Goal: Task Accomplishment & Management: Manage account settings

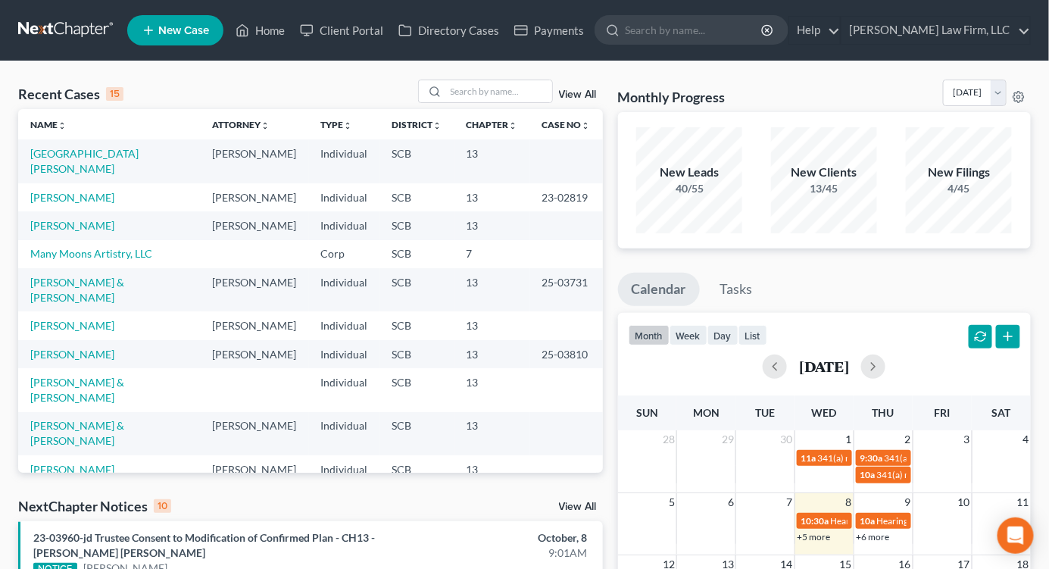
click at [865, 80] on div "Monthly Progress Bankruptcy Bankruptcy October 2025 September 2025 August 2025 …" at bounding box center [824, 95] width 413 height 33
click at [511, 89] on input "search" at bounding box center [499, 91] width 106 height 22
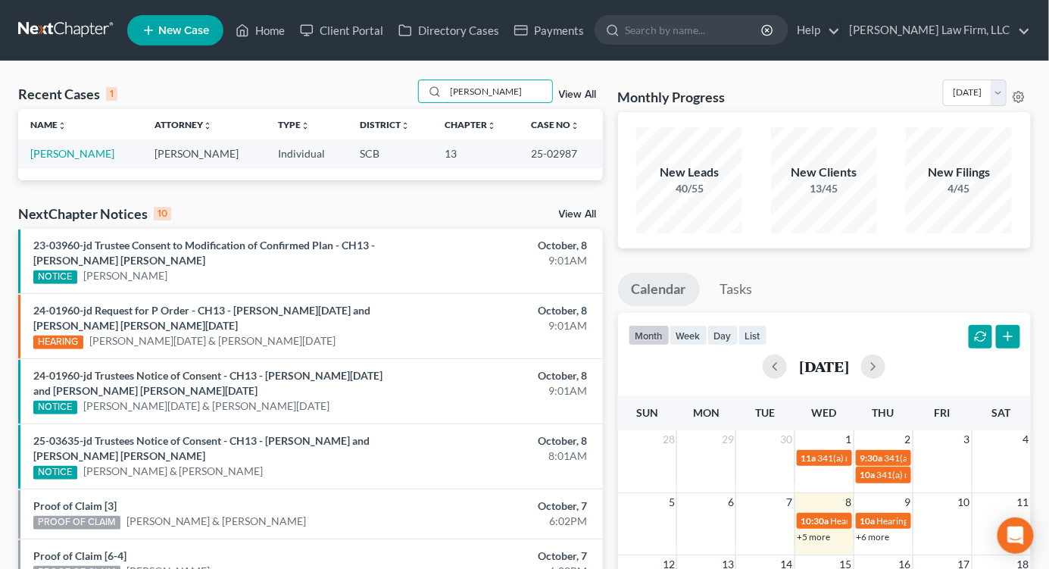
type input "stiles"
click at [78, 151] on link "[PERSON_NAME]" at bounding box center [72, 153] width 84 height 13
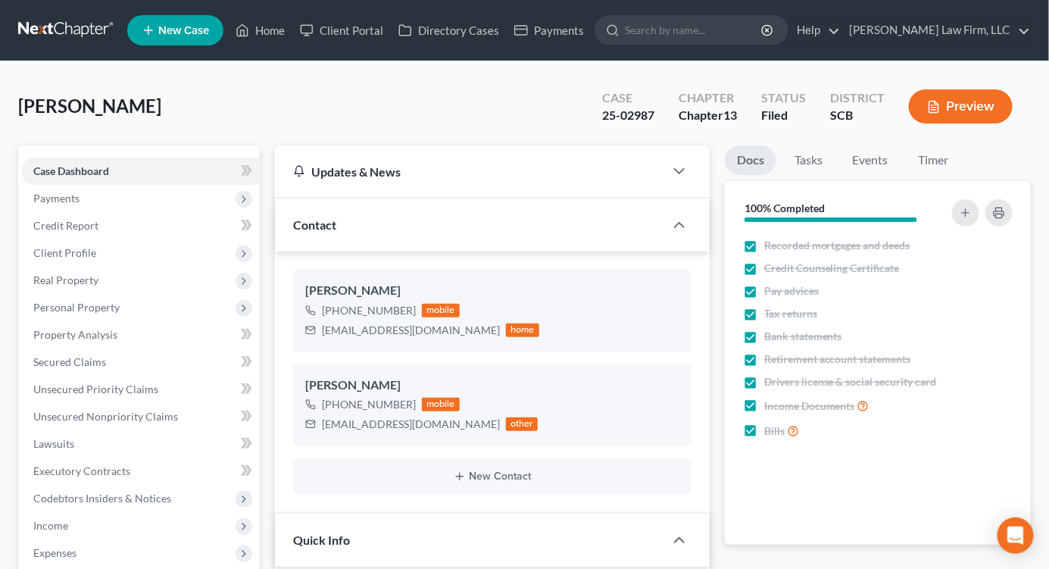
select select "1"
drag, startPoint x: 323, startPoint y: 326, endPoint x: 425, endPoint y: 332, distance: 102.3
click at [425, 332] on div "firfitn590@yahoo.com" at bounding box center [411, 330] width 178 height 15
copy div "firfitn590@yahoo.com"
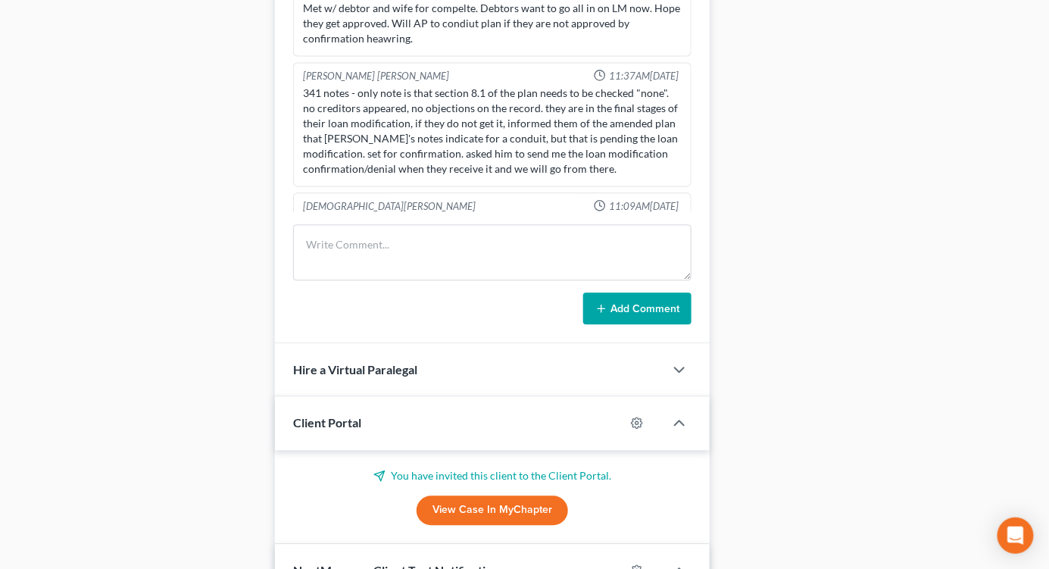
scroll to position [1009, 0]
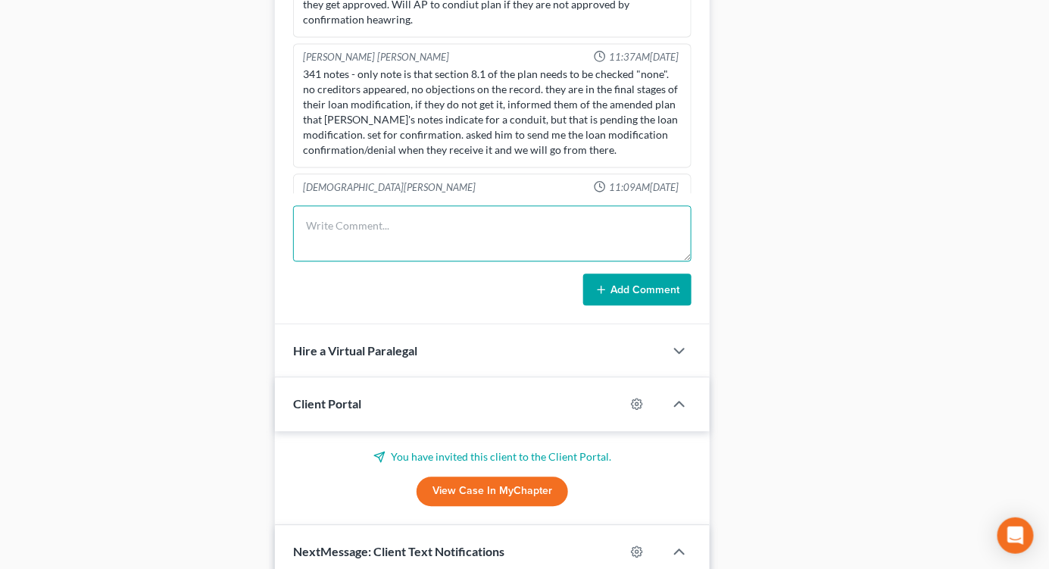
click at [407, 248] on textarea at bounding box center [492, 233] width 398 height 56
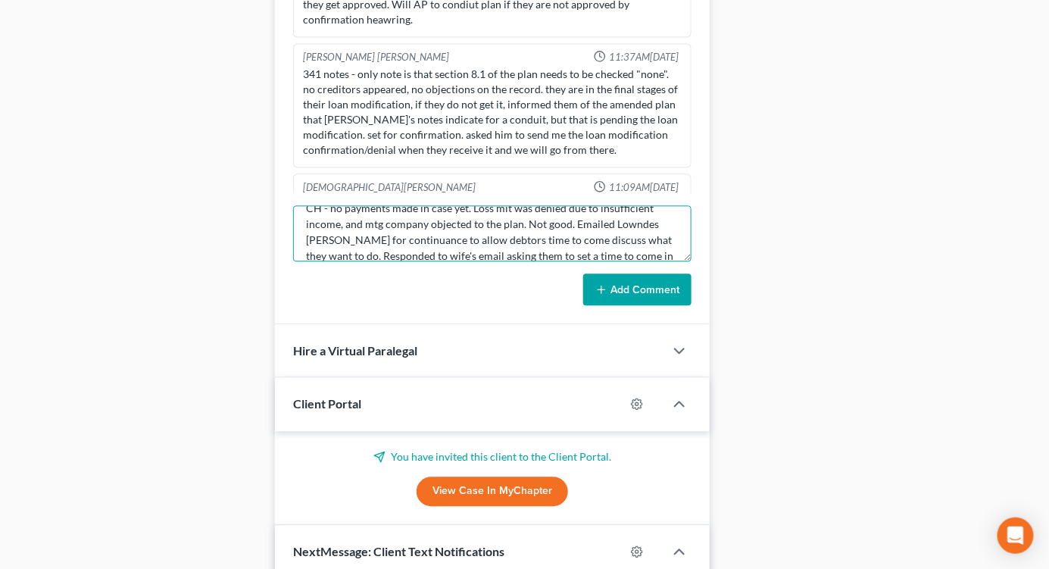
scroll to position [33, 0]
type textarea "CH - no payments made in case yet. Loss mit was denied due to insufficient inco…"
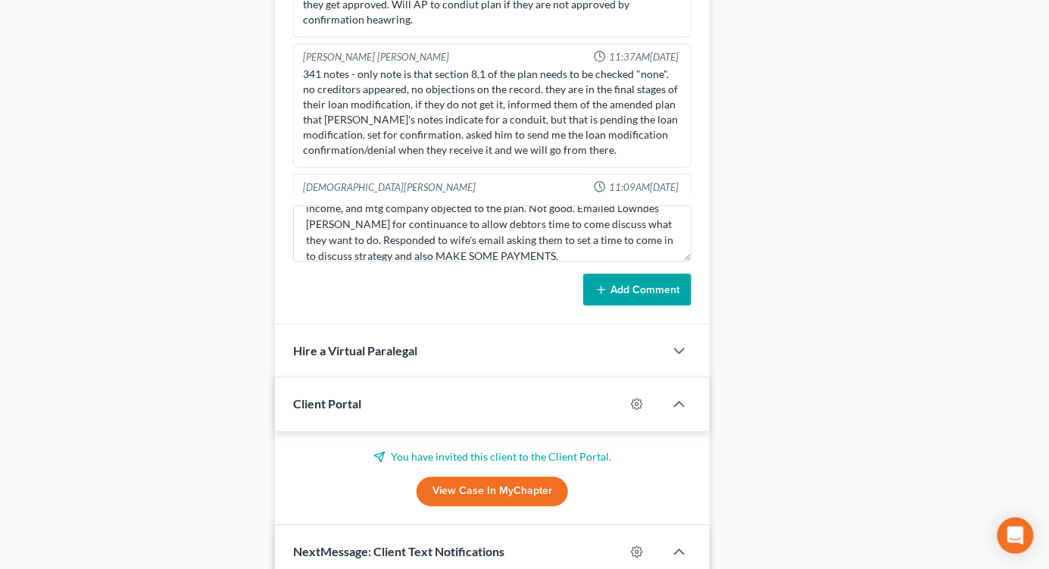
click at [622, 289] on button "Add Comment" at bounding box center [637, 289] width 108 height 32
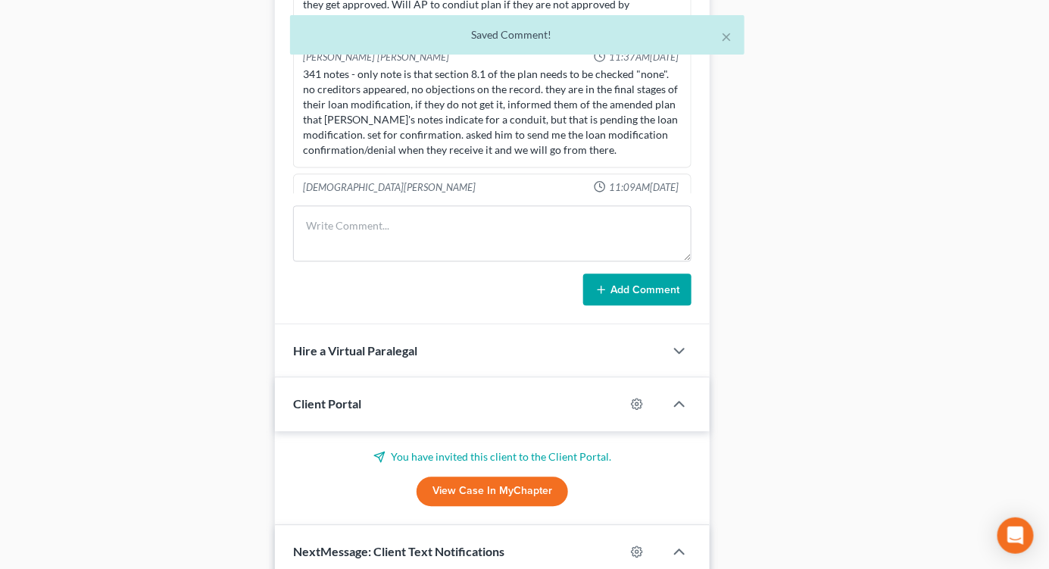
scroll to position [1437, 0]
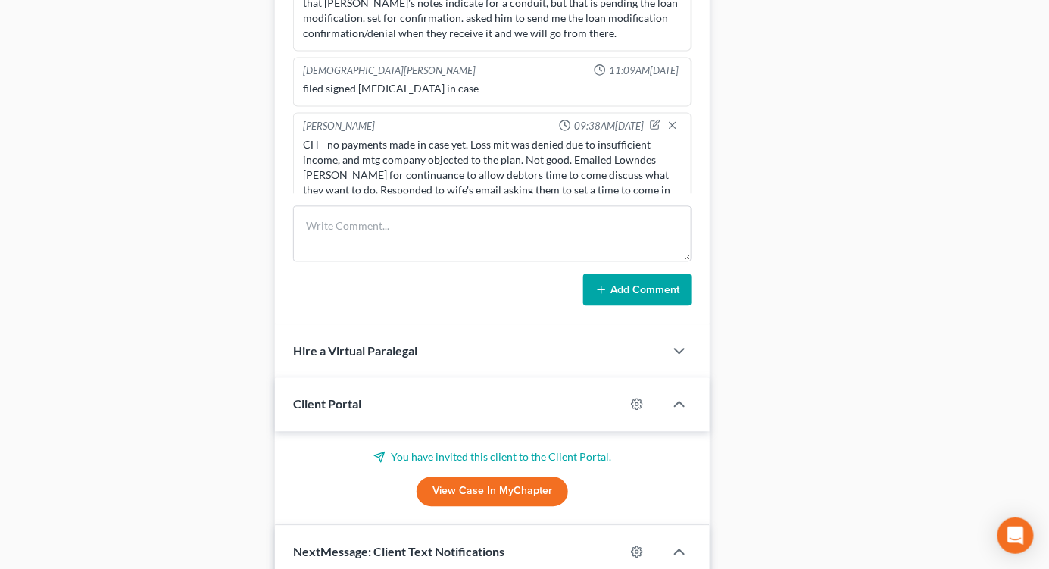
click at [974, 194] on div "Docs Tasks Events Timer 100% Completed Nothing here yet! Recorded mortgages and…" at bounding box center [877, 13] width 321 height 1754
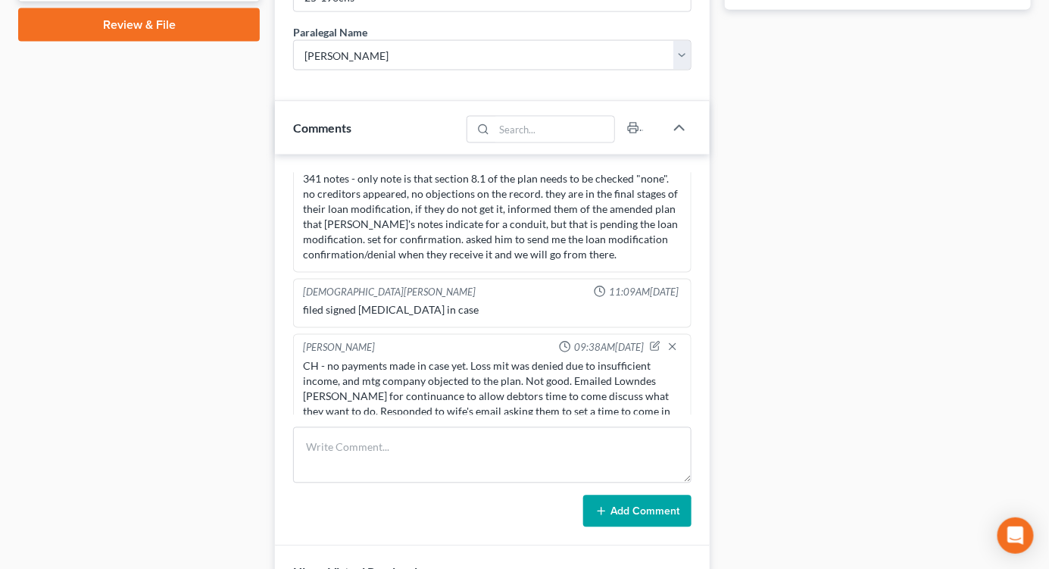
scroll to position [757, 0]
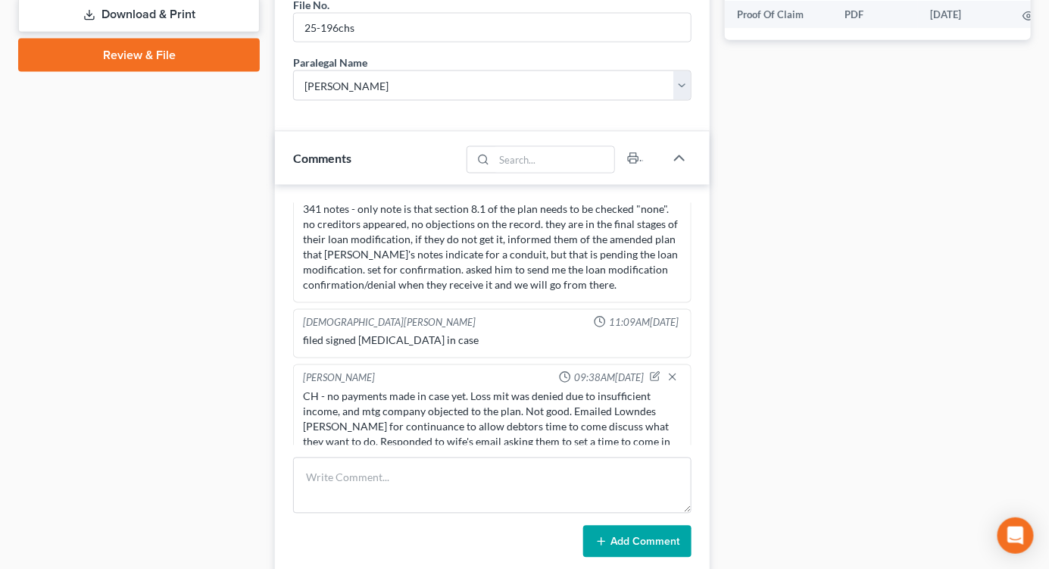
drag, startPoint x: 940, startPoint y: 125, endPoint x: 834, endPoint y: 178, distance: 119.2
click at [940, 125] on div "Docs Tasks Events Timer 100% Completed Nothing here yet! Recorded mortgages and…" at bounding box center [877, 265] width 321 height 1754
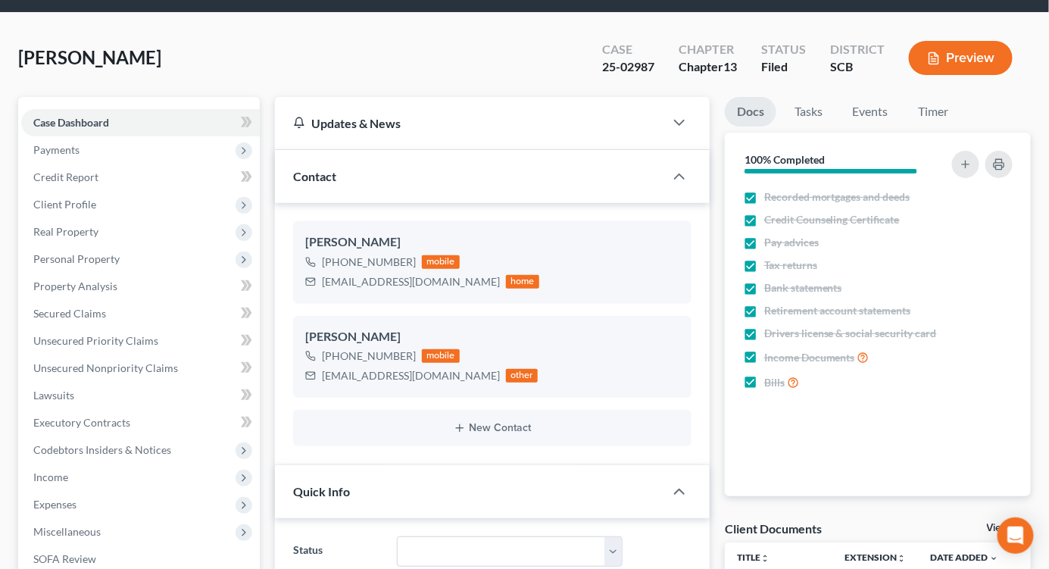
scroll to position [0, 0]
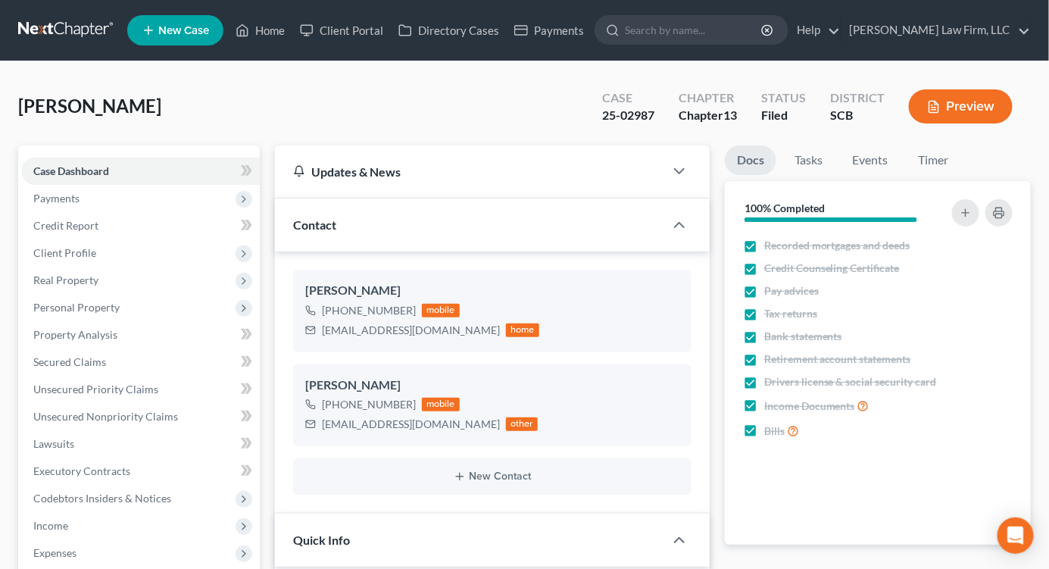
click at [82, 36] on link at bounding box center [66, 30] width 97 height 27
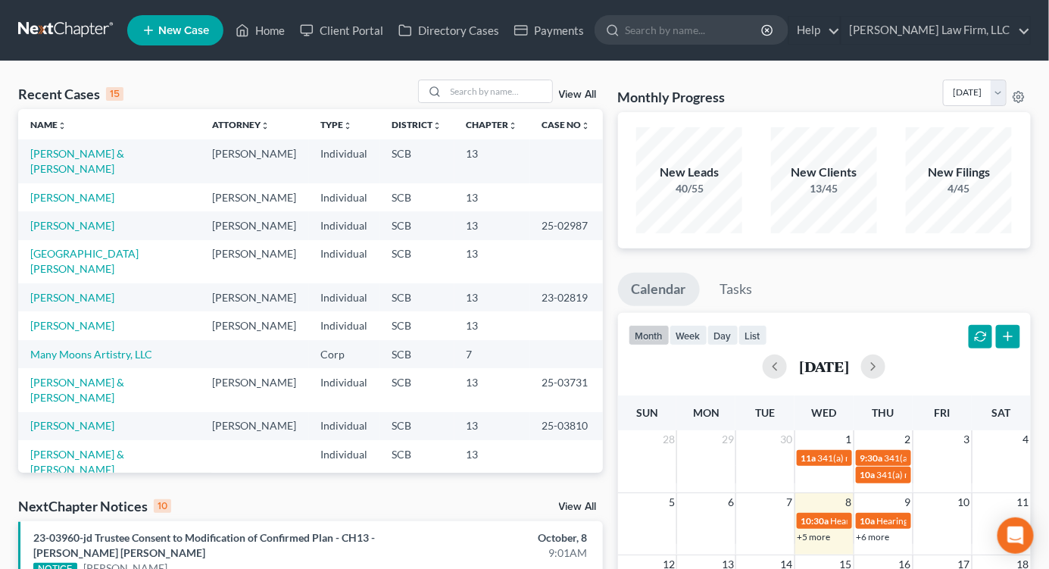
click at [859, 81] on div "Monthly Progress Bankruptcy Bankruptcy [DATE] [DATE] [DATE] [DATE] [DATE] [DATE…" at bounding box center [824, 95] width 413 height 33
click at [464, 92] on input "search" at bounding box center [499, 91] width 106 height 22
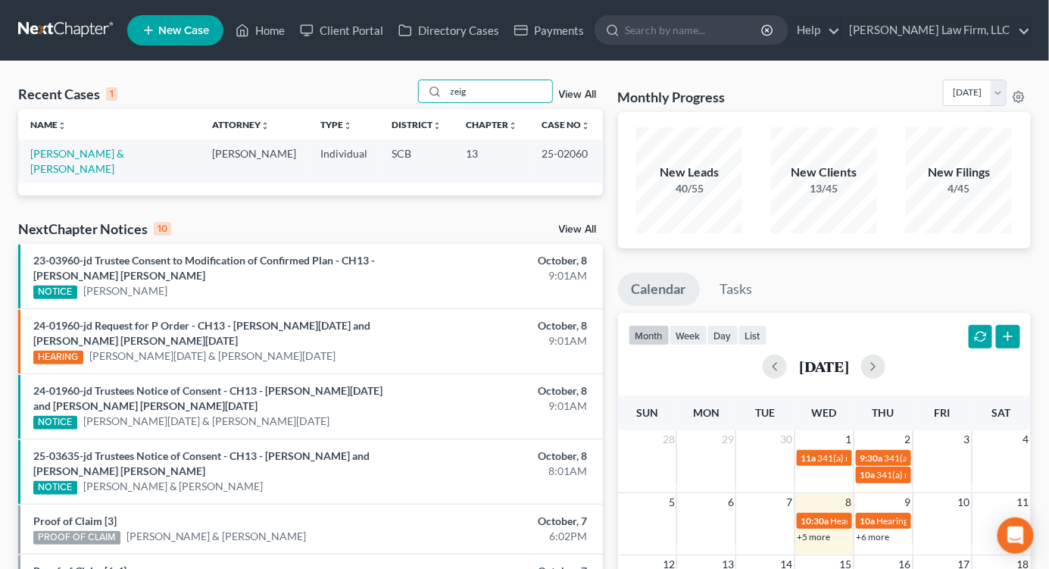
type input "zeig"
click at [110, 155] on link "[PERSON_NAME] & [PERSON_NAME]" at bounding box center [77, 161] width 94 height 28
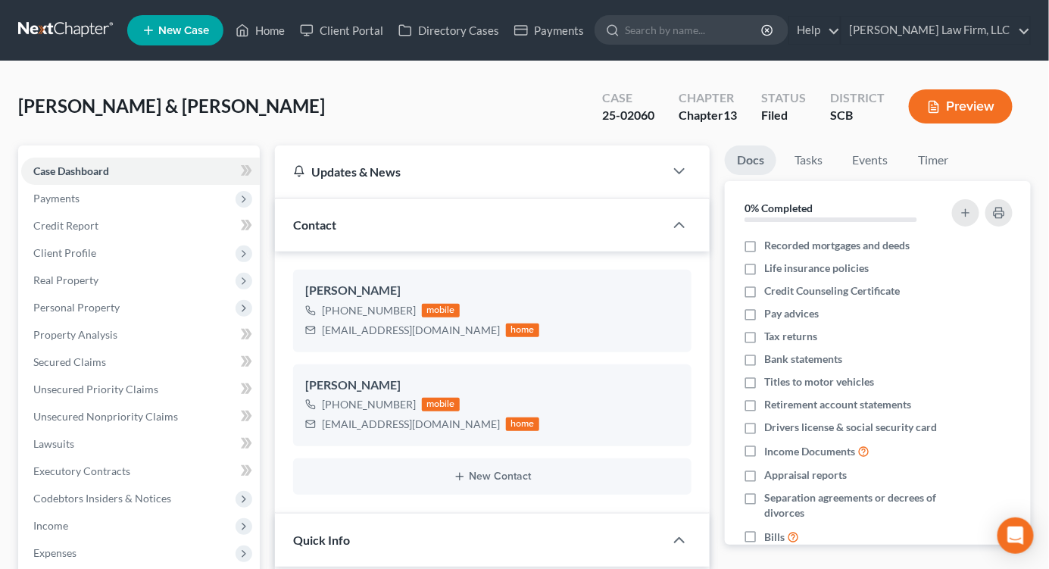
select select "0"
drag, startPoint x: 863, startPoint y: 79, endPoint x: 833, endPoint y: 89, distance: 31.6
click at [863, 79] on div "Case 25-02060 Chapter Chapter 13 Status Filed District SCB Preview" at bounding box center [807, 106] width 447 height 54
click at [85, 27] on link at bounding box center [66, 30] width 97 height 27
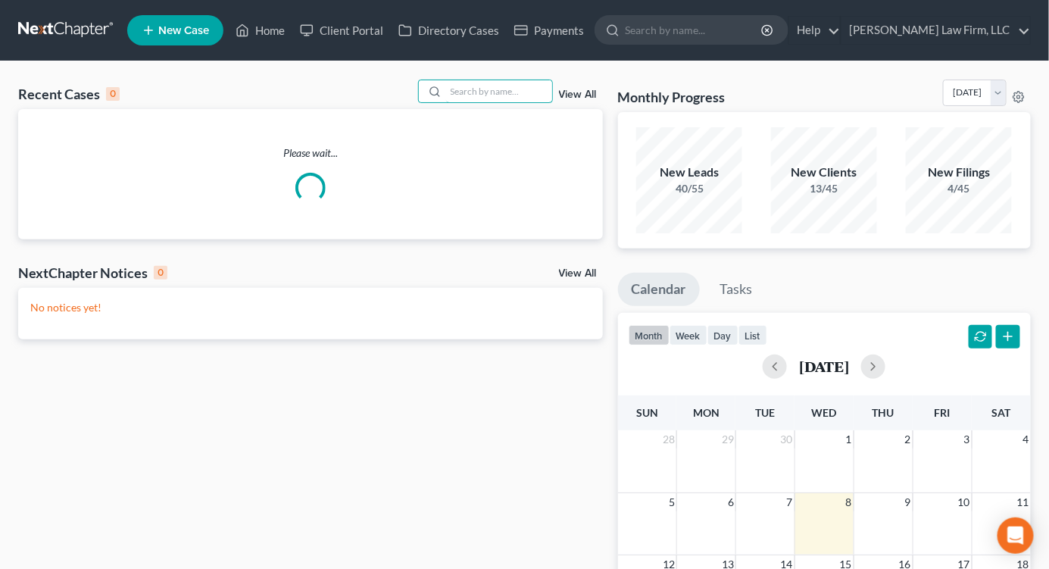
click at [527, 95] on input "search" at bounding box center [499, 91] width 106 height 22
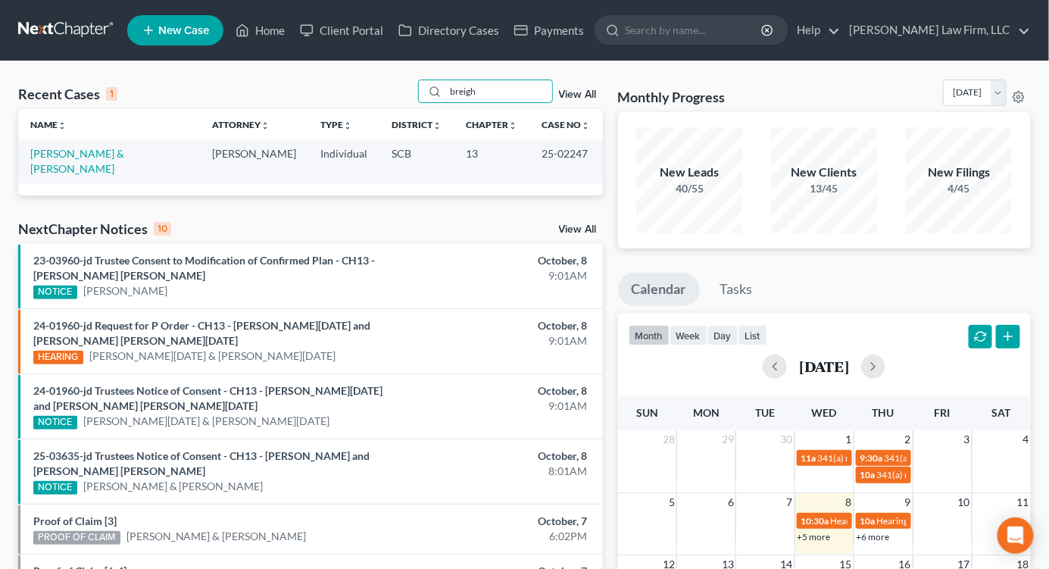
type input "breigh"
click at [58, 153] on link "[PERSON_NAME] & [PERSON_NAME]" at bounding box center [77, 161] width 94 height 28
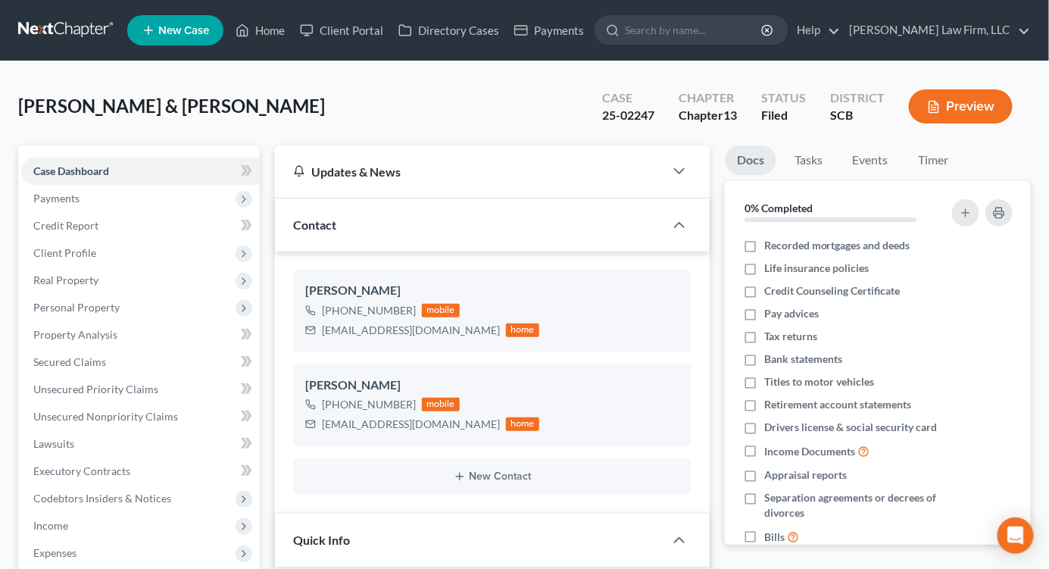
select select "0"
drag, startPoint x: 326, startPoint y: 330, endPoint x: 444, endPoint y: 330, distance: 118.1
click at [444, 330] on div "meghanbeeler@yahoo.com" at bounding box center [411, 330] width 178 height 15
copy div "meghanbeeler@yahoo.com"
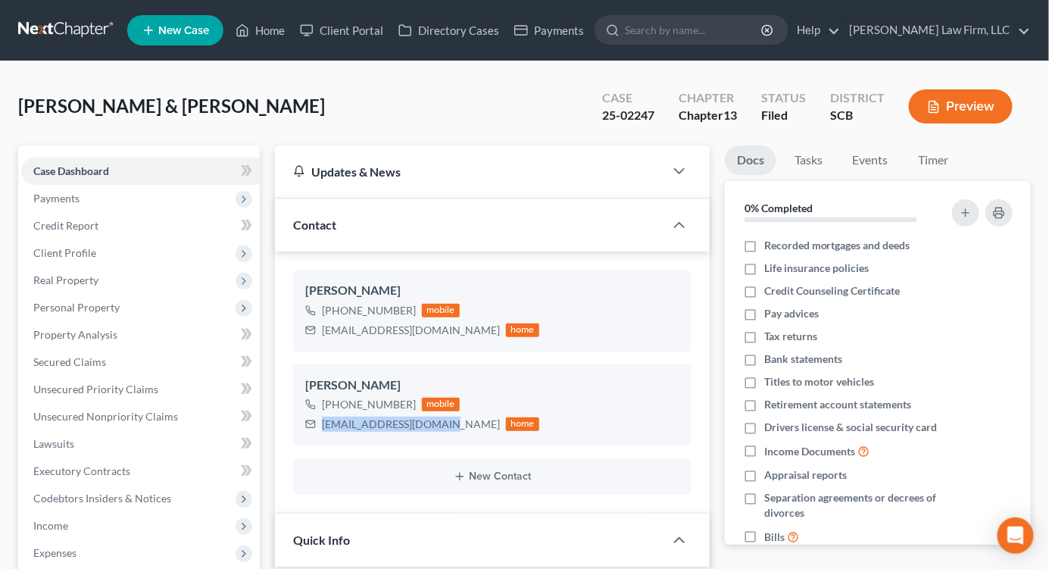
drag, startPoint x: 321, startPoint y: 421, endPoint x: 438, endPoint y: 421, distance: 116.6
click at [438, 421] on div "jbreighner85@gmail.com home" at bounding box center [422, 424] width 234 height 20
copy div "jbreighner85@gmail.com"
drag, startPoint x: 937, startPoint y: 69, endPoint x: 930, endPoint y: 70, distance: 7.6
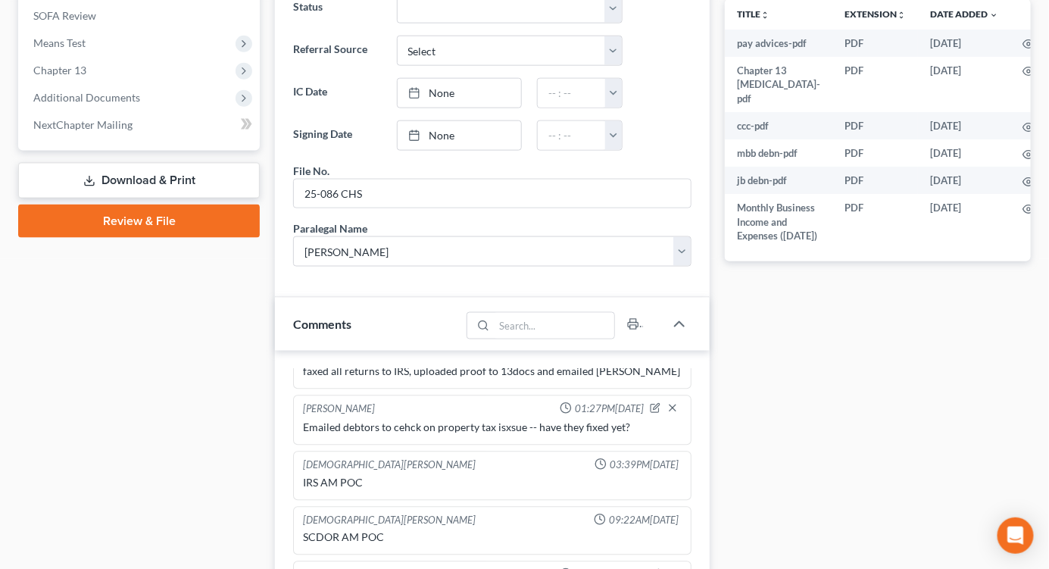
scroll to position [1093, 0]
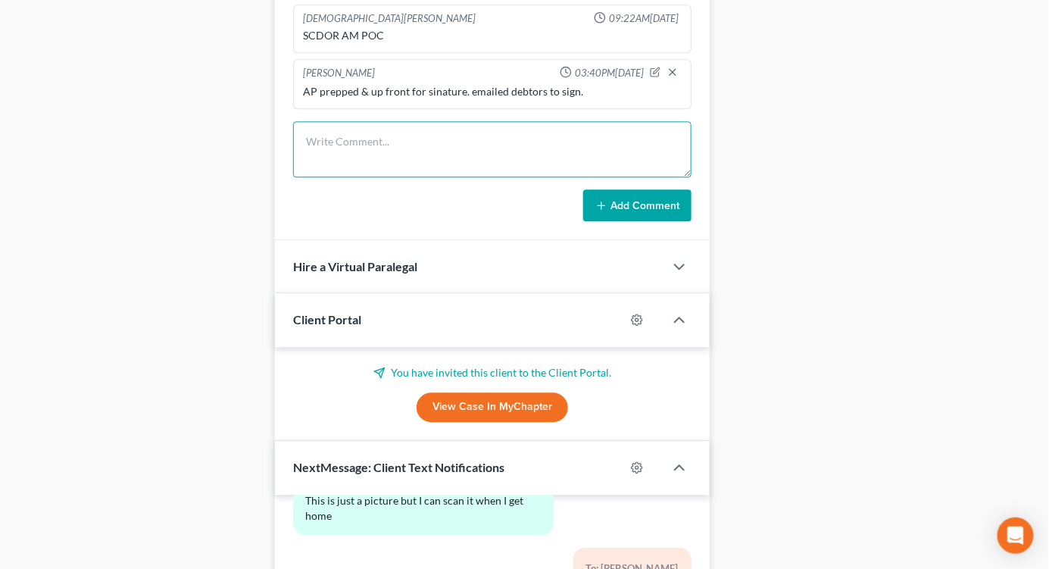
click at [458, 139] on textarea at bounding box center [492, 149] width 398 height 56
type textarea "CH - emailed debtors about payments"
click at [649, 198] on button "Add Comment" at bounding box center [637, 205] width 108 height 32
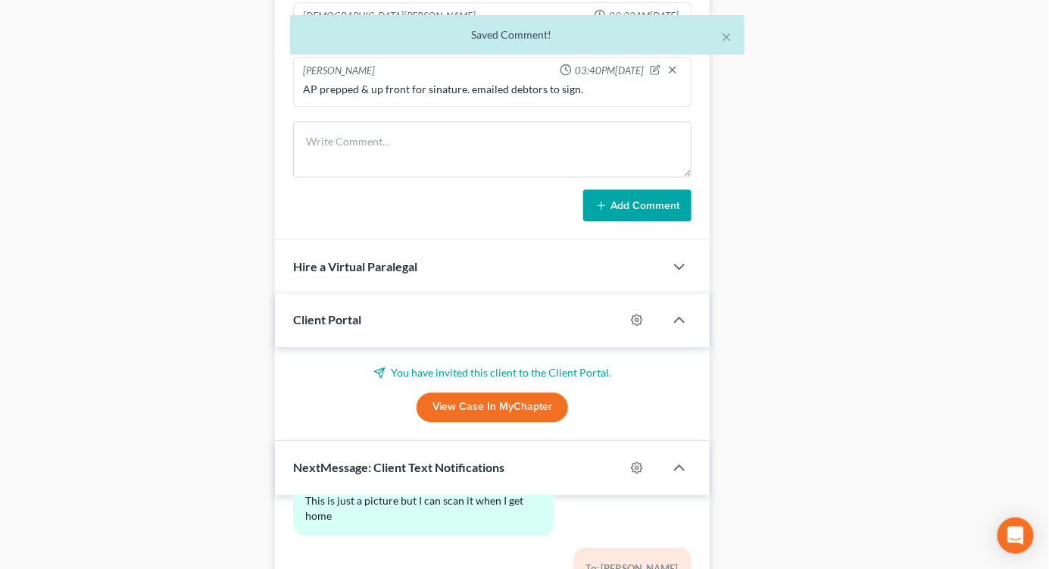
scroll to position [1404, 0]
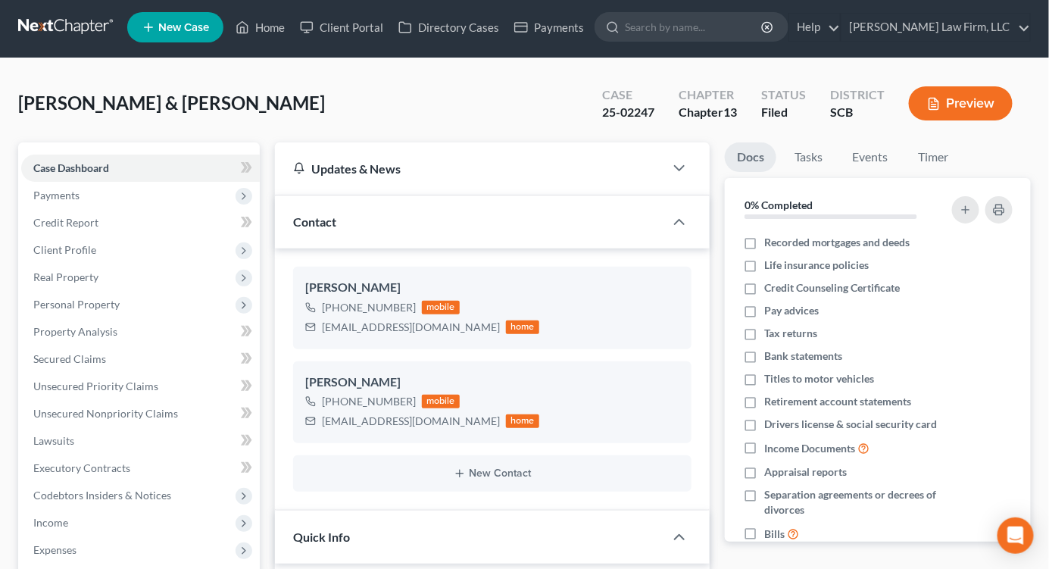
scroll to position [0, 0]
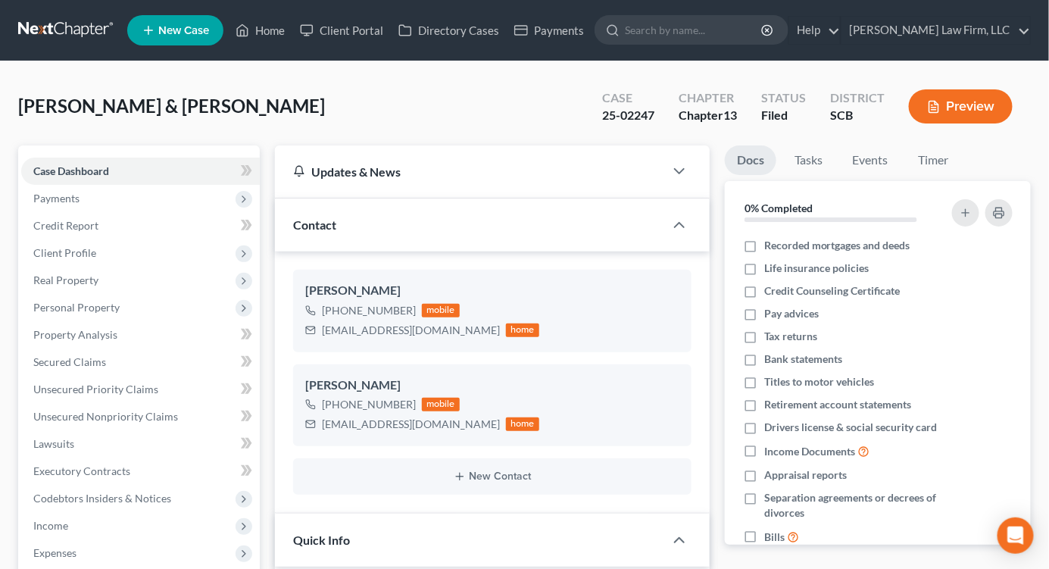
drag, startPoint x: 945, startPoint y: 77, endPoint x: 1056, endPoint y: 48, distance: 114.9
click at [76, 23] on link at bounding box center [66, 30] width 97 height 27
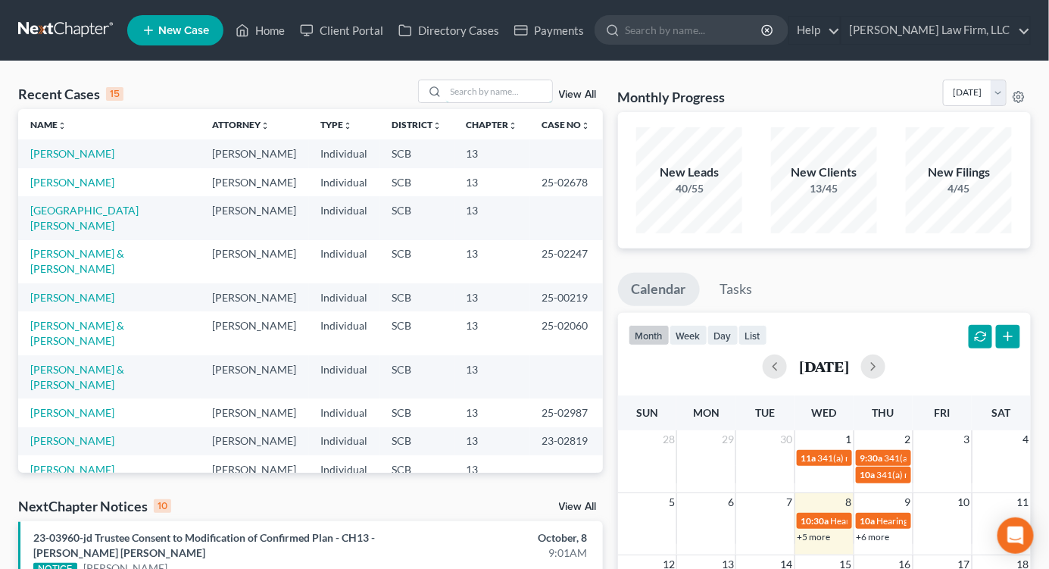
click at [471, 93] on input "search" at bounding box center [499, 91] width 106 height 22
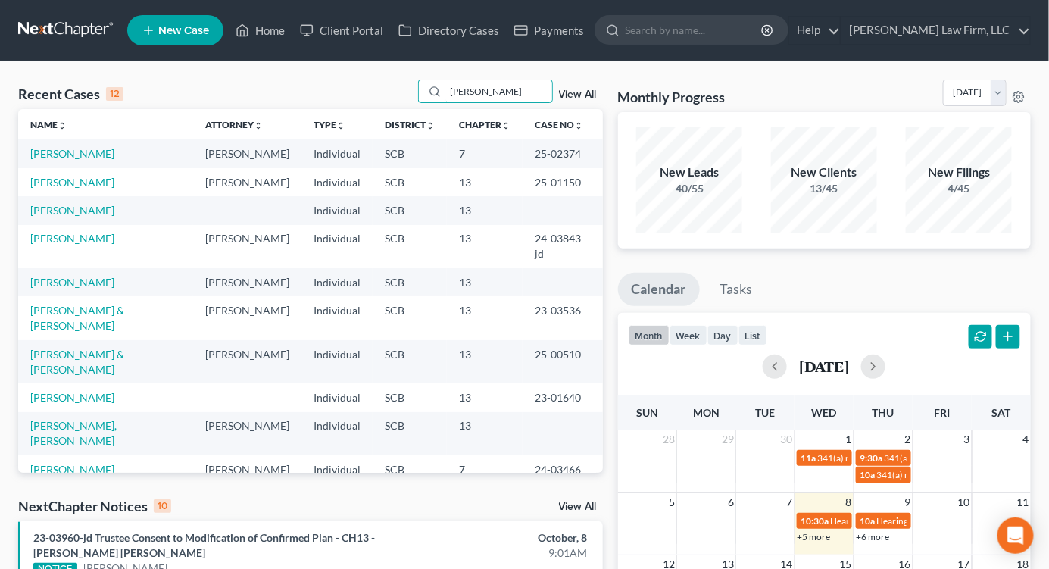
type input "jackson"
click at [85, 189] on link "Jackson, Tashie" at bounding box center [72, 182] width 84 height 13
select select "2"
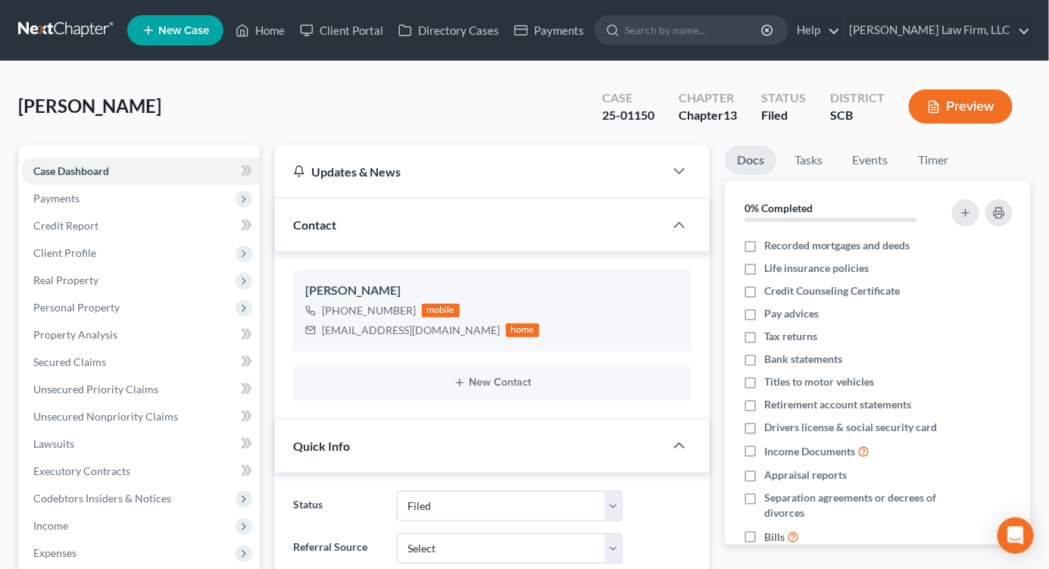
select select "0"
drag, startPoint x: 922, startPoint y: 74, endPoint x: 903, endPoint y: 73, distance: 18.9
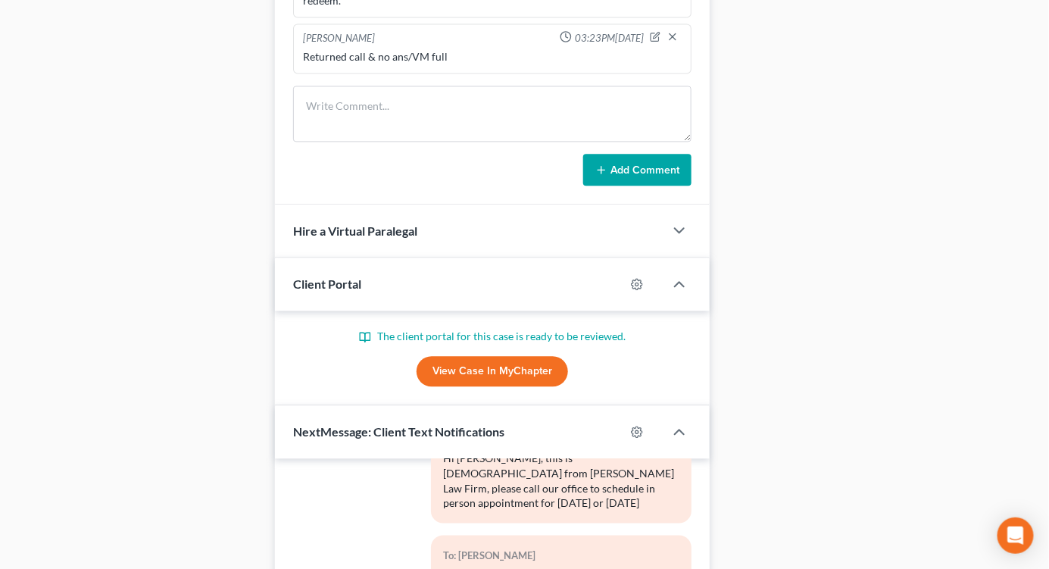
scroll to position [925, 0]
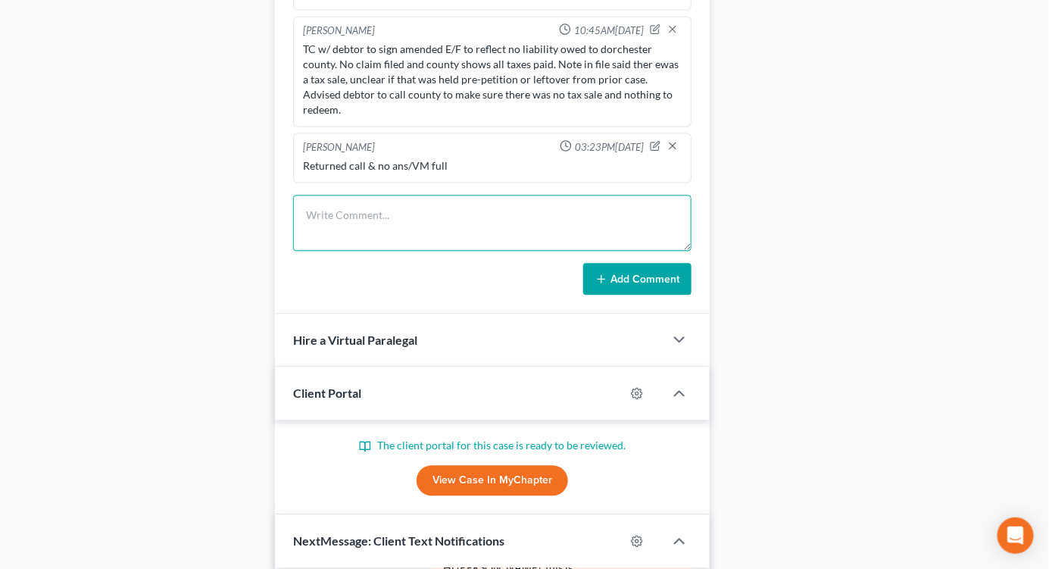
click at [419, 202] on textarea at bounding box center [492, 223] width 398 height 56
type textarea "Emailed debtor re payments for continued CH."
click at [638, 276] on button "Add Comment" at bounding box center [637, 279] width 108 height 32
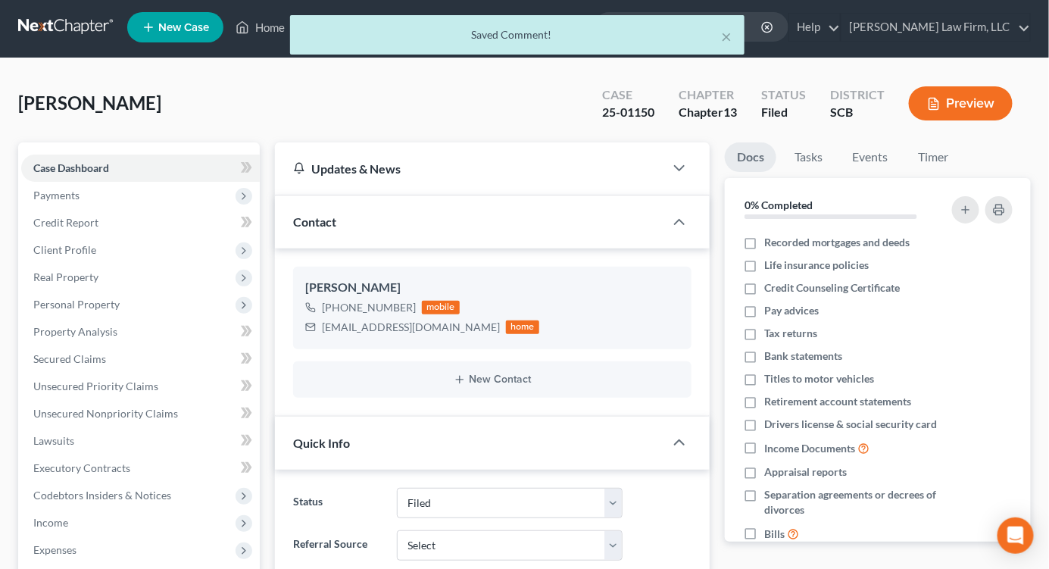
scroll to position [0, 0]
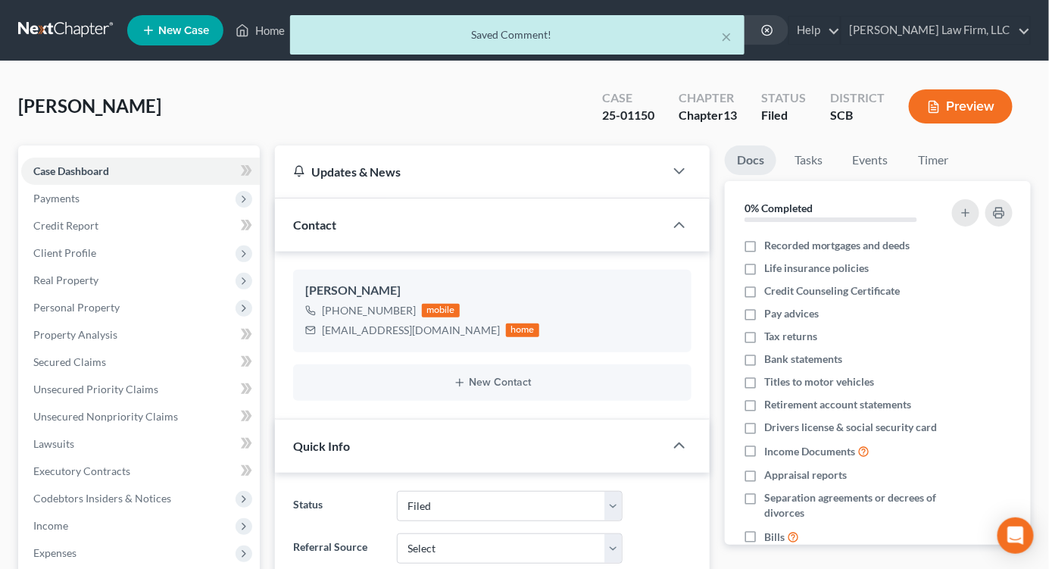
click at [84, 12] on nav "Home New Case Client Portal Directory Cases Payments Meredith Law Firm, LLC ehe…" at bounding box center [524, 30] width 1049 height 61
click at [83, 26] on div "× Saved Comment!" at bounding box center [516, 38] width 1049 height 47
click at [95, 36] on div "× Saved Comment!" at bounding box center [516, 38] width 1049 height 47
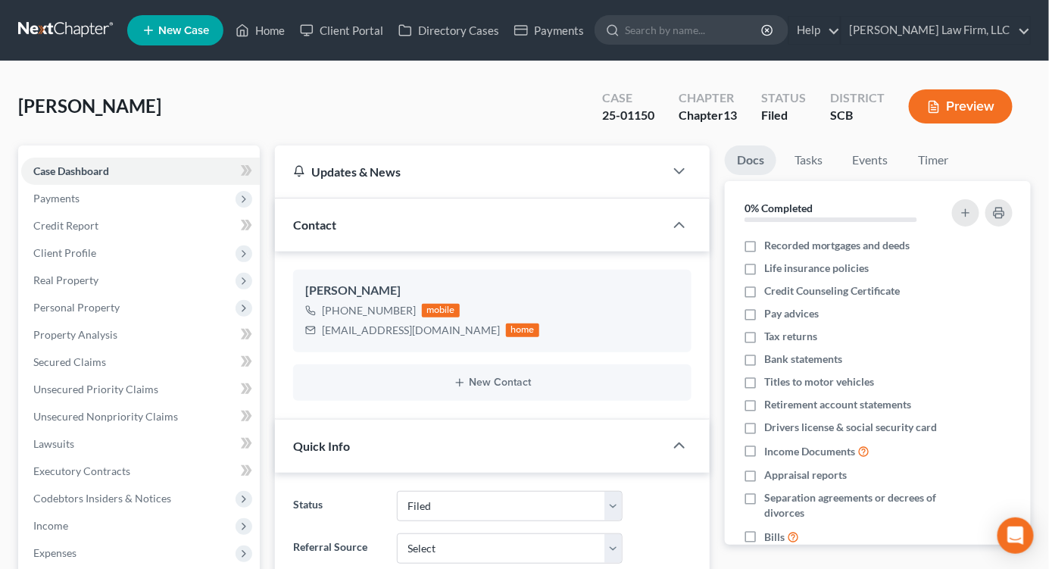
click at [88, 23] on link at bounding box center [66, 30] width 97 height 27
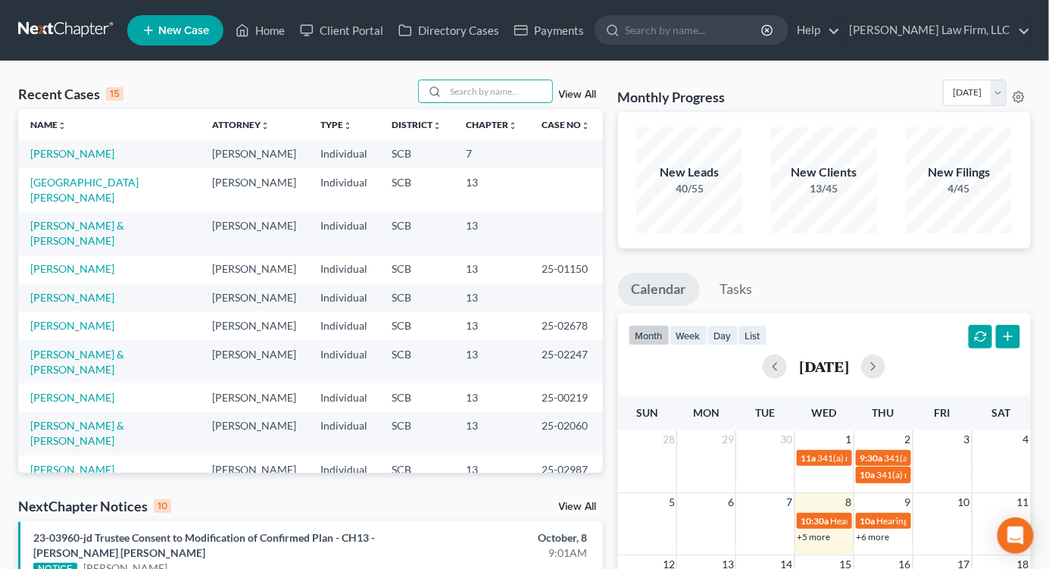
click at [478, 93] on input "search" at bounding box center [499, 91] width 106 height 22
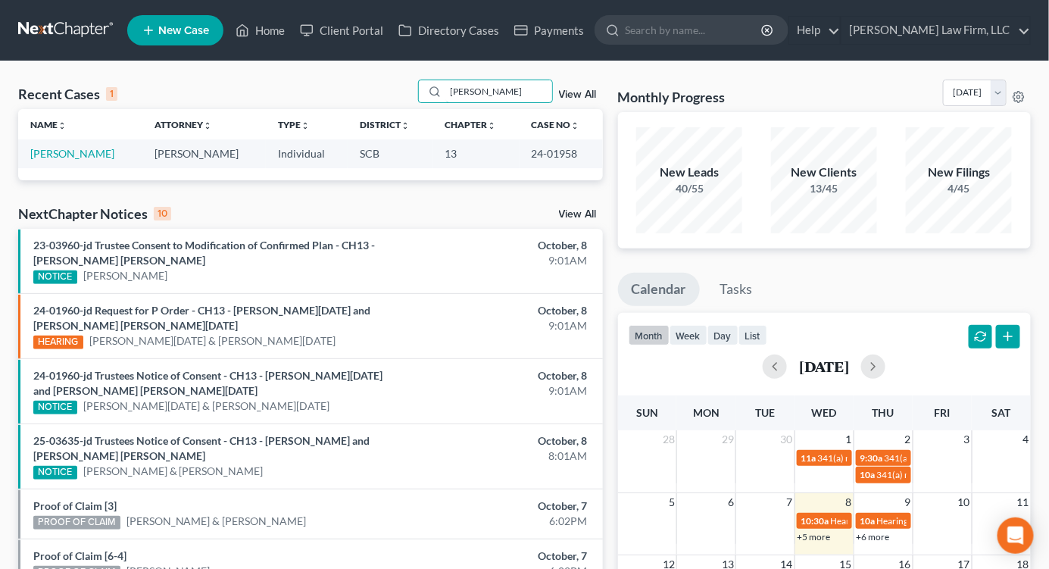
type input "[PERSON_NAME]"
click at [72, 152] on link "[PERSON_NAME]" at bounding box center [72, 153] width 84 height 13
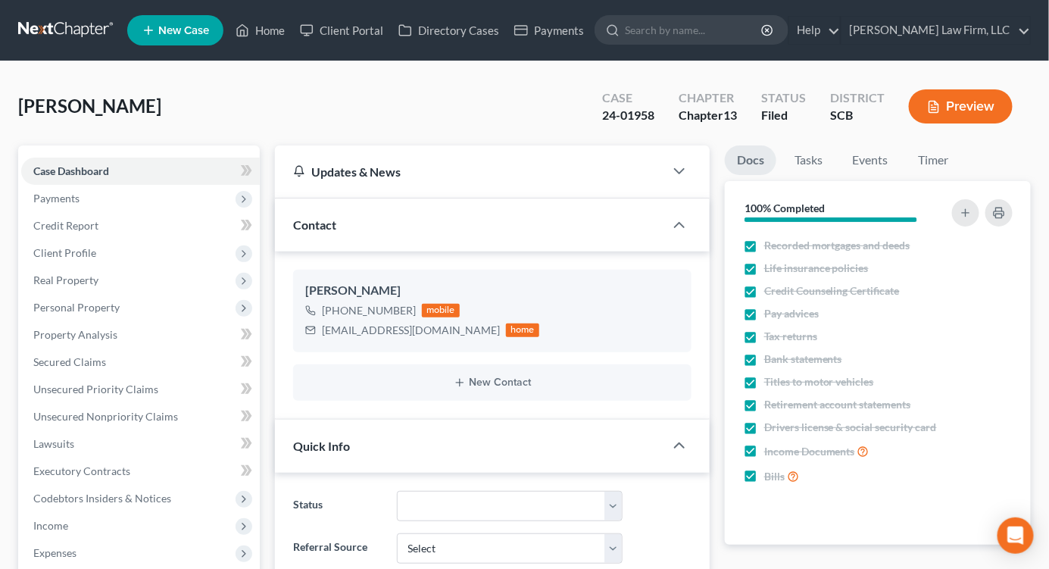
select select "1"
click at [79, 20] on link at bounding box center [66, 30] width 97 height 27
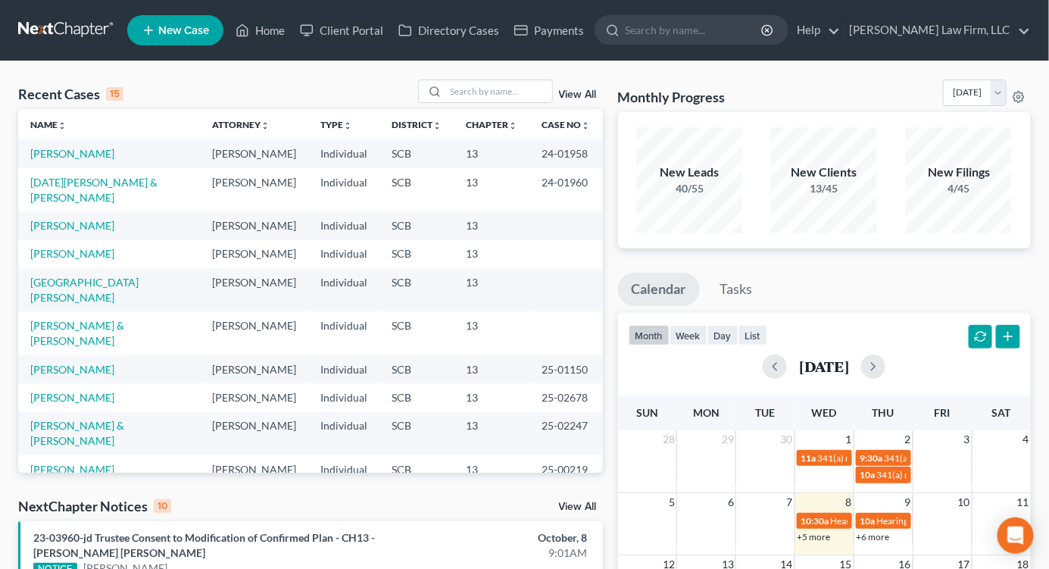
click at [865, 88] on div "Monthly Progress Bankruptcy Bankruptcy October 2025 September 2025 August 2025 …" at bounding box center [824, 95] width 413 height 33
click at [491, 91] on input "search" at bounding box center [499, 91] width 106 height 22
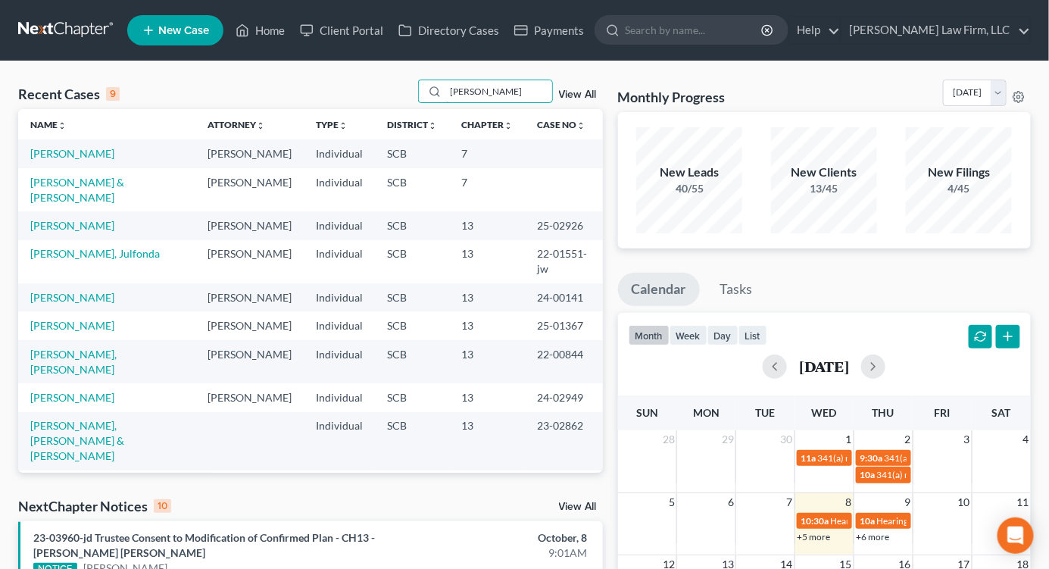
type input "thompson"
click at [76, 232] on link "Thompson, Steven" at bounding box center [72, 225] width 84 height 13
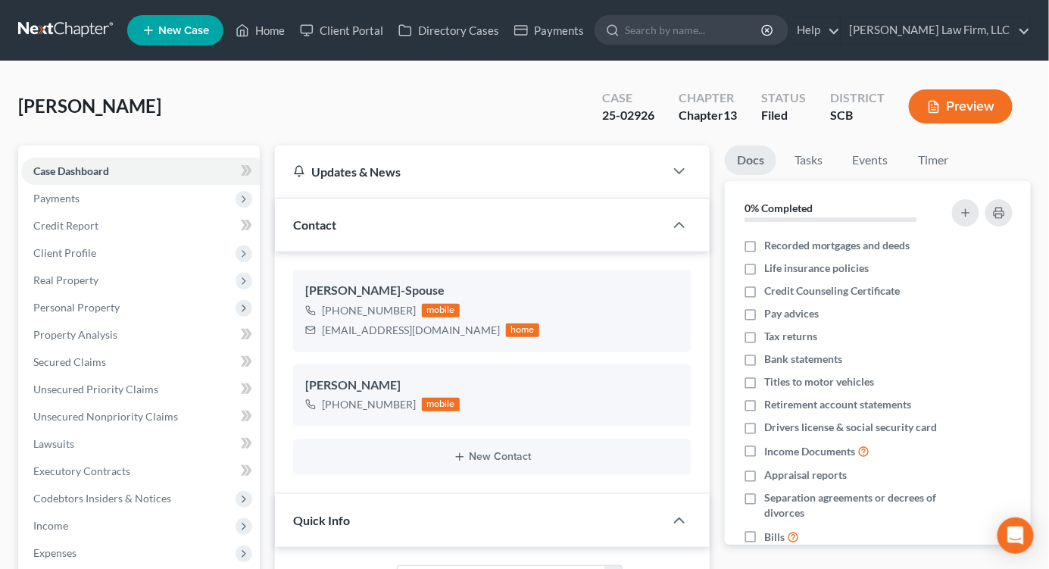
select select "0"
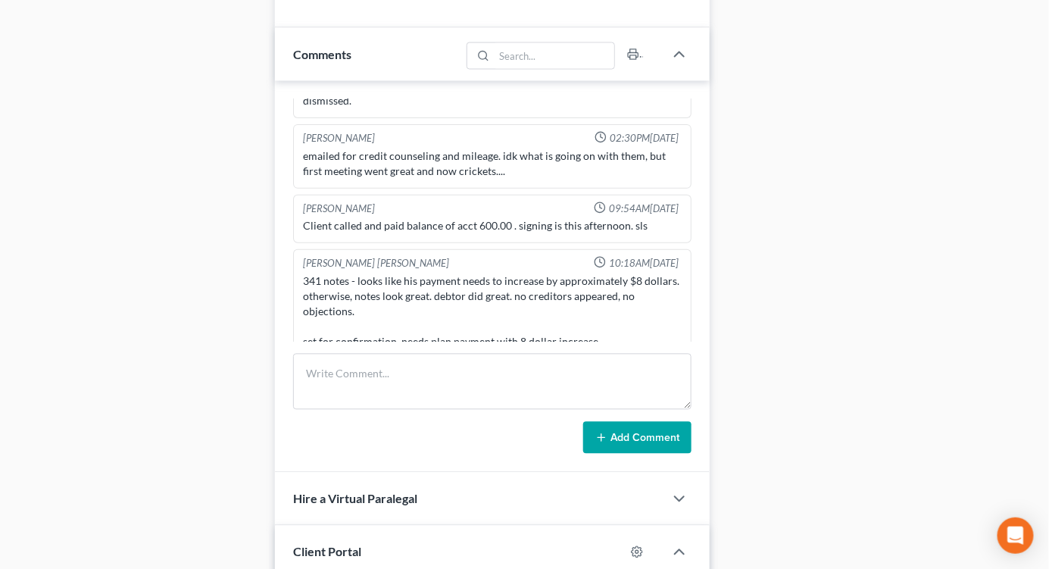
scroll to position [217, 0]
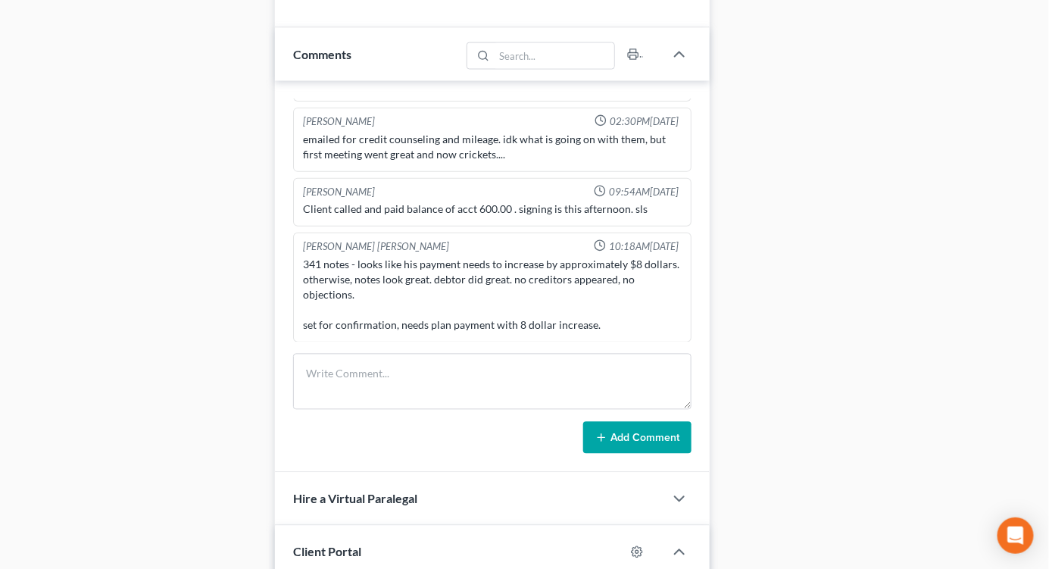
click at [807, 307] on div "Docs Tasks Events Timer 0% Completed Nothing here yet! Recorded mortgages and d…" at bounding box center [877, 15] width 321 height 1423
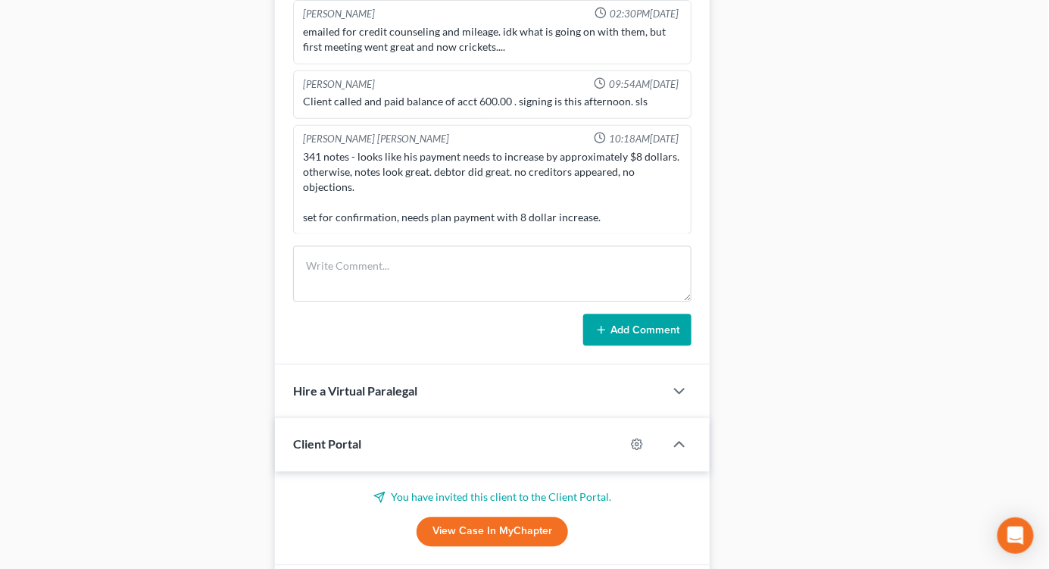
scroll to position [1009, 0]
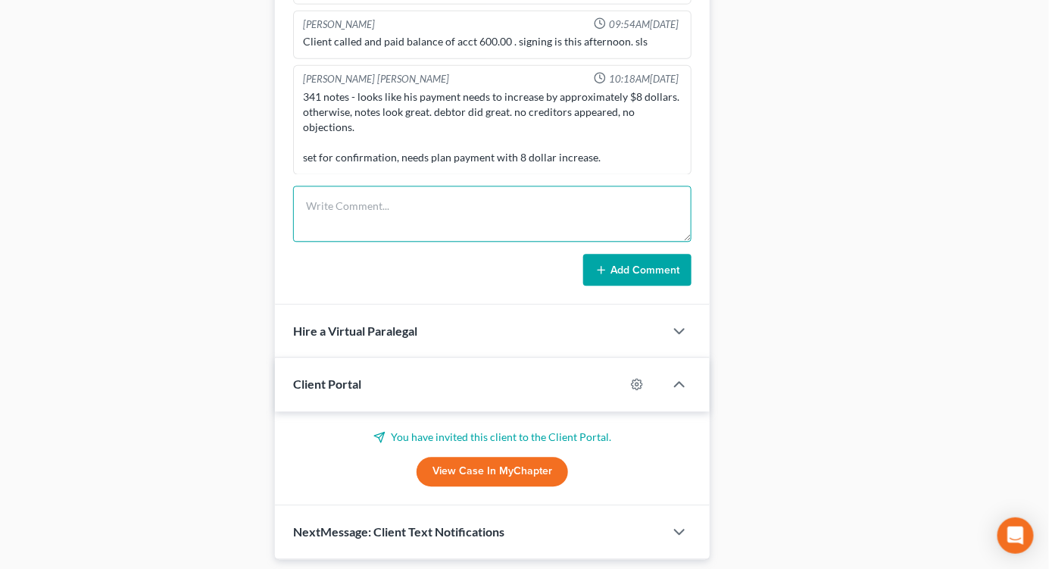
click at [382, 217] on textarea at bounding box center [492, 213] width 398 height 56
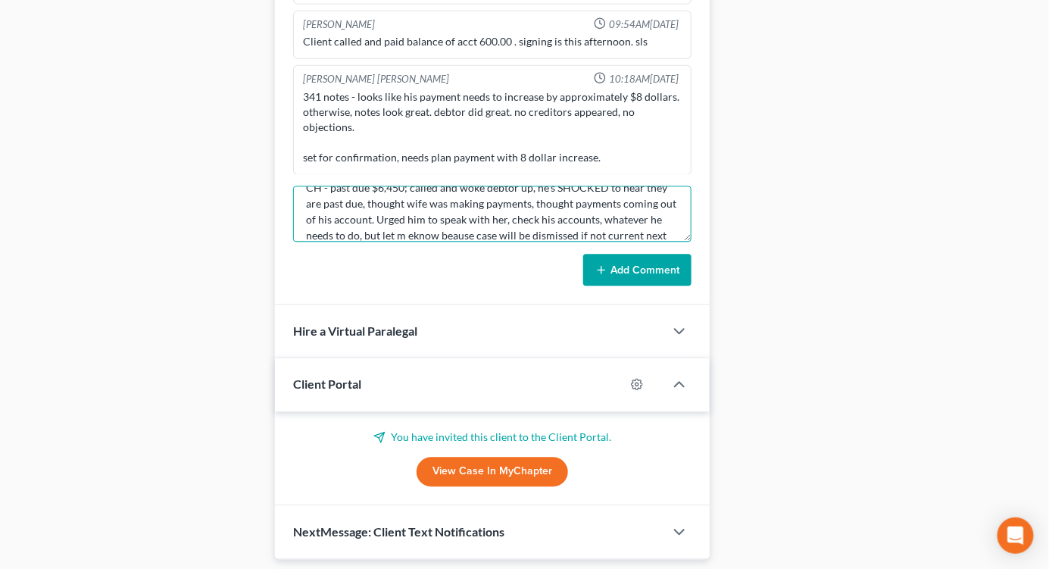
scroll to position [34, 0]
type textarea "CH - past due $6,450; called and woke debtor up, he's SHOCKED to hear they are …"
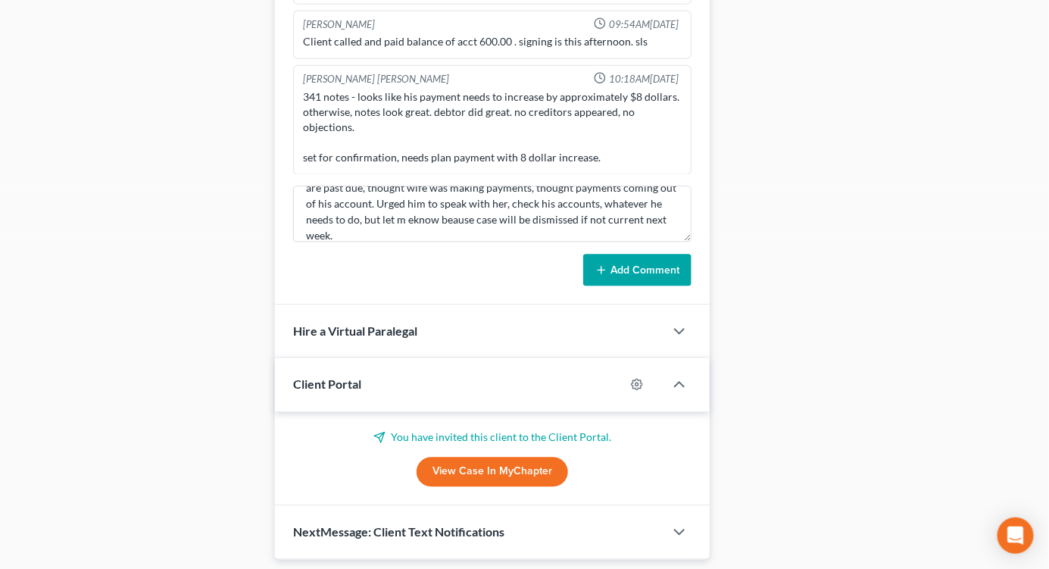
click at [662, 267] on button "Add Comment" at bounding box center [637, 270] width 108 height 32
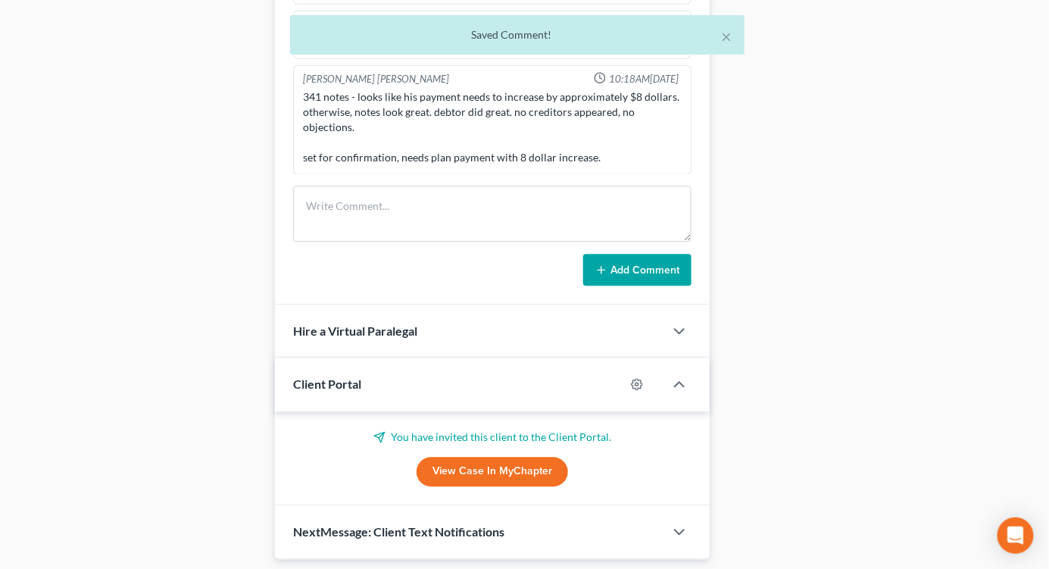
scroll to position [335, 0]
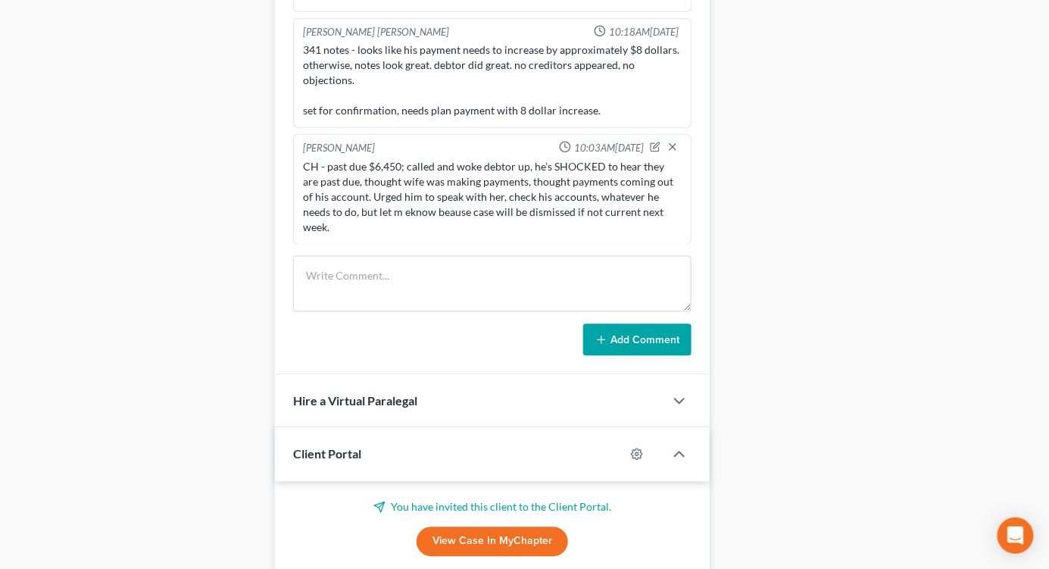
scroll to position [925, 0]
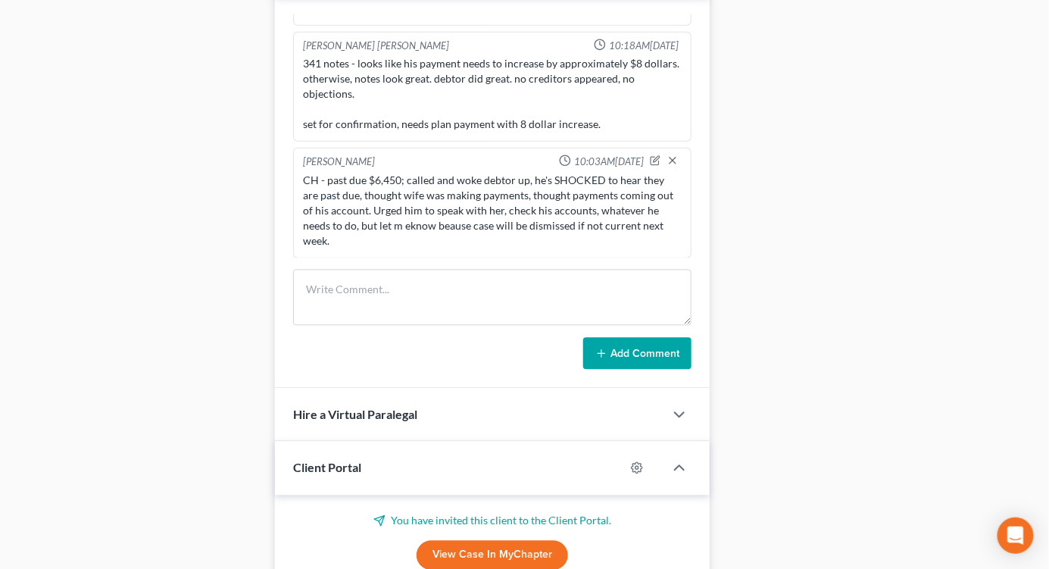
click at [429, 331] on form "Add Comment" at bounding box center [492, 320] width 398 height 100
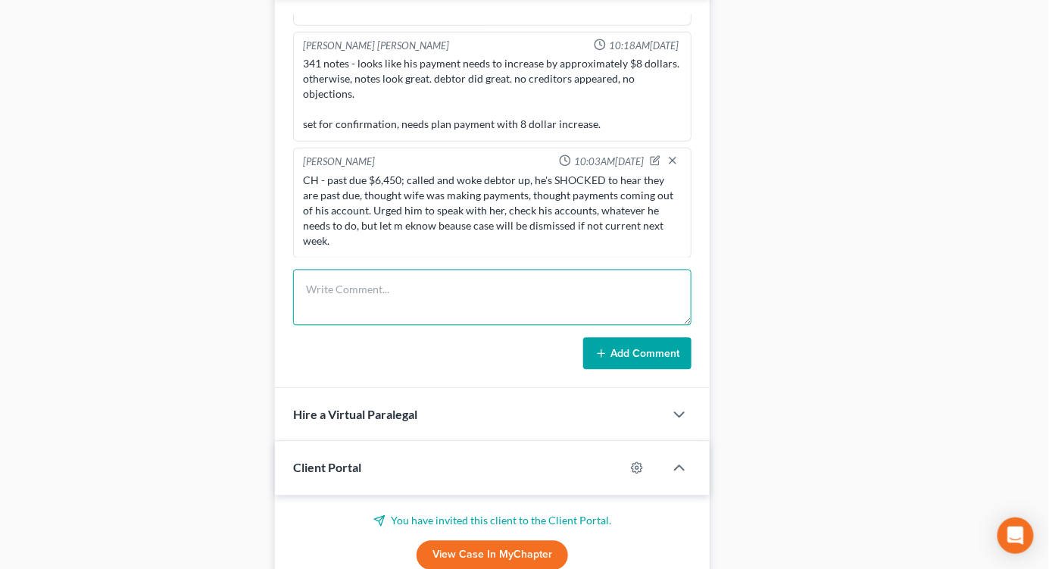
click at [425, 310] on textarea at bounding box center [492, 298] width 398 height 56
type textarea "w"
type textarea "Wife called back"
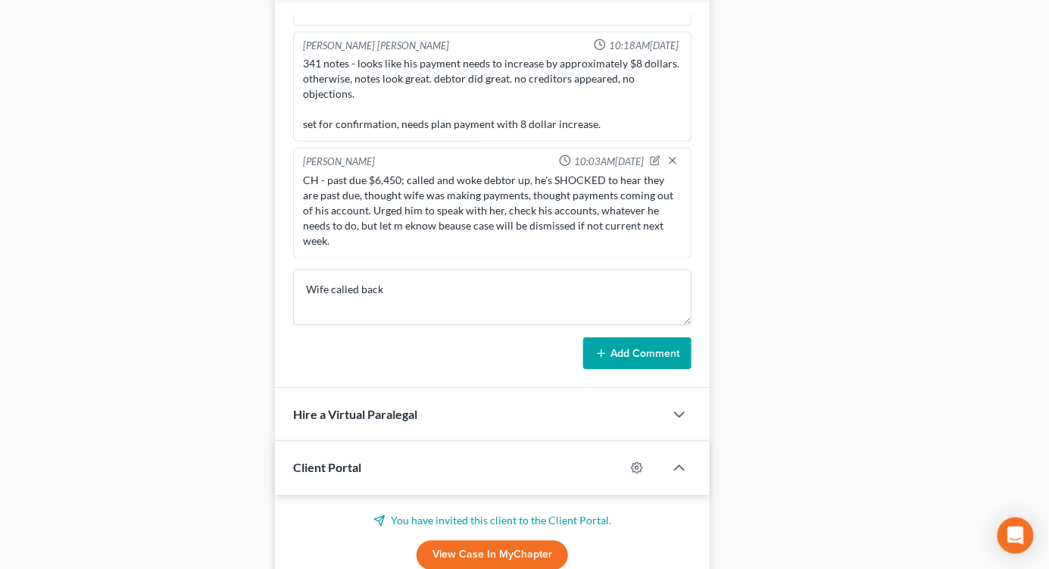
click at [653, 353] on button "Add Comment" at bounding box center [637, 354] width 108 height 32
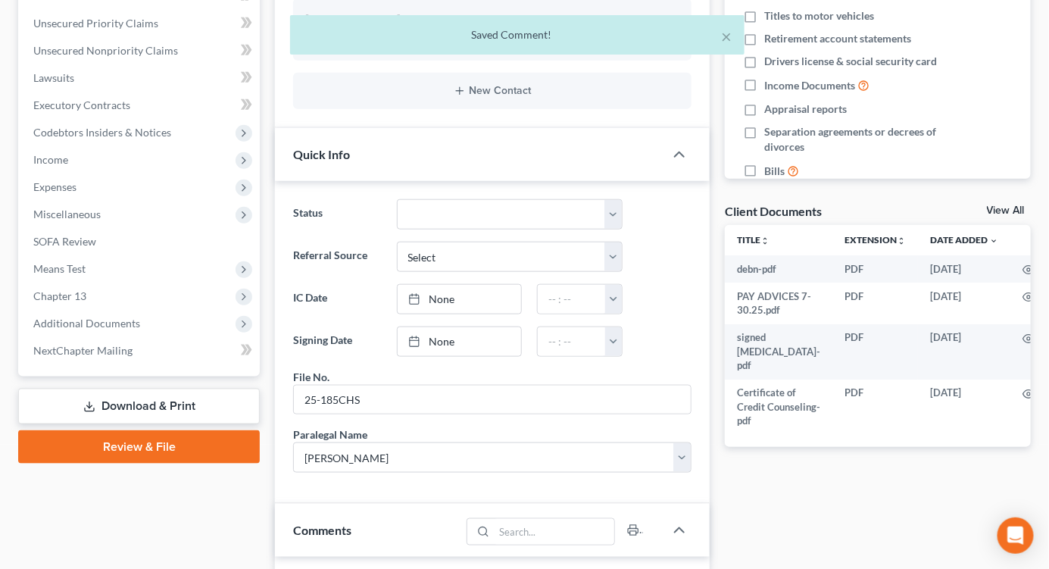
scroll to position [336, 0]
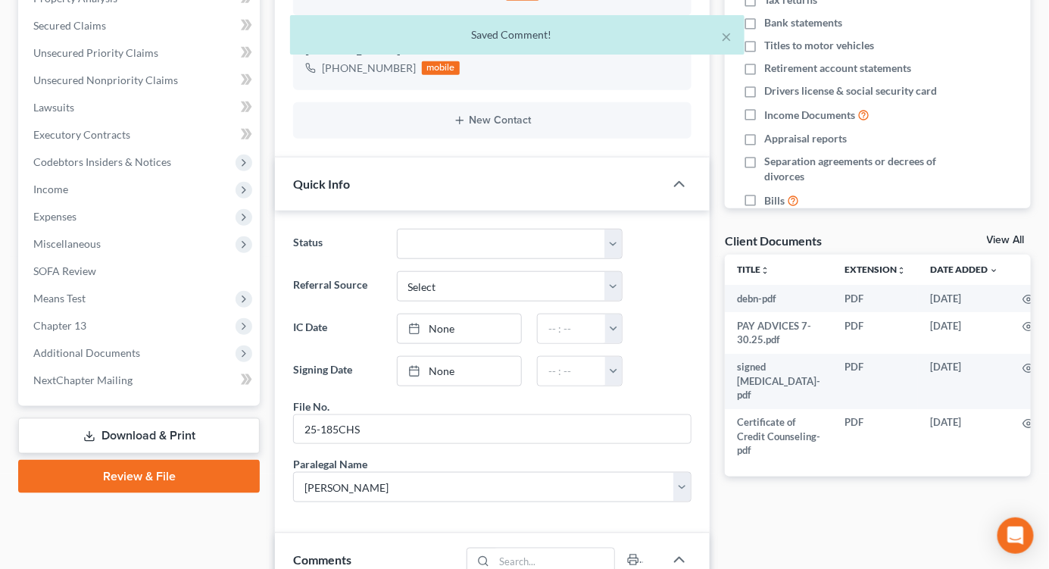
click at [98, 188] on span "Income" at bounding box center [140, 189] width 238 height 27
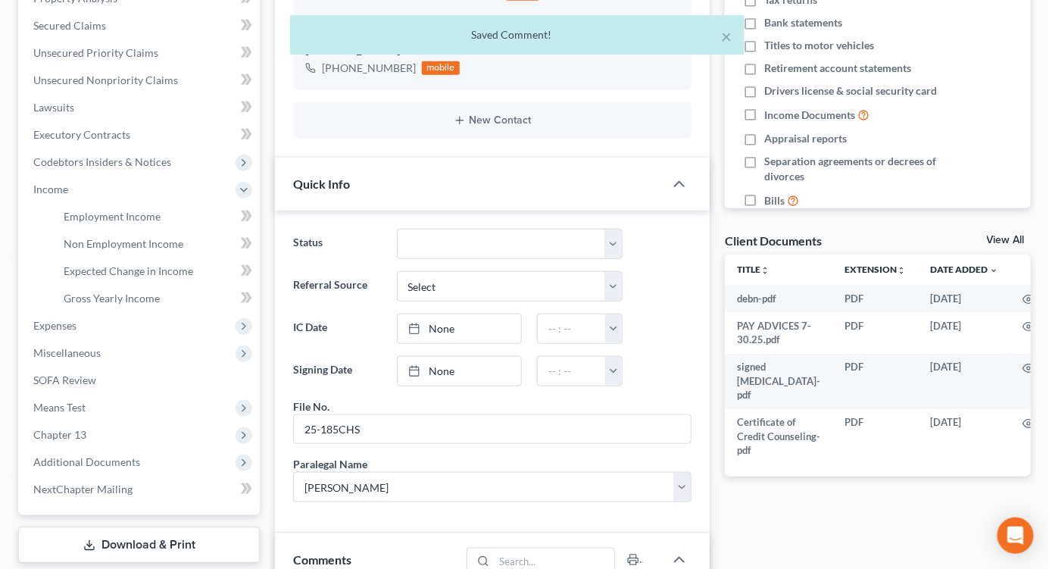
click at [62, 326] on span "Expenses" at bounding box center [54, 325] width 43 height 13
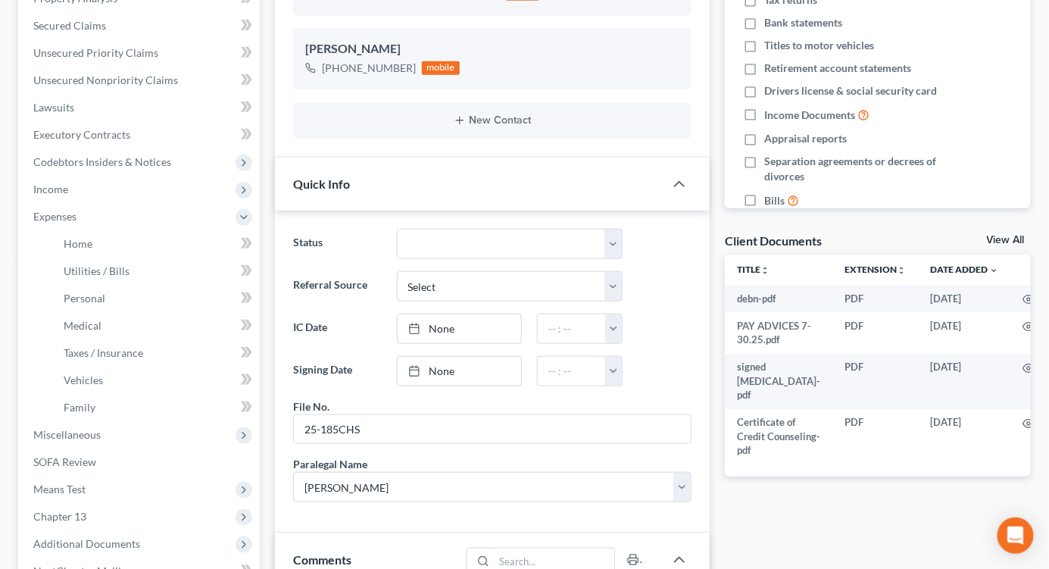
click at [95, 194] on span "Income" at bounding box center [140, 189] width 238 height 27
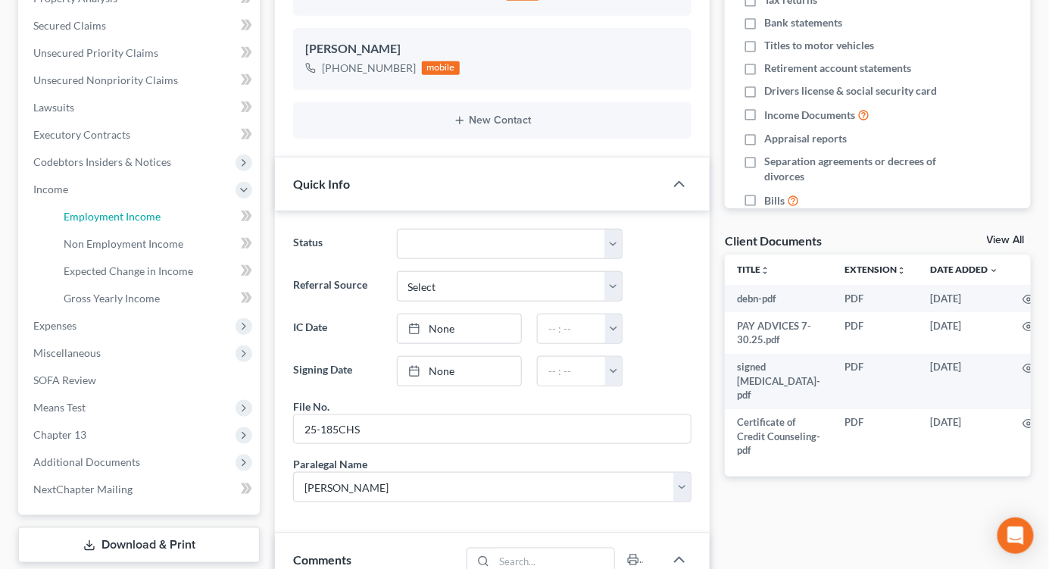
click at [107, 210] on span "Employment Income" at bounding box center [112, 216] width 97 height 13
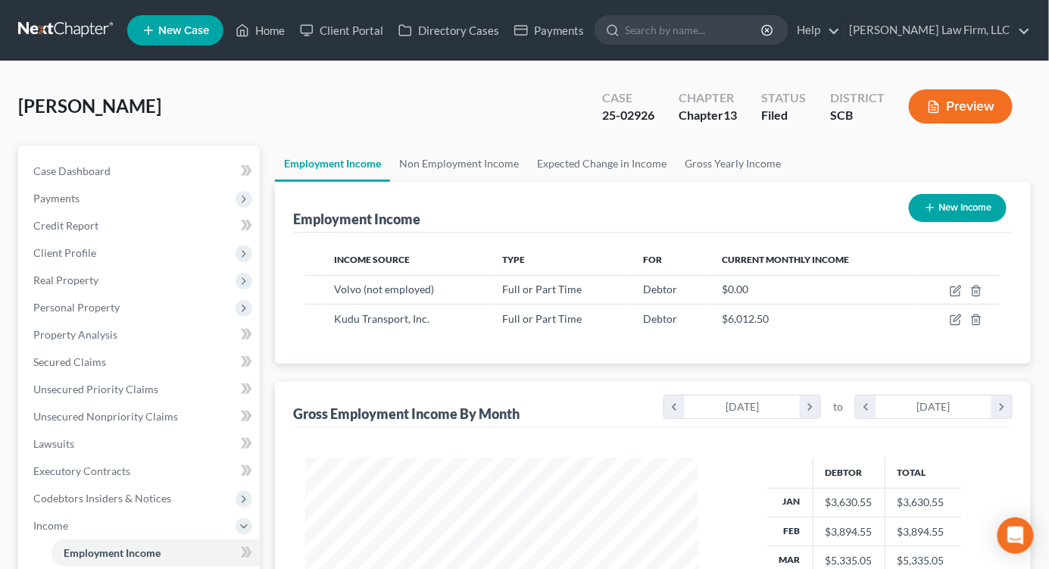
scroll to position [271, 422]
click at [463, 155] on link "Non Employment Income" at bounding box center [459, 163] width 138 height 36
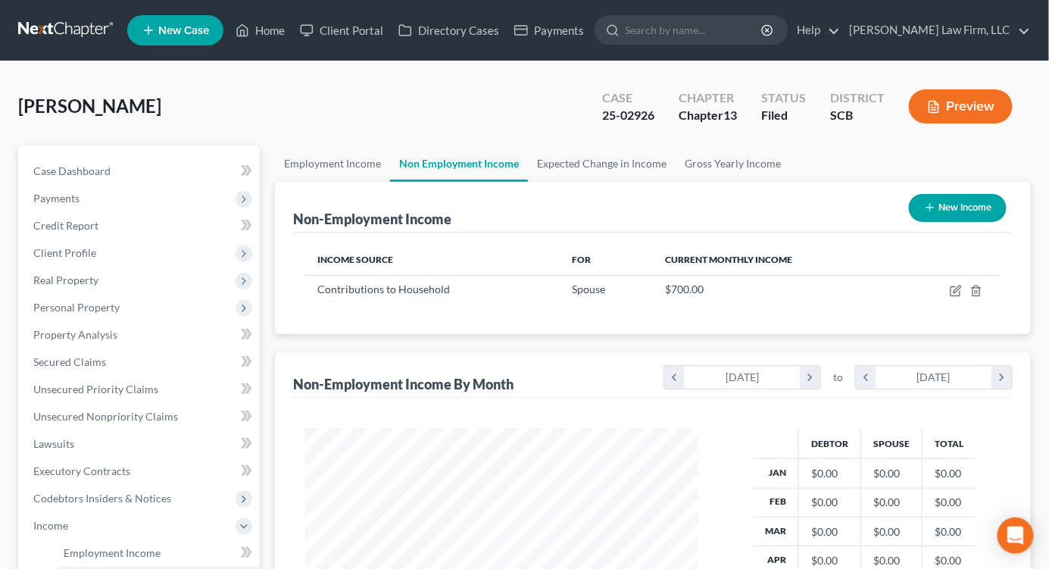
scroll to position [271, 422]
click at [42, 164] on span "Case Dashboard" at bounding box center [71, 170] width 77 height 13
select select "0"
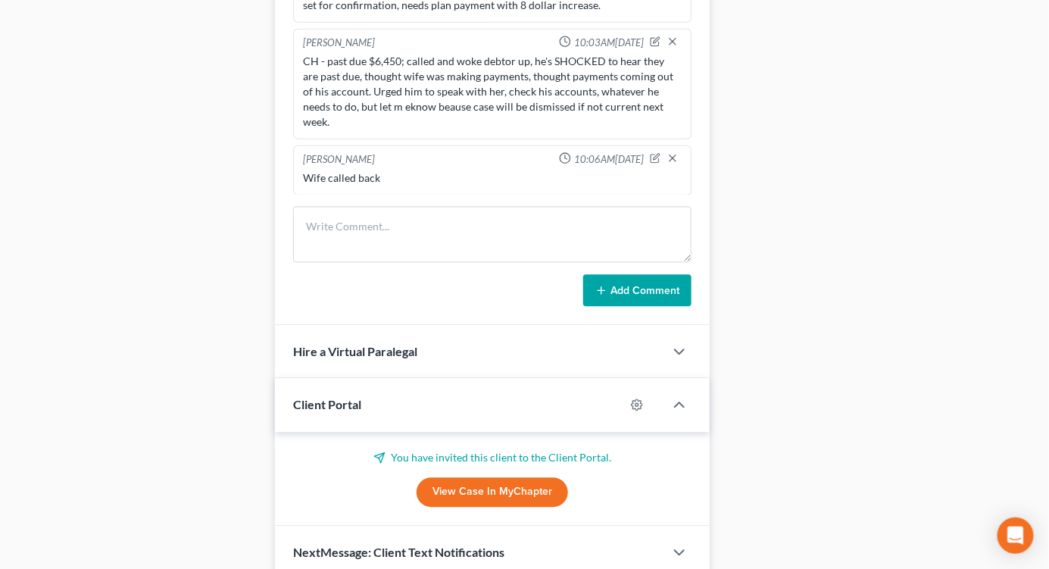
scroll to position [1057, 0]
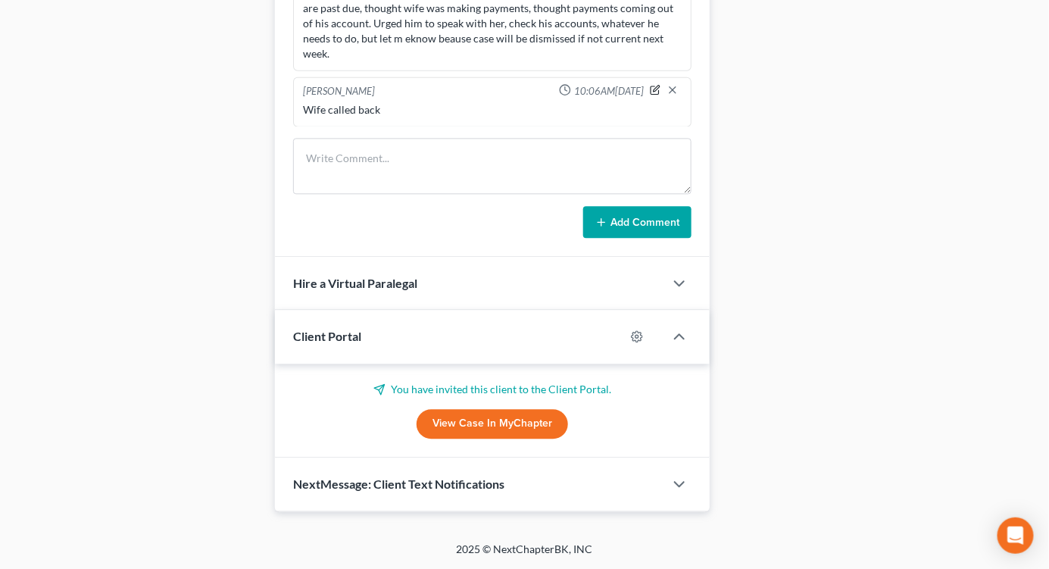
click at [650, 87] on icon "button" at bounding box center [655, 89] width 11 height 11
click at [511, 120] on textarea "Wife called back" at bounding box center [492, 129] width 379 height 56
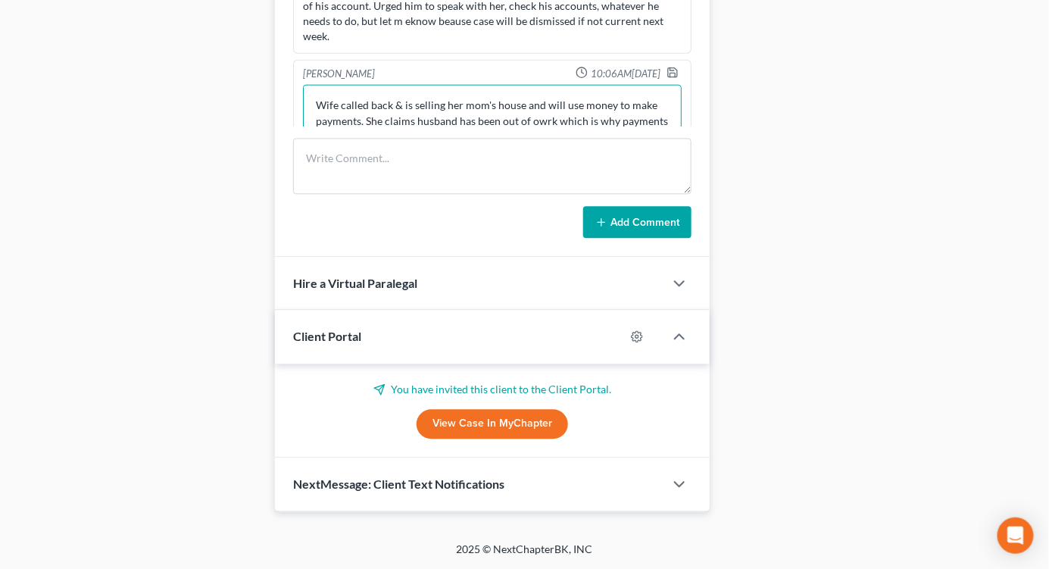
scroll to position [421, 0]
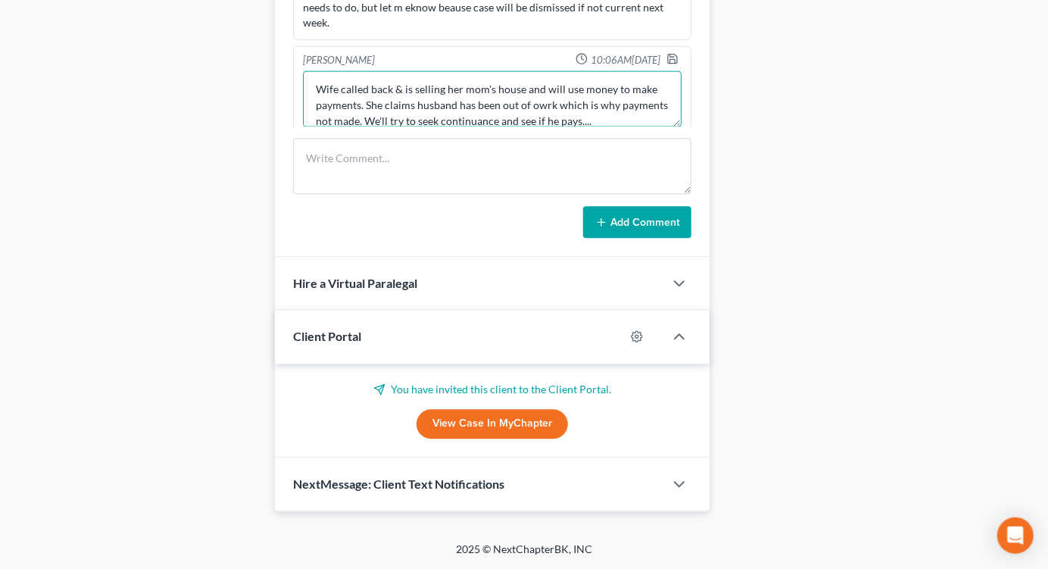
type textarea "Wife called back & is selling her mom's house and will use money to make paymen…"
click at [666, 61] on icon "button" at bounding box center [672, 58] width 12 height 12
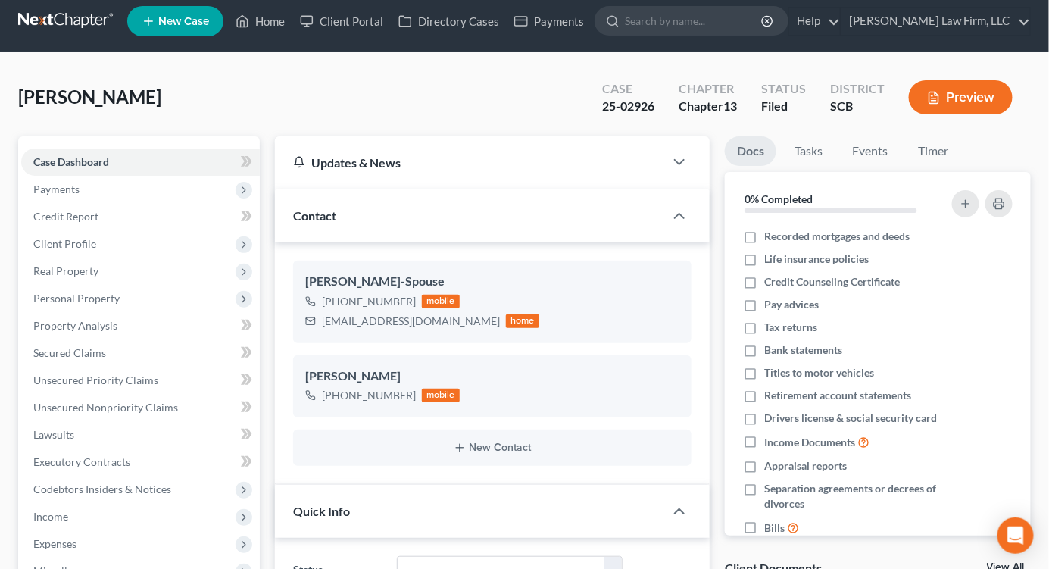
scroll to position [0, 0]
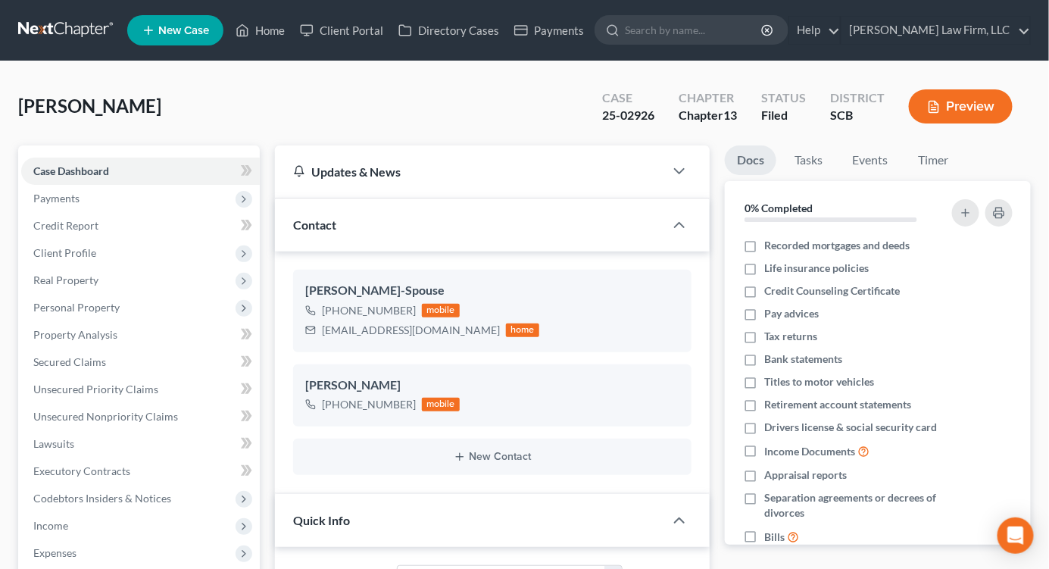
click at [87, 9] on nav "Home New Case Client Portal Directory Cases Payments Meredith Law Firm, LLC ehe…" at bounding box center [524, 30] width 1049 height 61
click at [93, 30] on link at bounding box center [66, 30] width 97 height 27
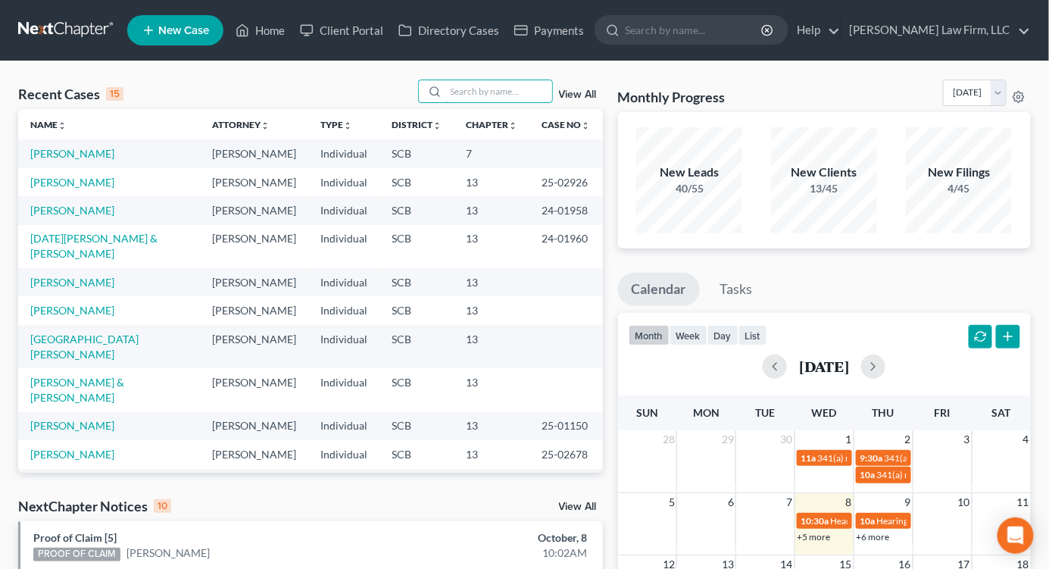
click at [470, 84] on input "search" at bounding box center [499, 91] width 106 height 22
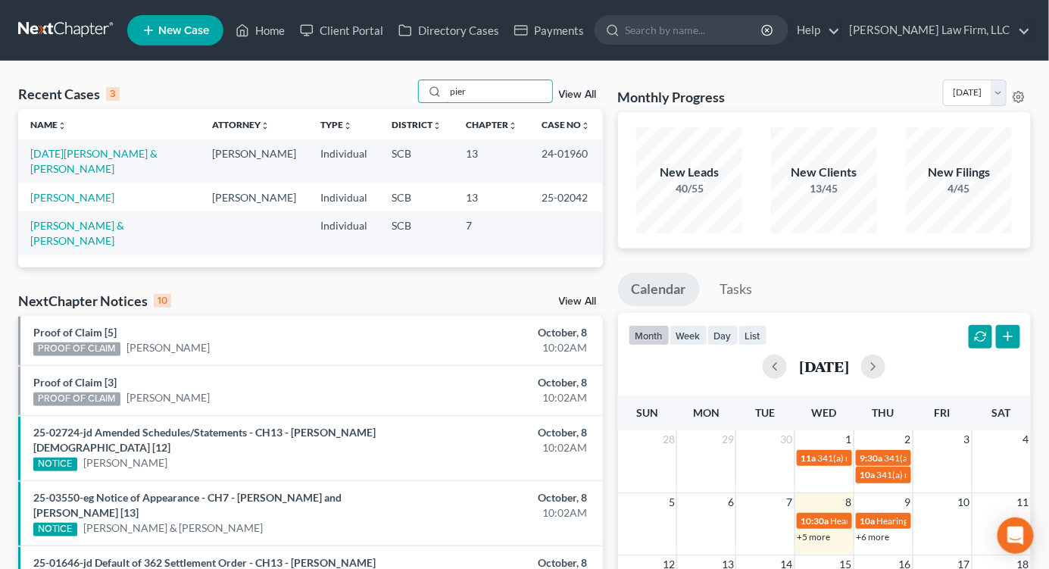
type input "pier"
click at [77, 191] on link "[PERSON_NAME]" at bounding box center [72, 197] width 84 height 13
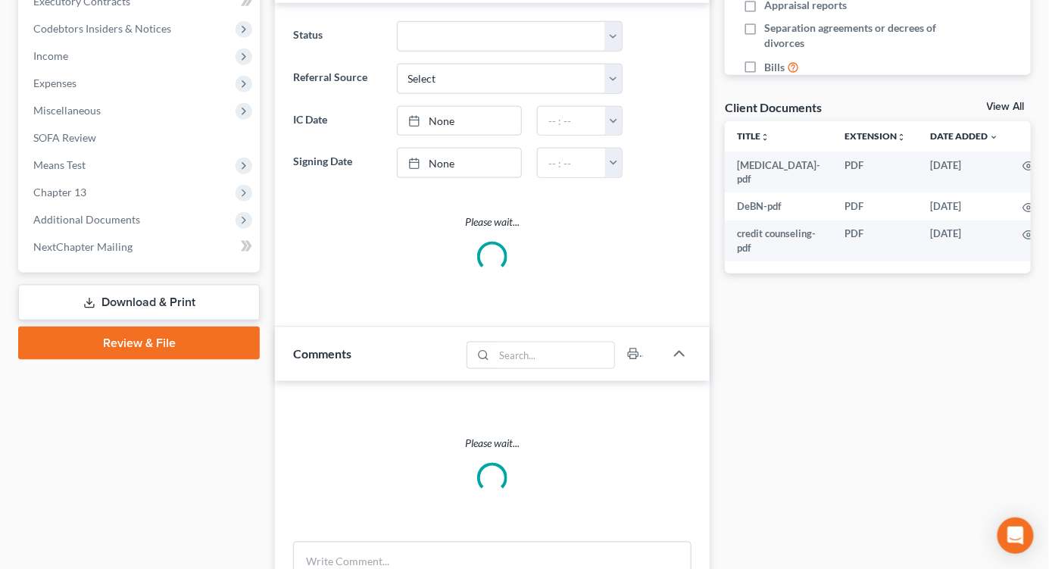
select select "2"
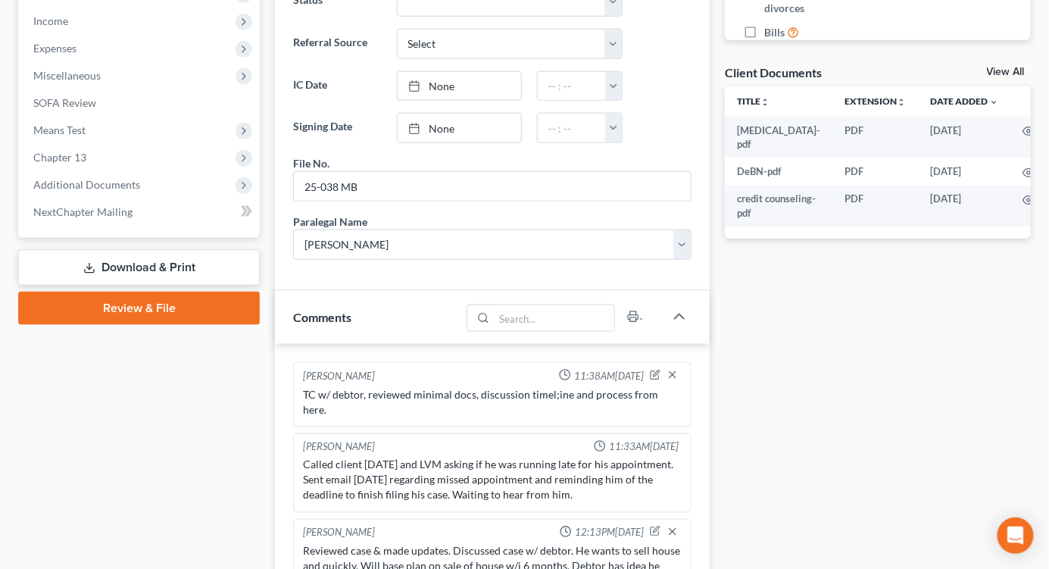
scroll to position [164, 0]
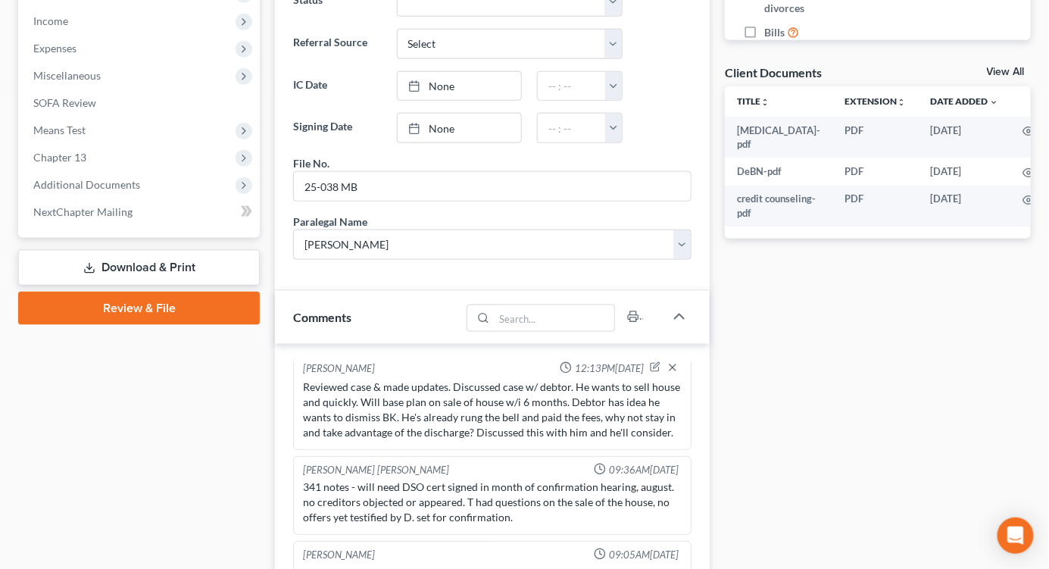
click at [55, 47] on span "Expenses" at bounding box center [54, 48] width 43 height 13
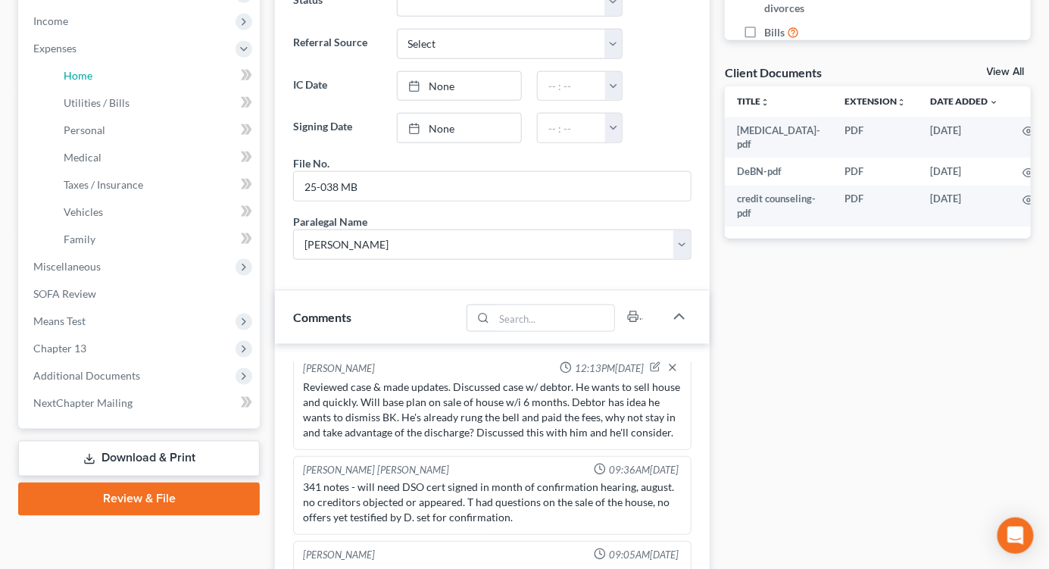
click at [72, 69] on span "Home" at bounding box center [78, 75] width 29 height 13
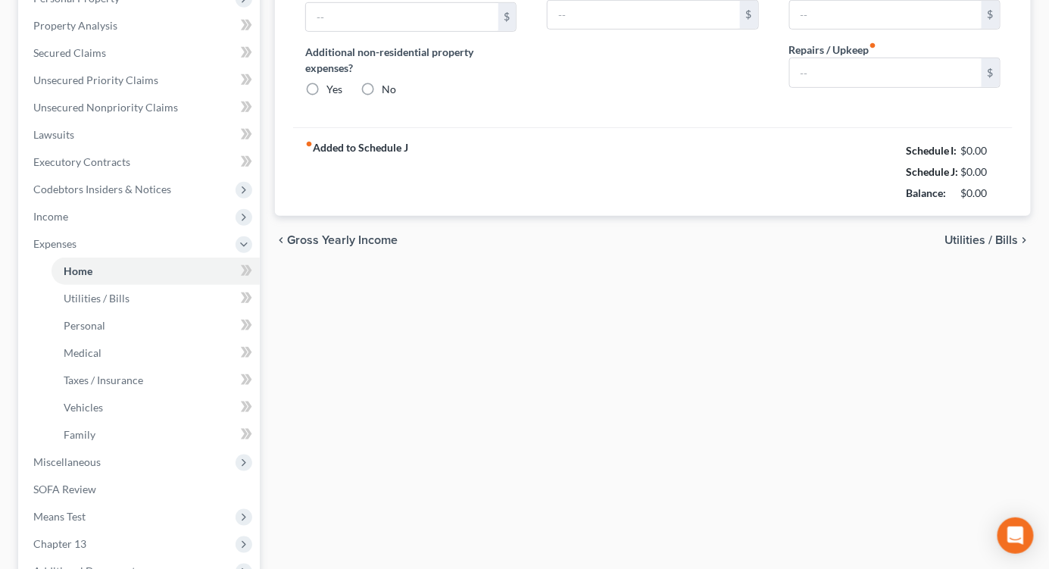
type input "1,350.00"
type input "0.00"
radio input "true"
type input "0.00"
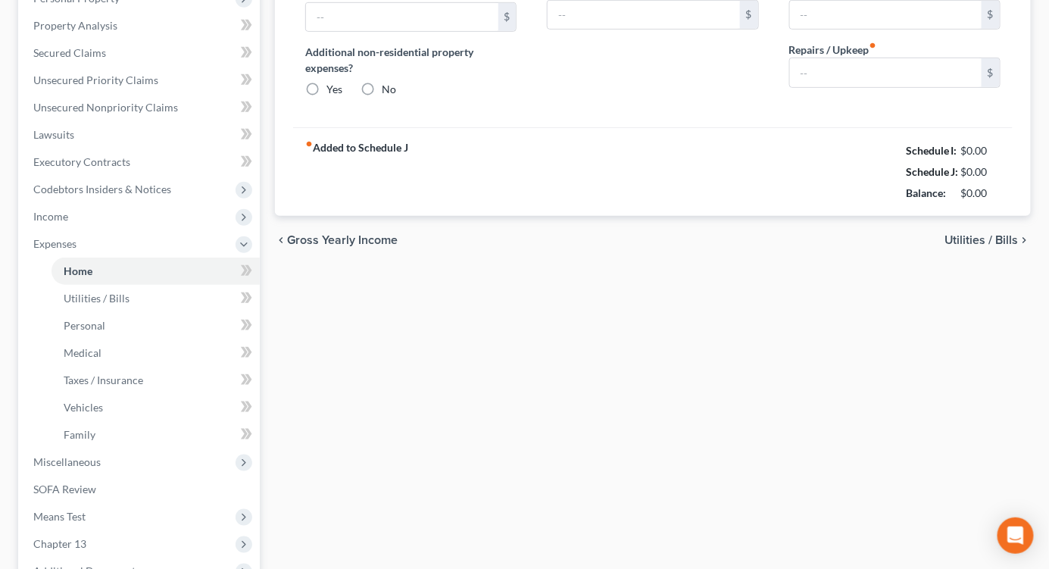
type input "0.00"
type input "50.00"
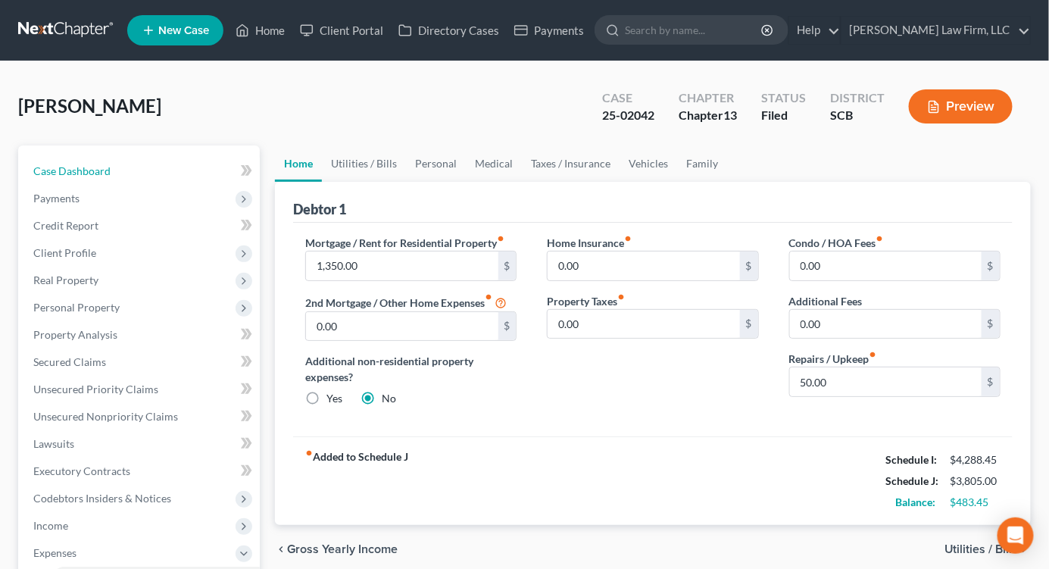
click at [92, 171] on span "Case Dashboard" at bounding box center [71, 170] width 77 height 13
select select "2"
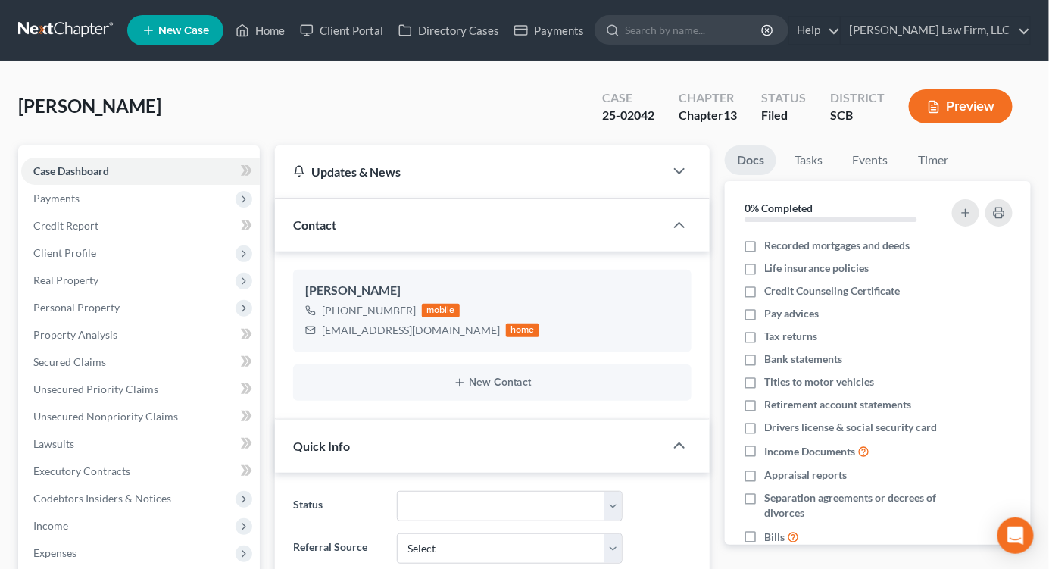
scroll to position [164, 0]
click at [79, 34] on link at bounding box center [66, 30] width 97 height 27
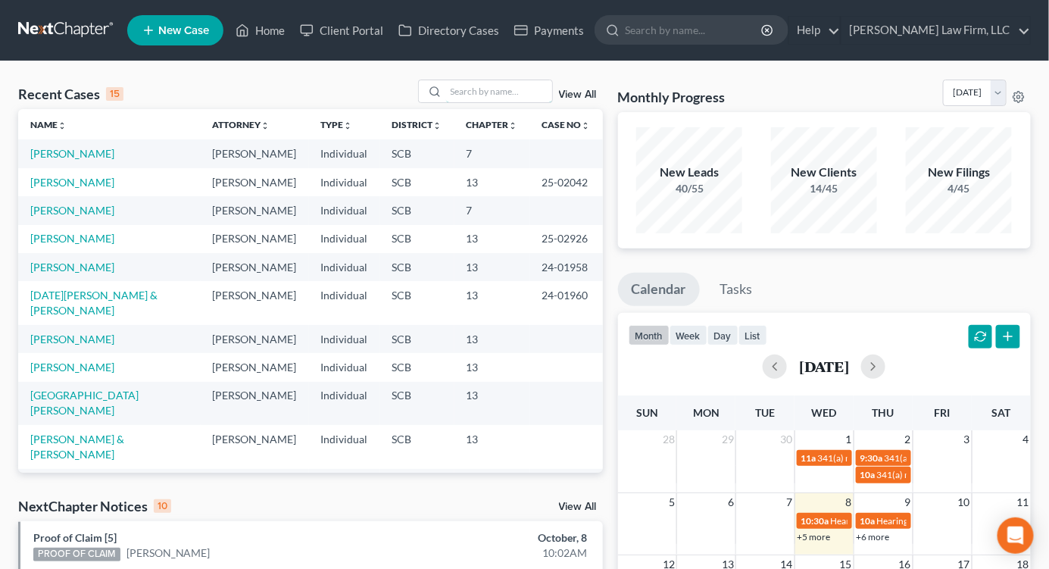
click at [450, 83] on input "search" at bounding box center [499, 91] width 106 height 22
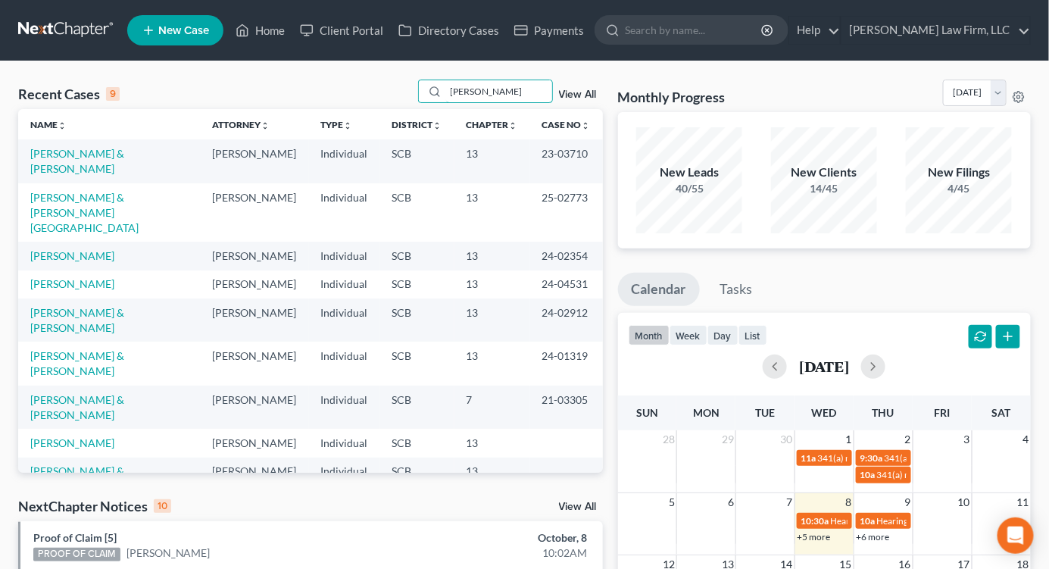
type input "[PERSON_NAME]"
click at [84, 209] on link "[PERSON_NAME] & [PERSON_NAME][GEOGRAPHIC_DATA]" at bounding box center [84, 212] width 108 height 43
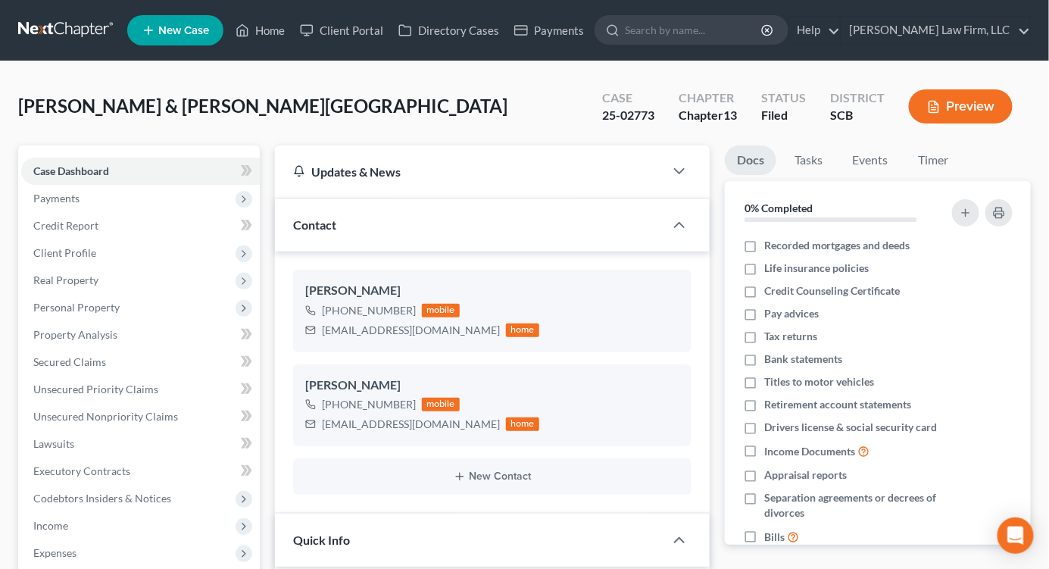
select select "0"
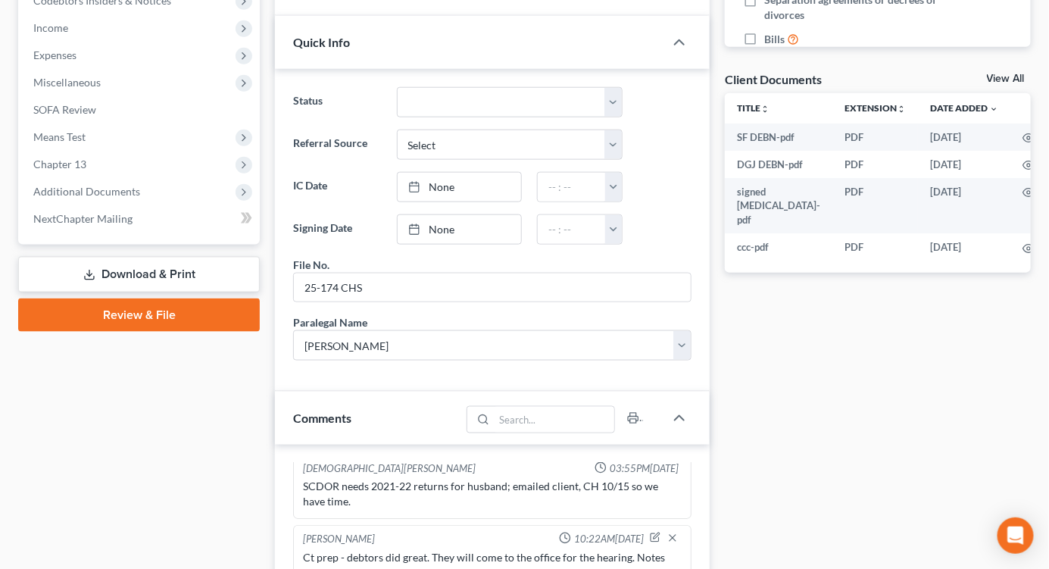
scroll to position [504, 0]
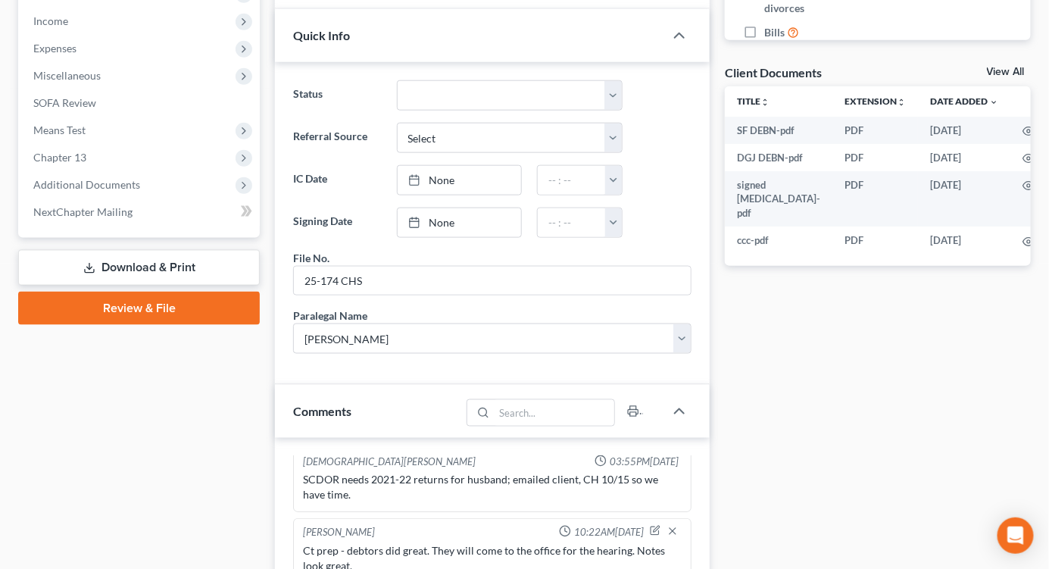
click at [56, 46] on span "Expenses" at bounding box center [54, 48] width 43 height 13
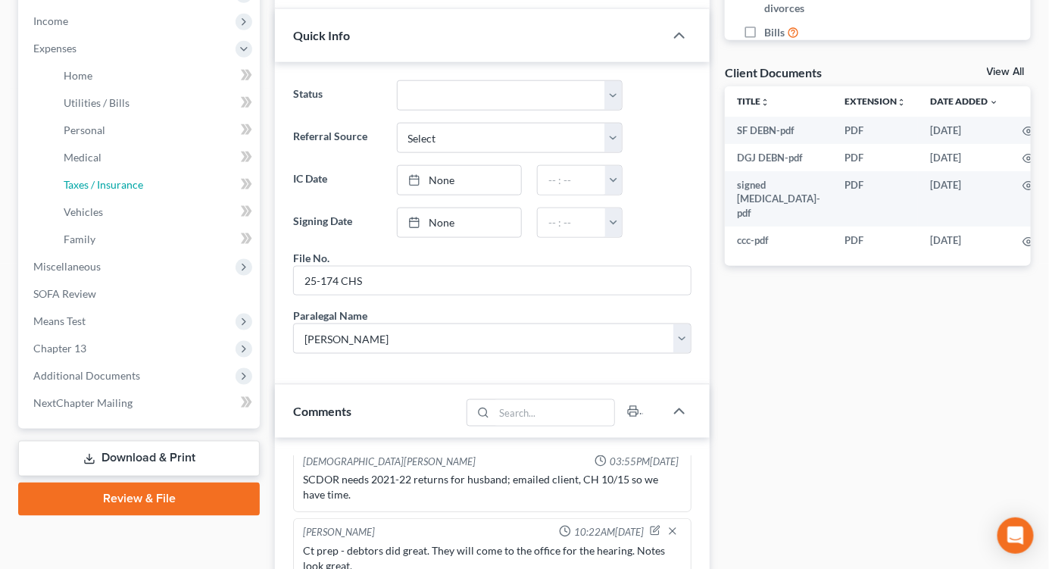
click at [69, 182] on span "Taxes / Insurance" at bounding box center [103, 184] width 79 height 13
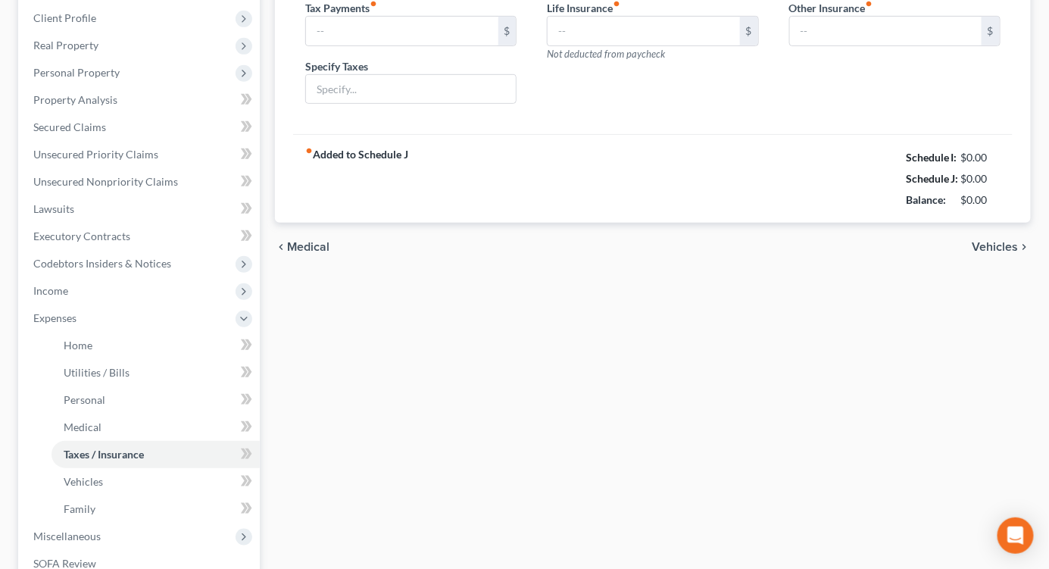
type input "0.00"
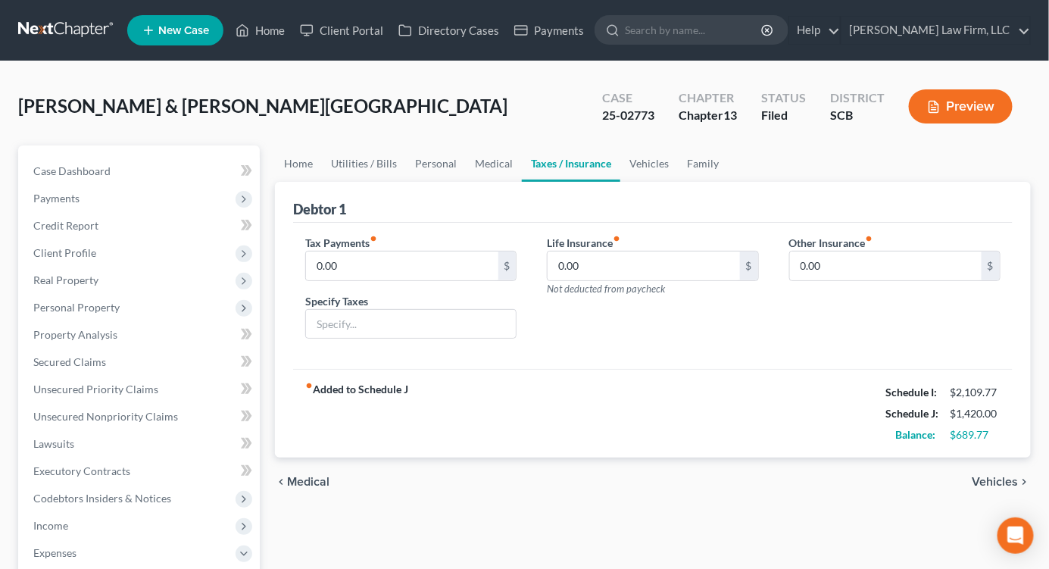
click at [1041, 67] on div "[PERSON_NAME] & [PERSON_NAME] Upgraded Case 25-02773 Chapter Chapter 13 Status …" at bounding box center [524, 555] width 1049 height 989
click at [892, 125] on div "District SCB" at bounding box center [857, 108] width 79 height 45
click at [142, 170] on link "Case Dashboard" at bounding box center [140, 170] width 238 height 27
select select "0"
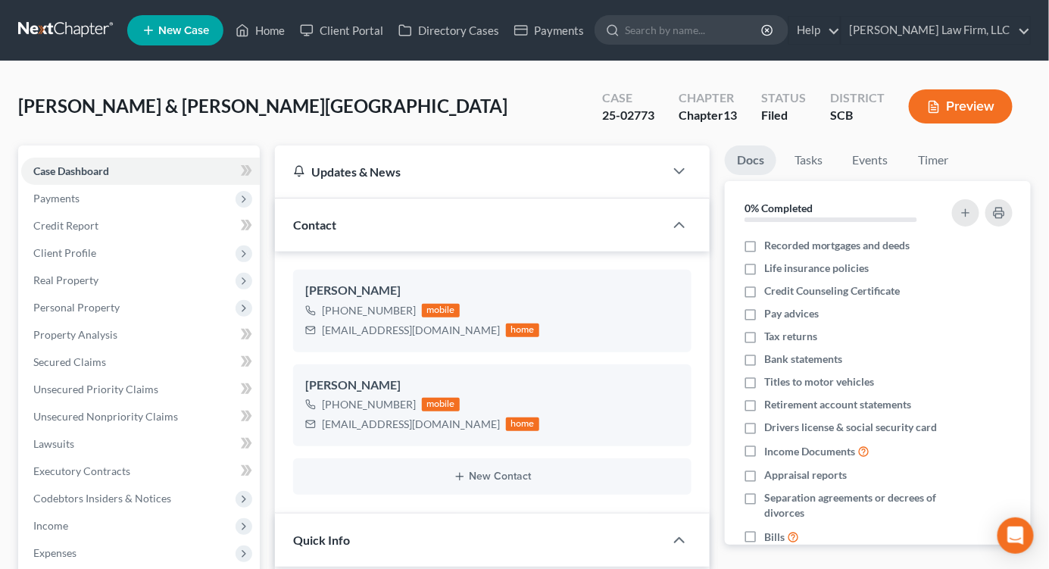
scroll to position [174, 0]
drag, startPoint x: 323, startPoint y: 326, endPoint x: 449, endPoint y: 337, distance: 126.2
click at [449, 337] on div "[EMAIL_ADDRESS][DOMAIN_NAME] home" at bounding box center [422, 330] width 234 height 20
copy div "[EMAIL_ADDRESS][DOMAIN_NAME]"
drag, startPoint x: 920, startPoint y: 78, endPoint x: 906, endPoint y: 86, distance: 16.0
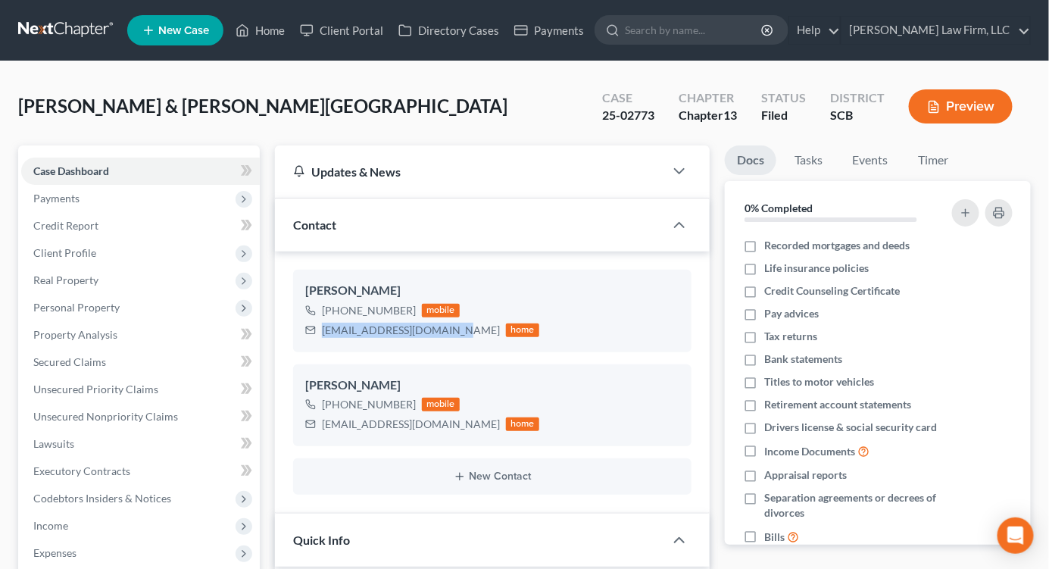
click at [86, 351] on link "Secured Claims" at bounding box center [140, 361] width 238 height 27
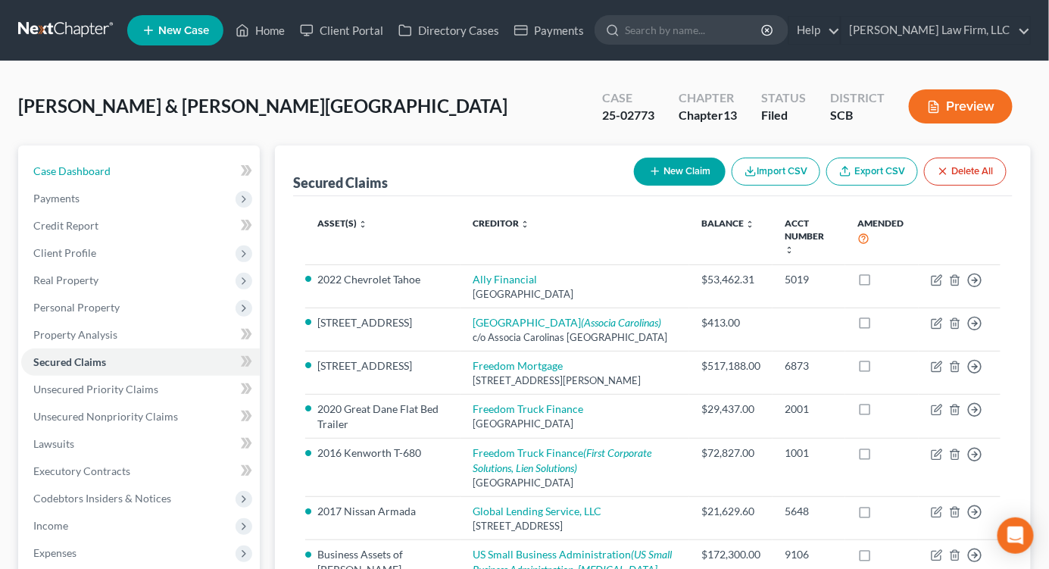
click at [80, 171] on span "Case Dashboard" at bounding box center [71, 170] width 77 height 13
select select "0"
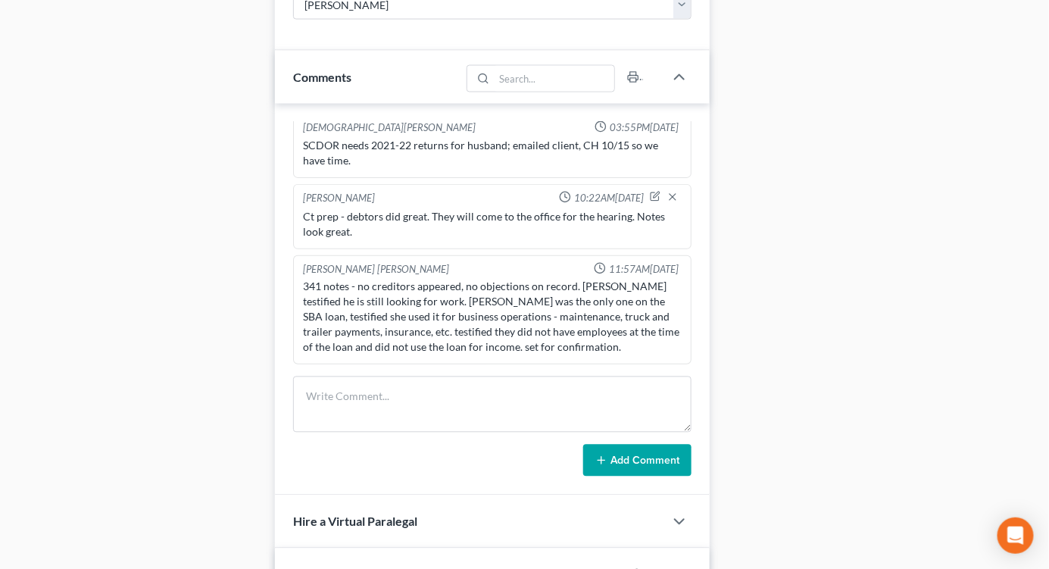
scroll to position [1092, 0]
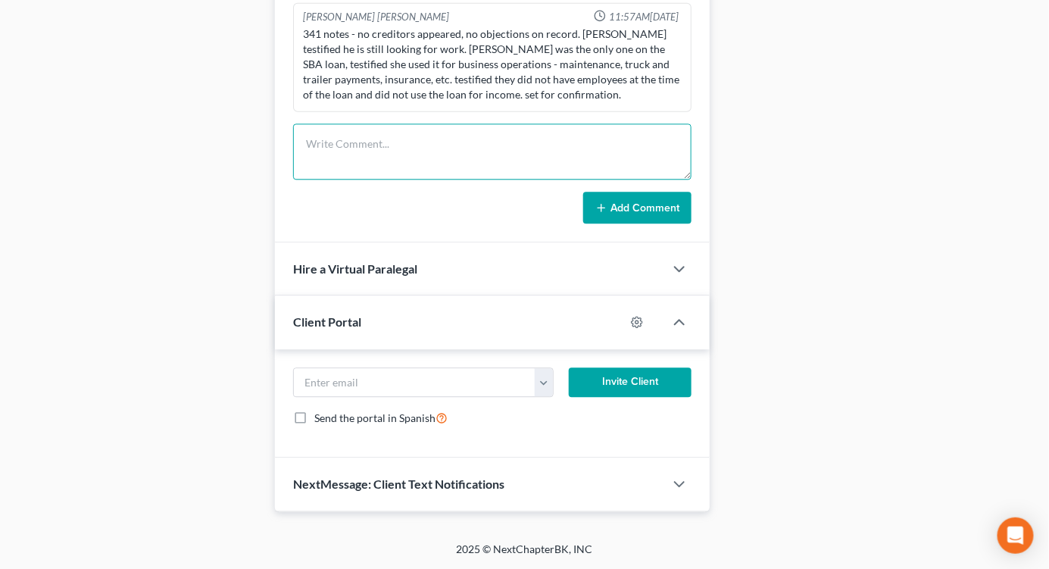
click at [372, 154] on textarea at bounding box center [492, 151] width 398 height 56
type textarea "T"
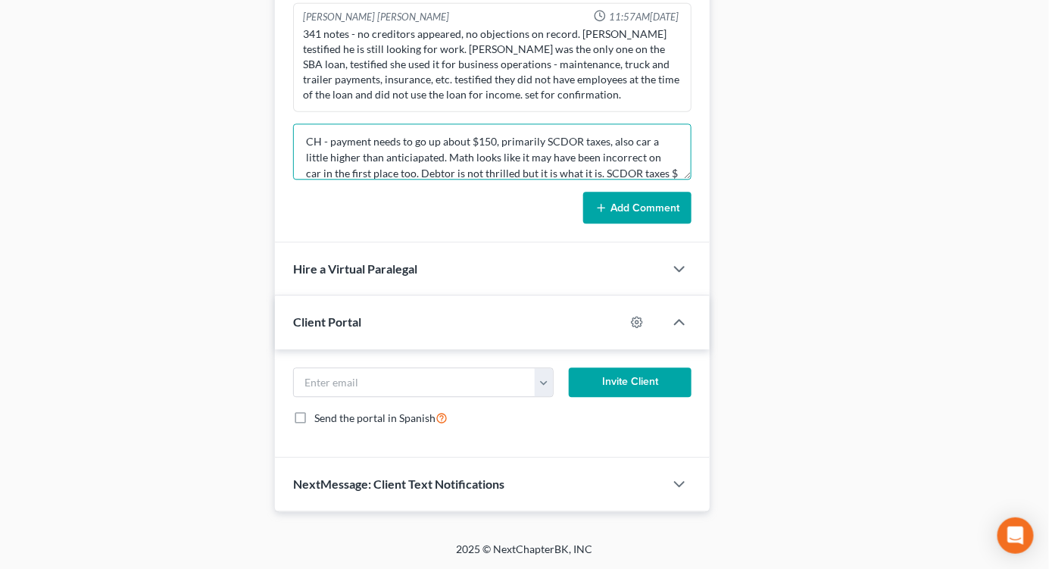
scroll to position [17, 0]
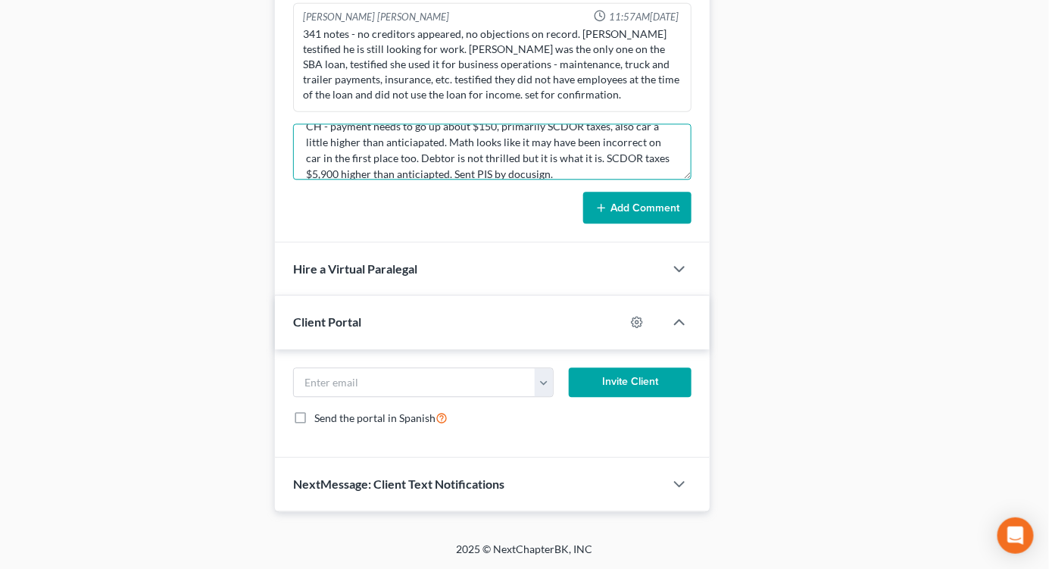
type textarea "CH - payment needs to go up about $150, primarily SCDOR taxes, also car a littl…"
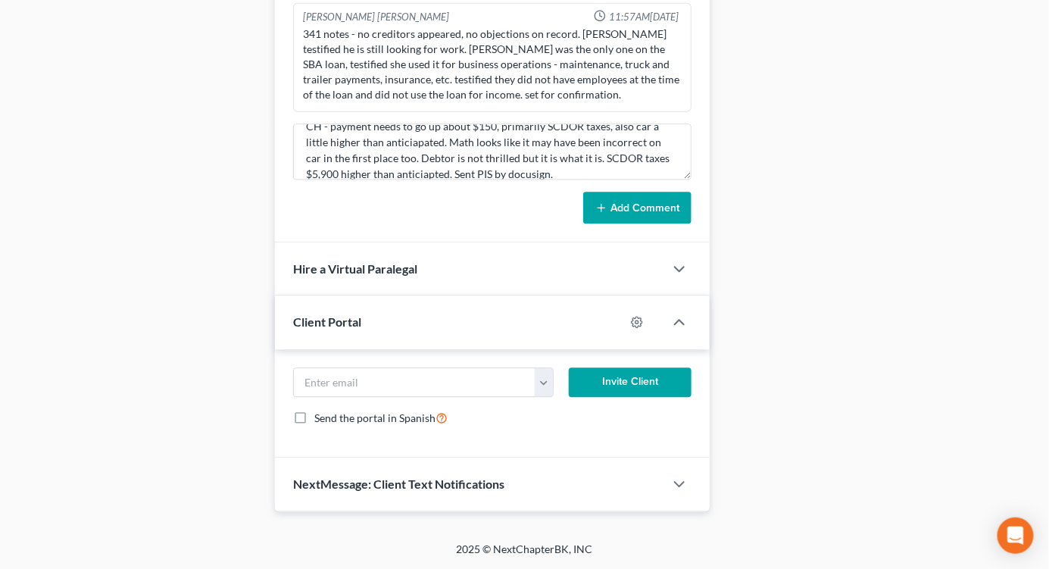
click at [615, 198] on button "Add Comment" at bounding box center [637, 208] width 108 height 32
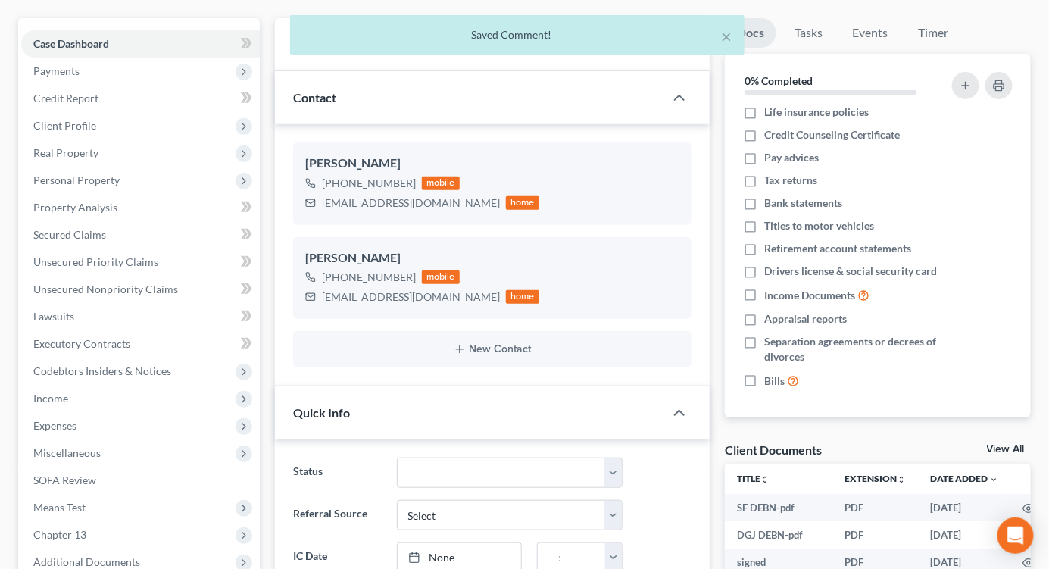
scroll to position [0, 0]
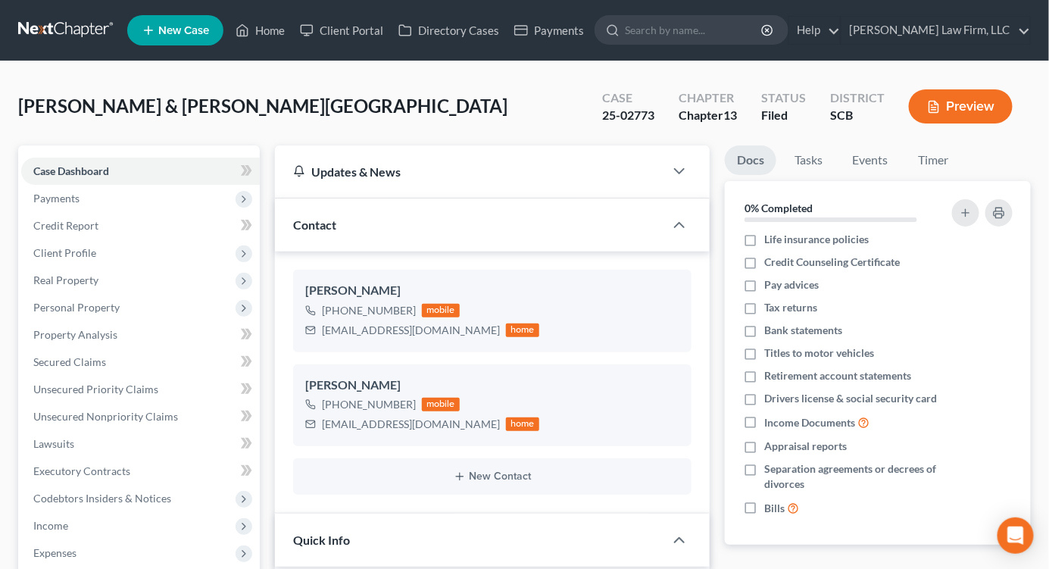
drag, startPoint x: 970, startPoint y: 81, endPoint x: 980, endPoint y: 73, distance: 12.4
click at [970, 81] on div "Case 25-02773 Chapter Chapter 13 Status Filed District SCB Preview" at bounding box center [807, 106] width 447 height 54
click at [115, 24] on link at bounding box center [66, 30] width 97 height 27
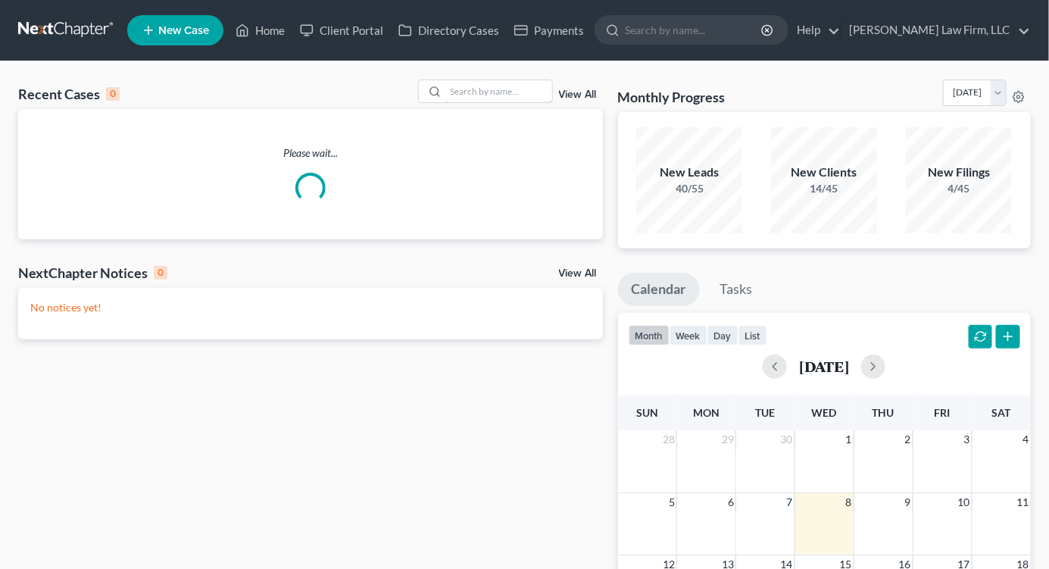
click at [492, 86] on input "search" at bounding box center [499, 91] width 106 height 22
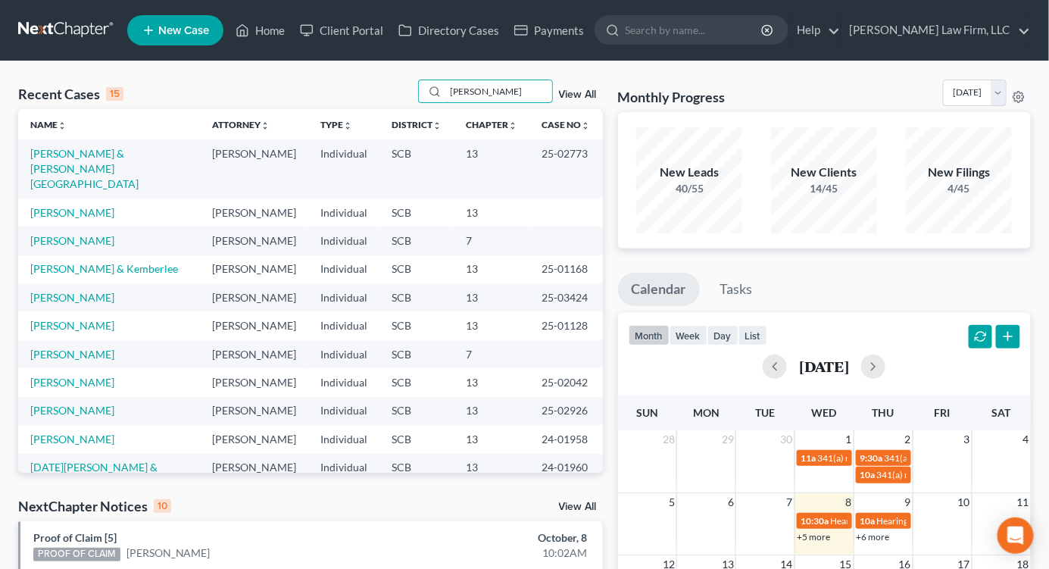
type input "[PERSON_NAME]"
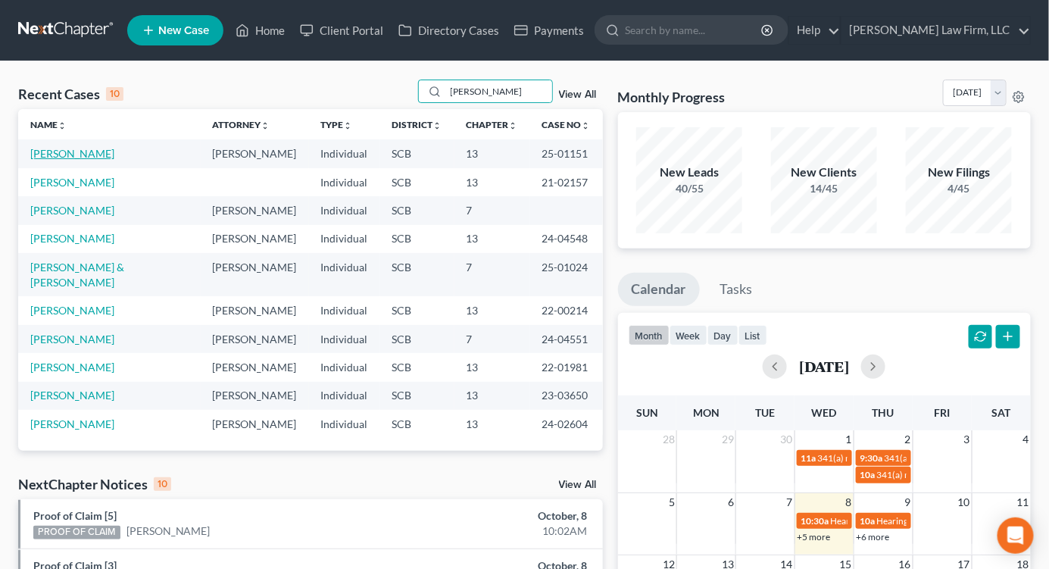
click at [77, 156] on link "Simmons, Amos" at bounding box center [72, 153] width 84 height 13
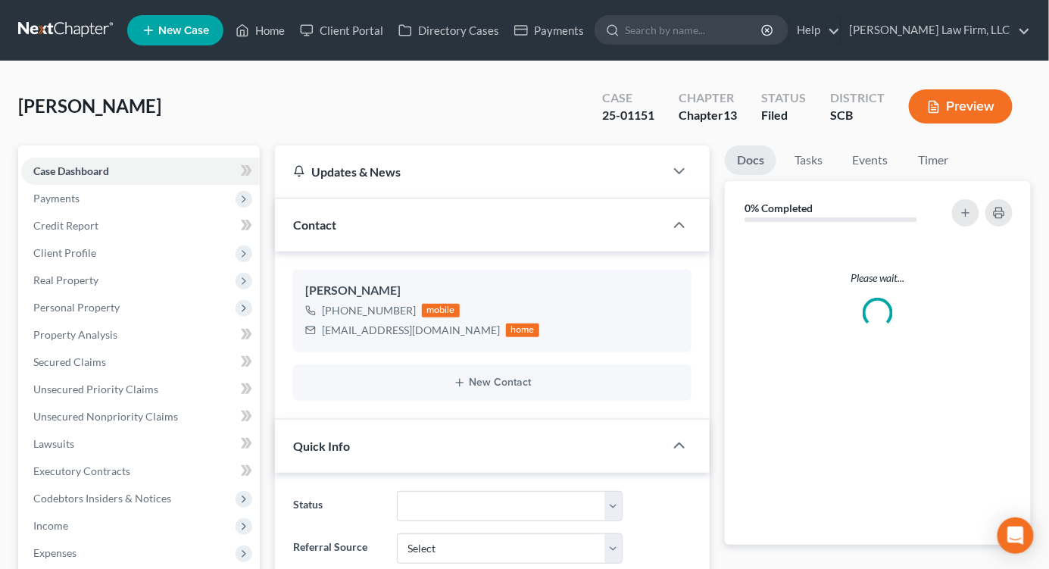
select select "0"
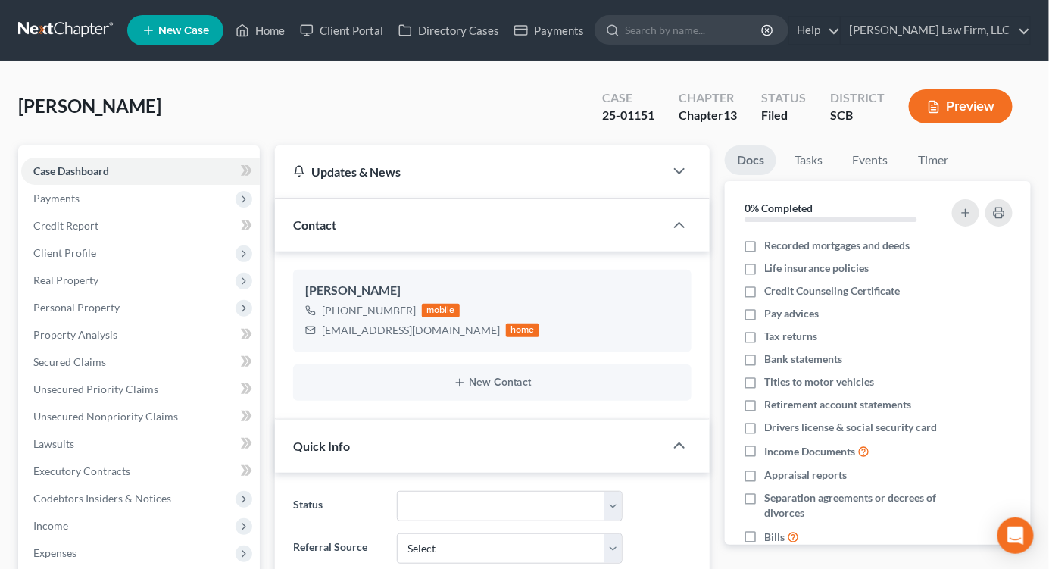
scroll to position [1340, 0]
click at [70, 28] on link at bounding box center [66, 30] width 97 height 27
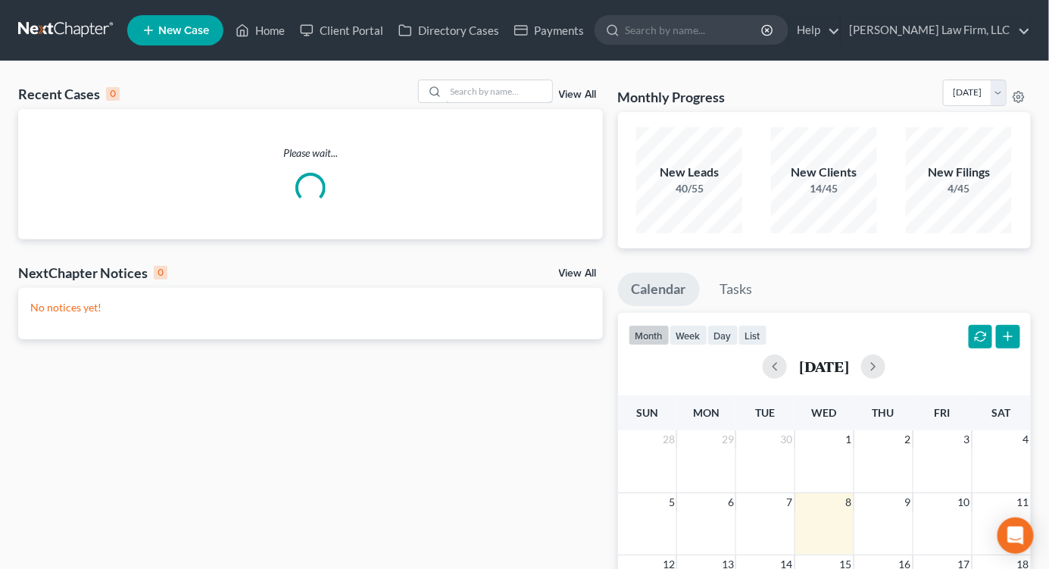
click at [467, 95] on input "search" at bounding box center [499, 91] width 106 height 22
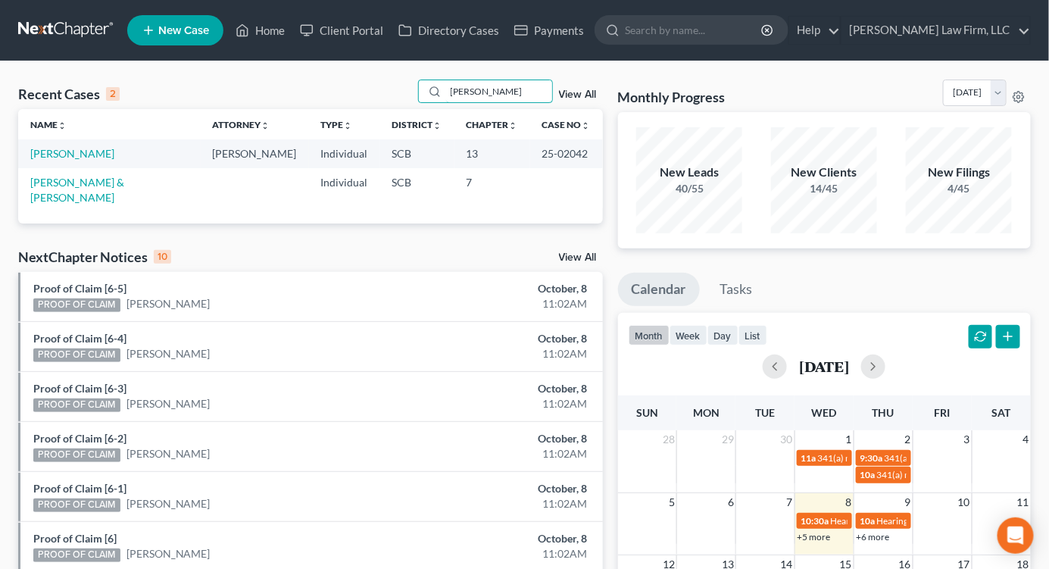
type input "[PERSON_NAME]"
click at [54, 148] on link "[PERSON_NAME]" at bounding box center [72, 153] width 84 height 13
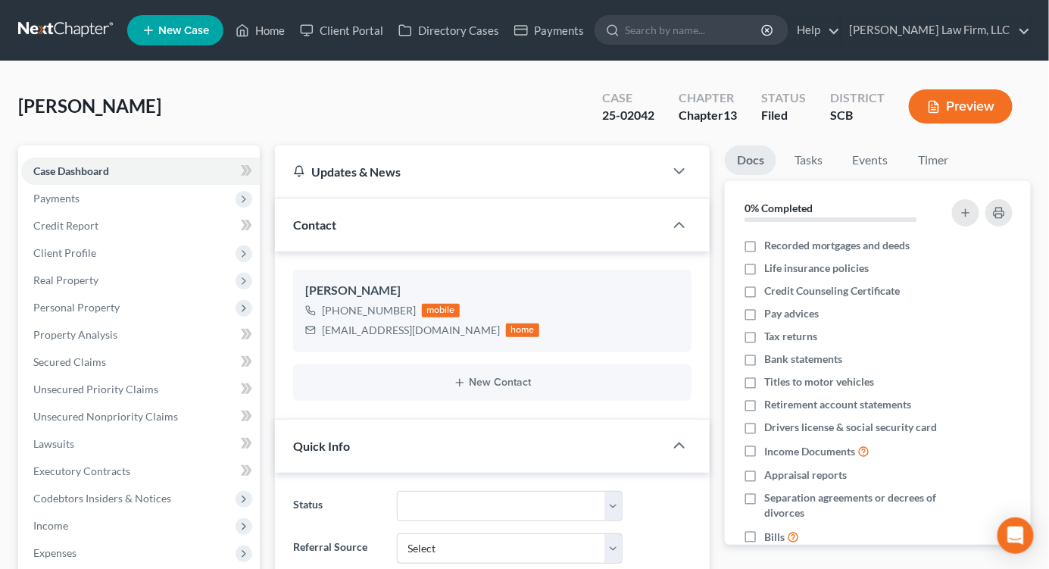
select select "2"
click at [58, 543] on span "Expenses" at bounding box center [140, 552] width 238 height 27
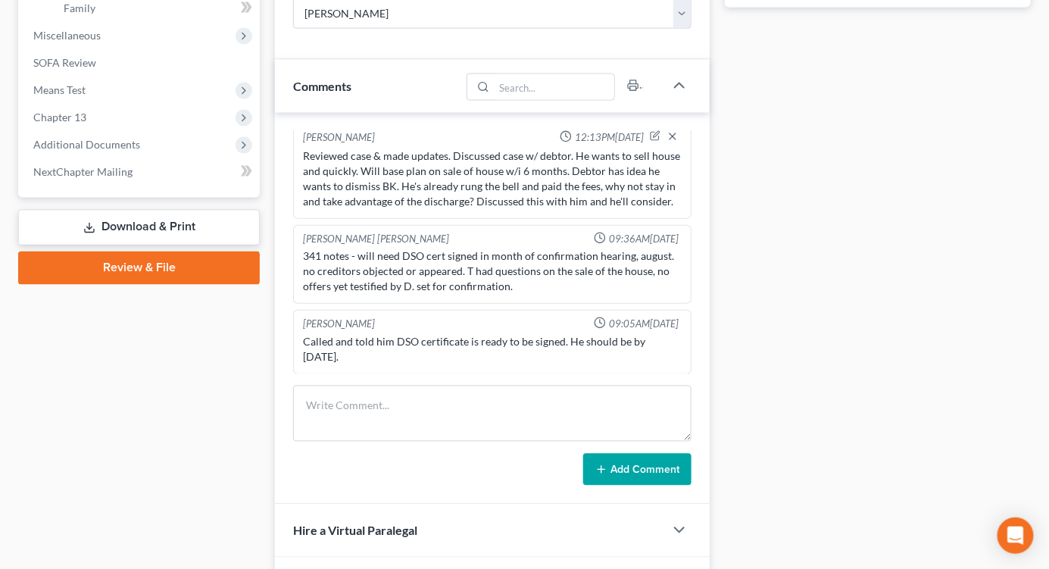
scroll to position [553, 0]
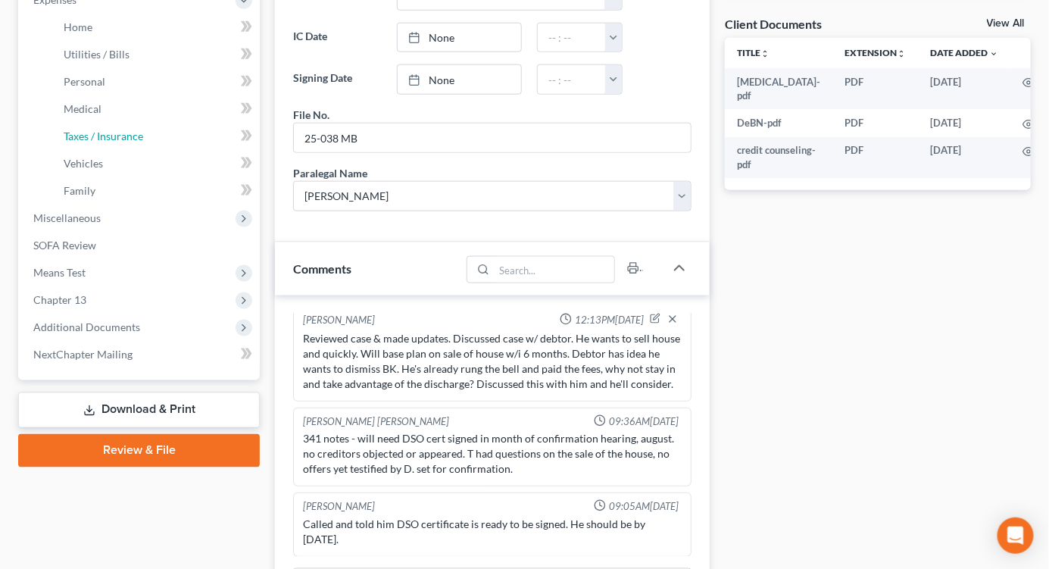
click at [78, 132] on span "Taxes / Insurance" at bounding box center [103, 135] width 79 height 13
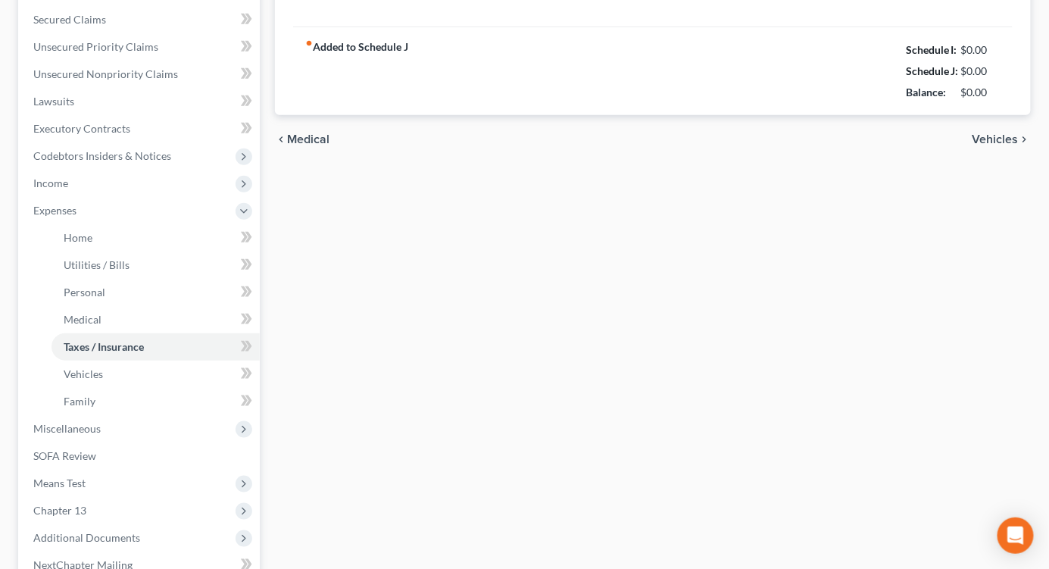
type input "0.00"
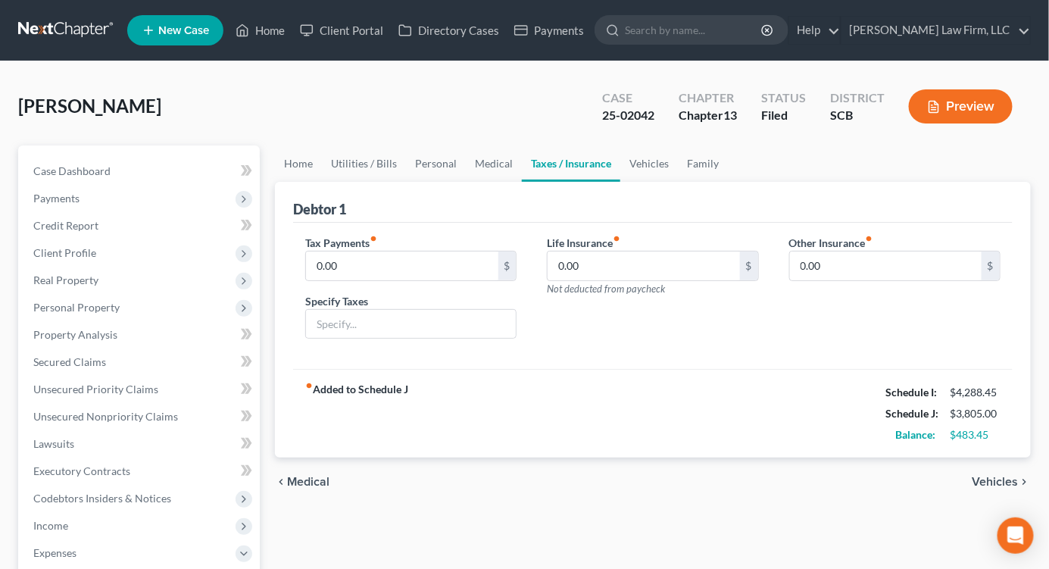
click at [851, 66] on div "[PERSON_NAME] Upgraded Case 25-02042 Chapter Chapter 13 Status Filed District S…" at bounding box center [524, 555] width 1049 height 989
click at [290, 163] on link "Home" at bounding box center [298, 163] width 47 height 36
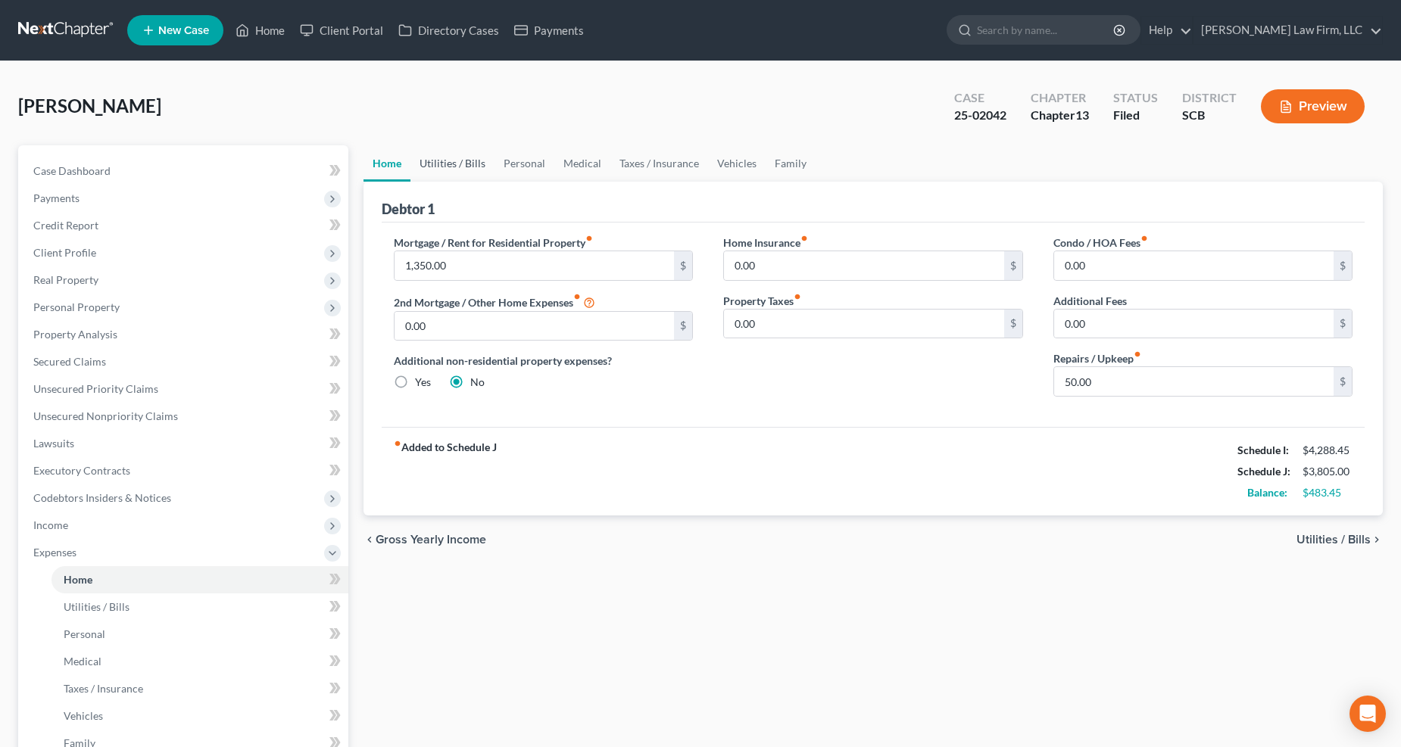
click at [447, 162] on link "Utilities / Bills" at bounding box center [452, 163] width 84 height 36
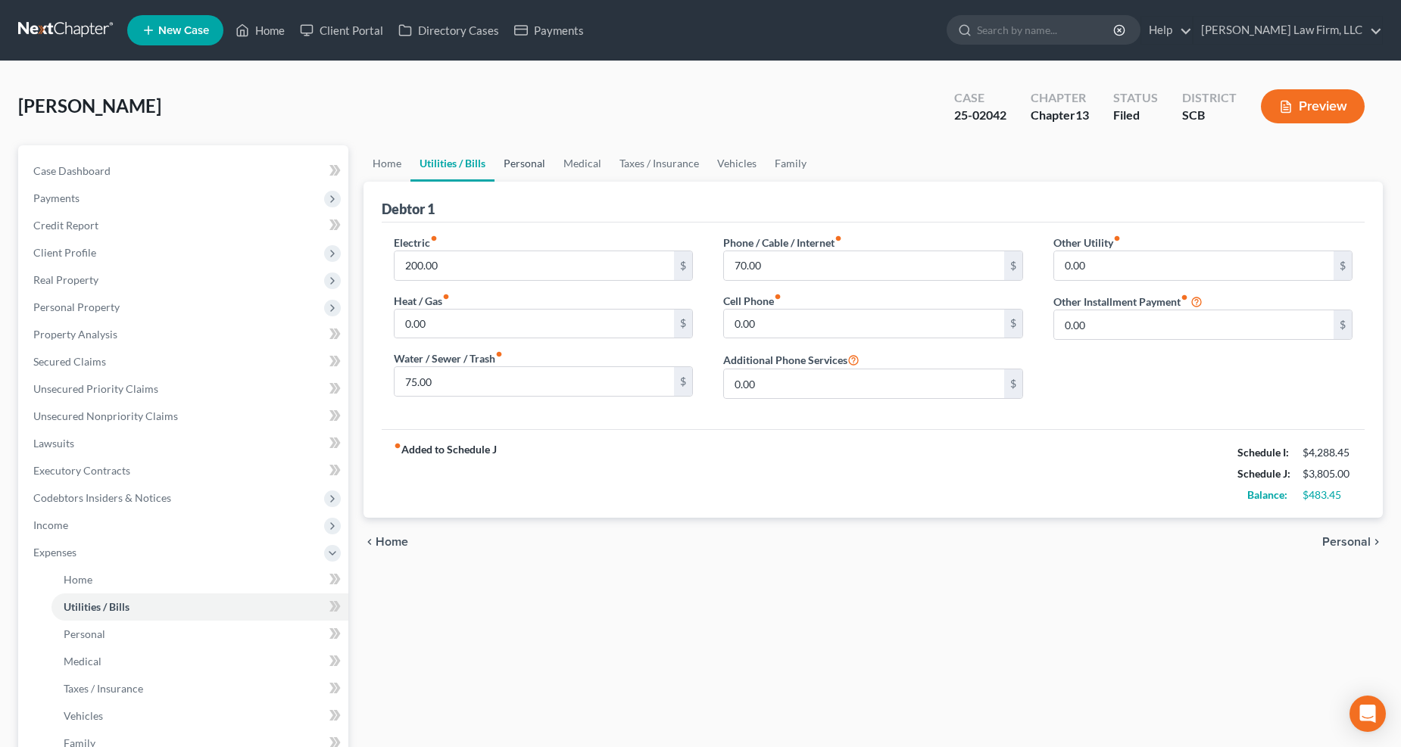
click at [519, 154] on link "Personal" at bounding box center [524, 163] width 60 height 36
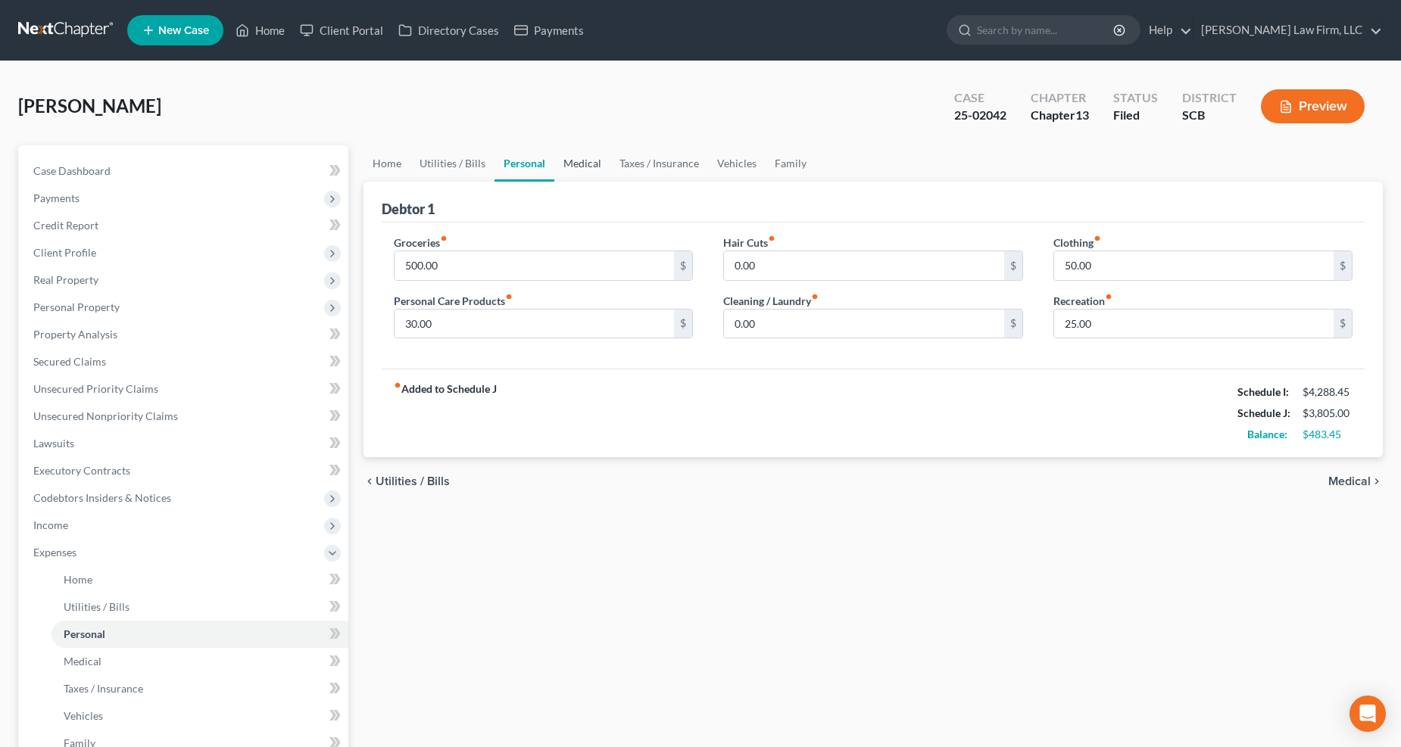
click at [581, 160] on link "Medical" at bounding box center [582, 163] width 56 height 36
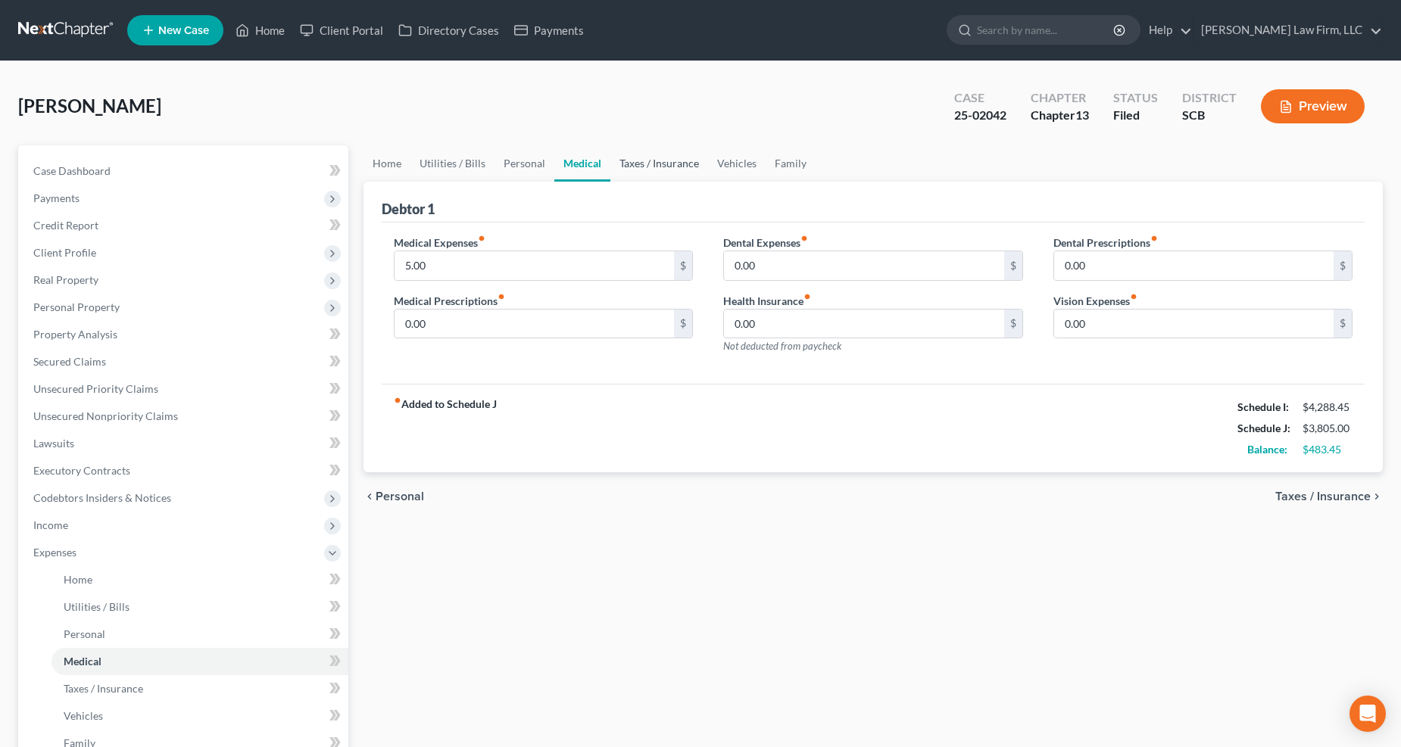
click at [649, 154] on link "Taxes / Insurance" at bounding box center [659, 163] width 98 height 36
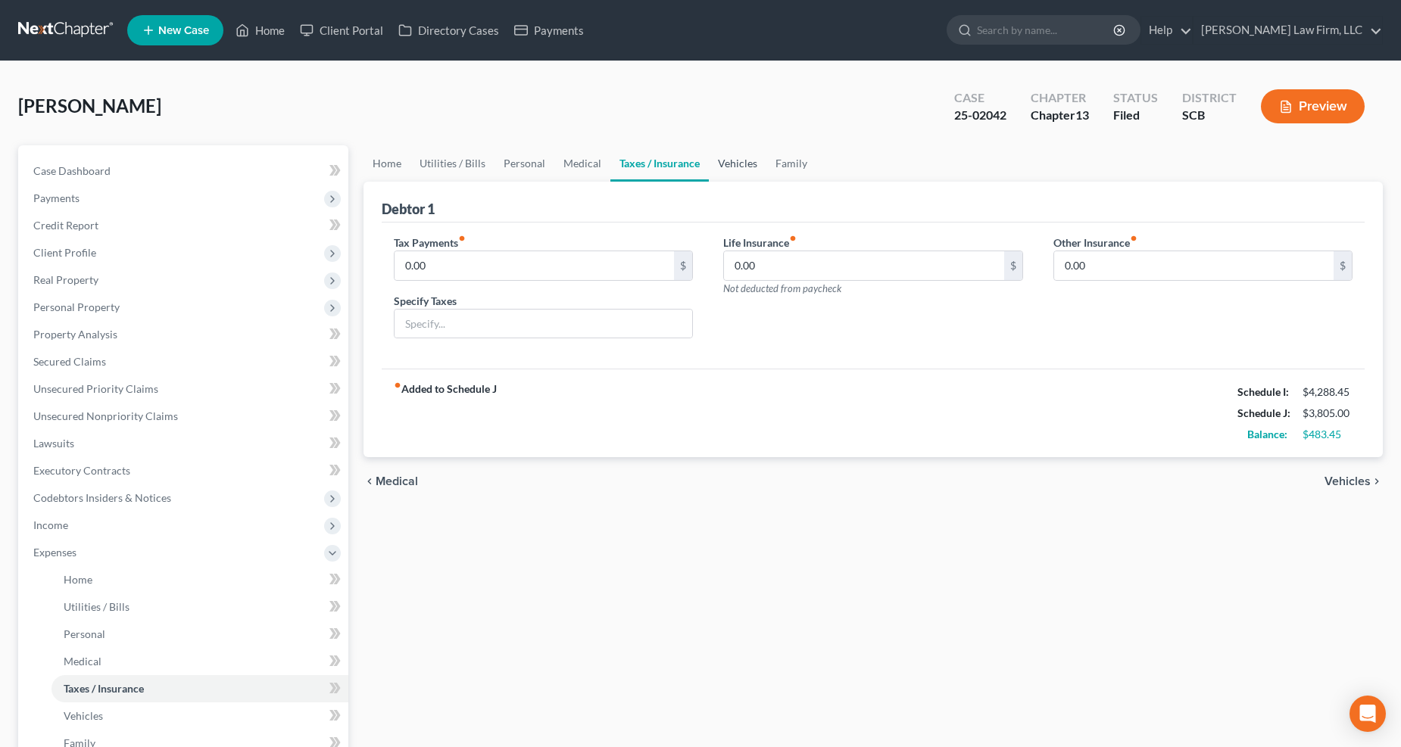
click at [746, 156] on link "Vehicles" at bounding box center [738, 163] width 58 height 36
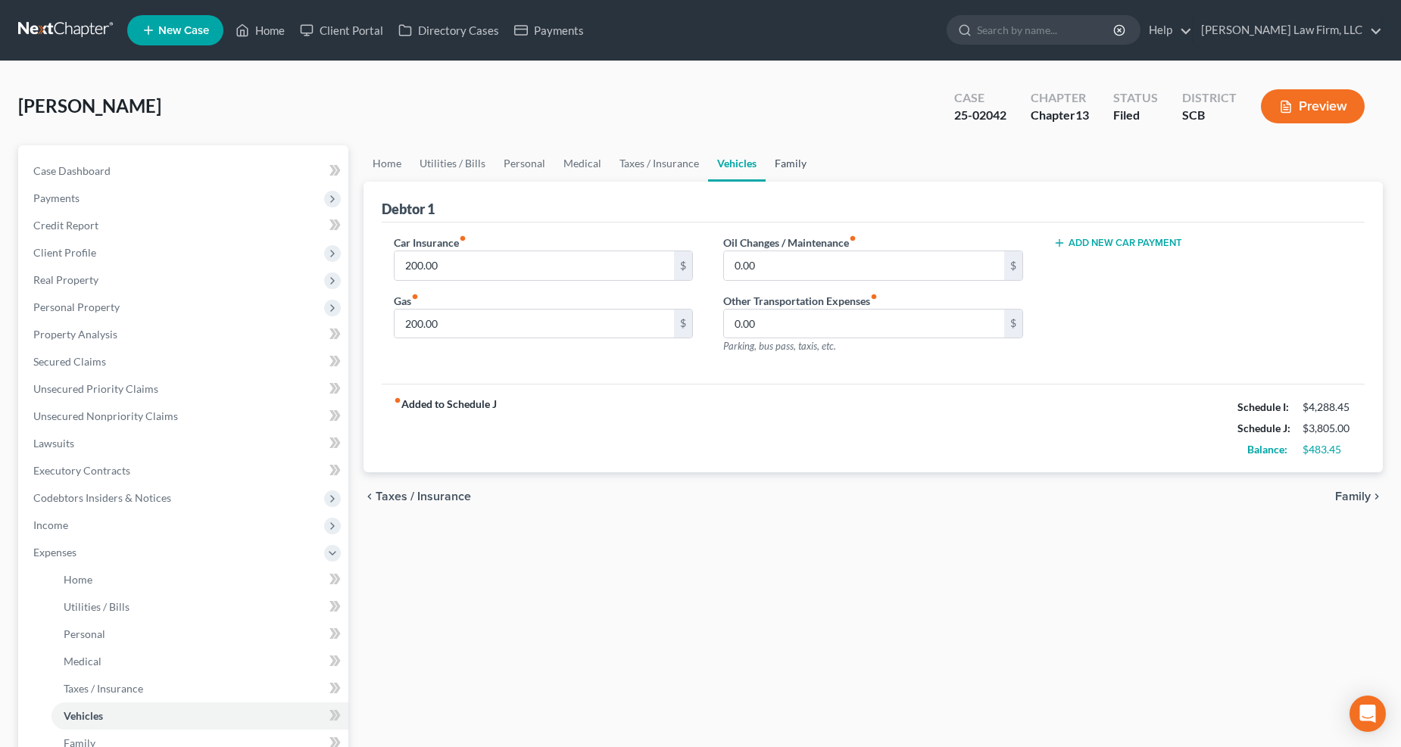
click at [790, 159] on link "Family" at bounding box center [790, 163] width 50 height 36
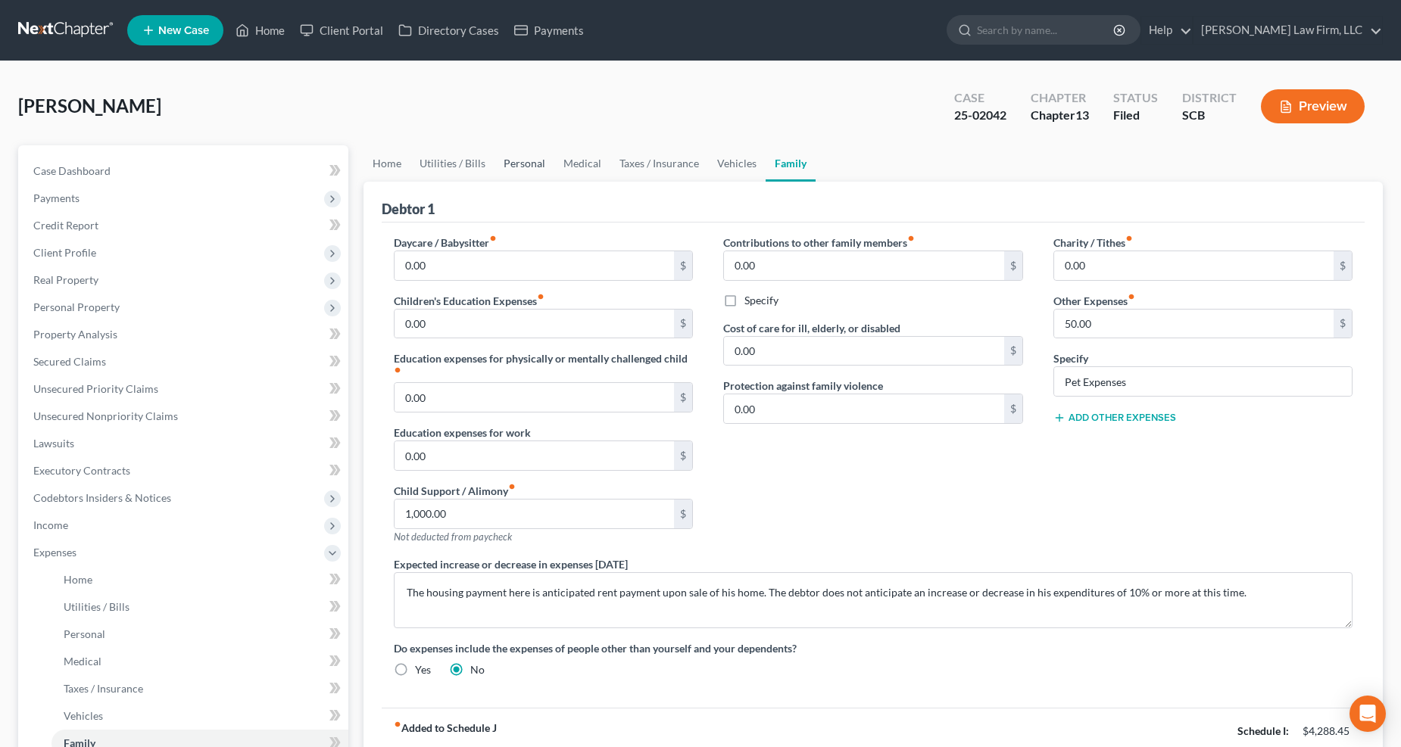
drag, startPoint x: 516, startPoint y: 155, endPoint x: 544, endPoint y: 156, distance: 27.3
click at [517, 156] on link "Personal" at bounding box center [524, 163] width 60 height 36
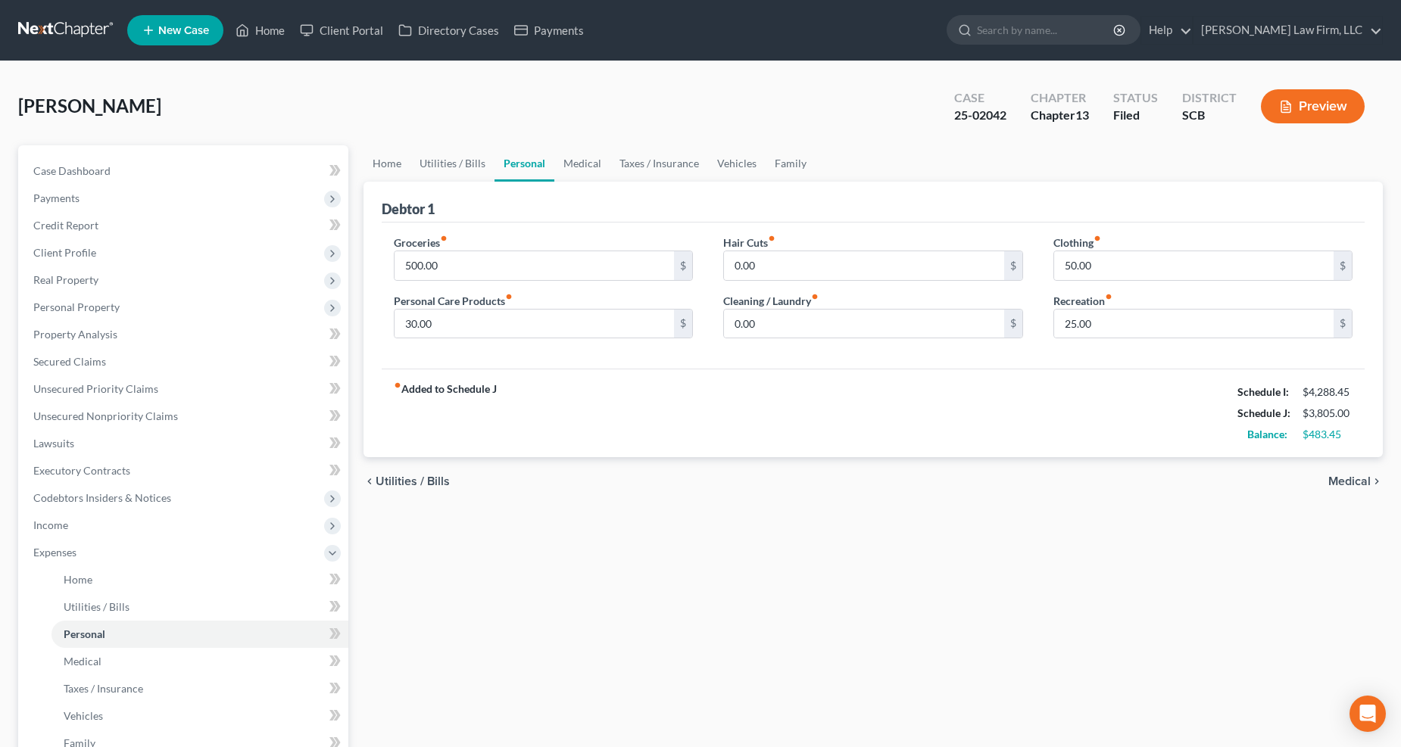
click at [517, 250] on div "Groceries fiber_manual_record 500.00 $" at bounding box center [544, 258] width 300 height 46
click at [522, 252] on input "500.00" at bounding box center [534, 265] width 280 height 29
type input "450"
click at [1061, 319] on input "25.00" at bounding box center [1194, 324] width 280 height 29
click at [1061, 262] on input "50.00" at bounding box center [1194, 265] width 280 height 29
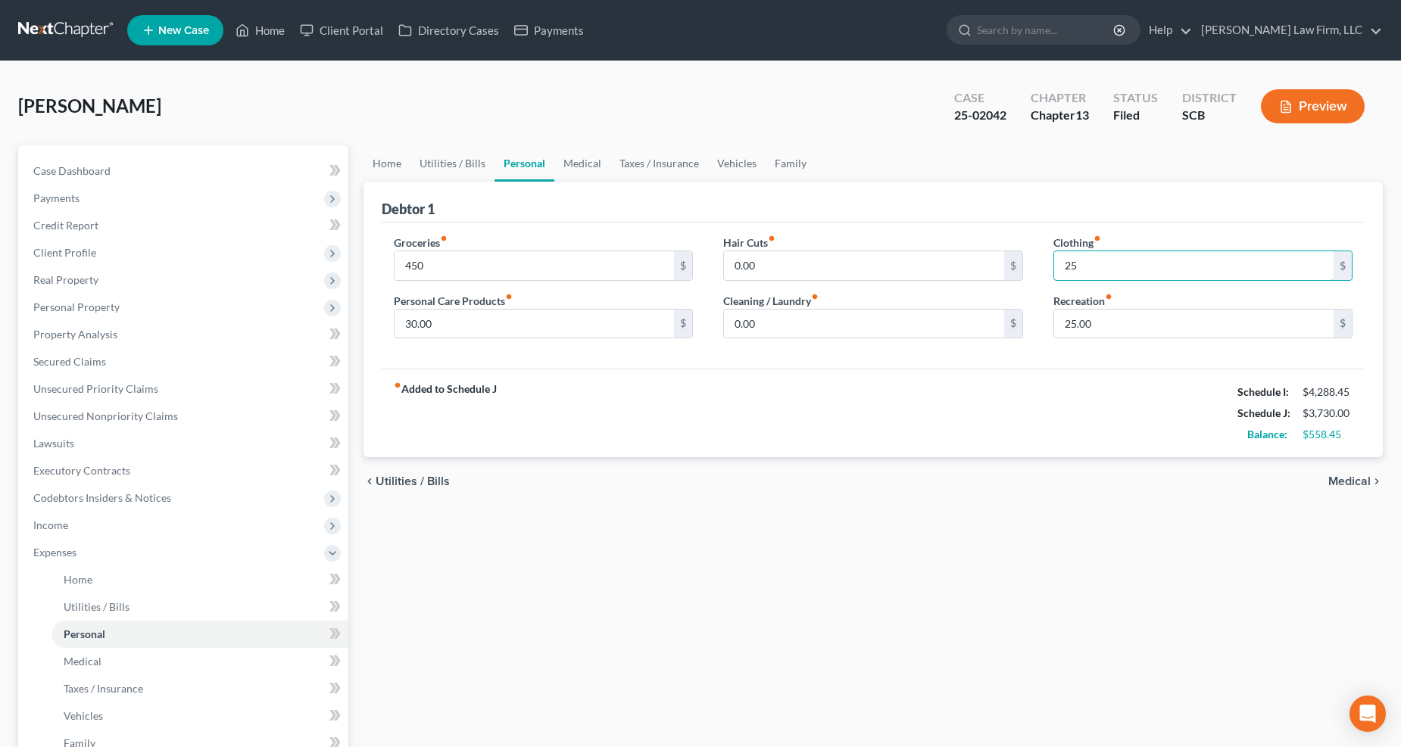
type input "25"
type input "425"
click at [395, 169] on link "Home" at bounding box center [386, 163] width 47 height 36
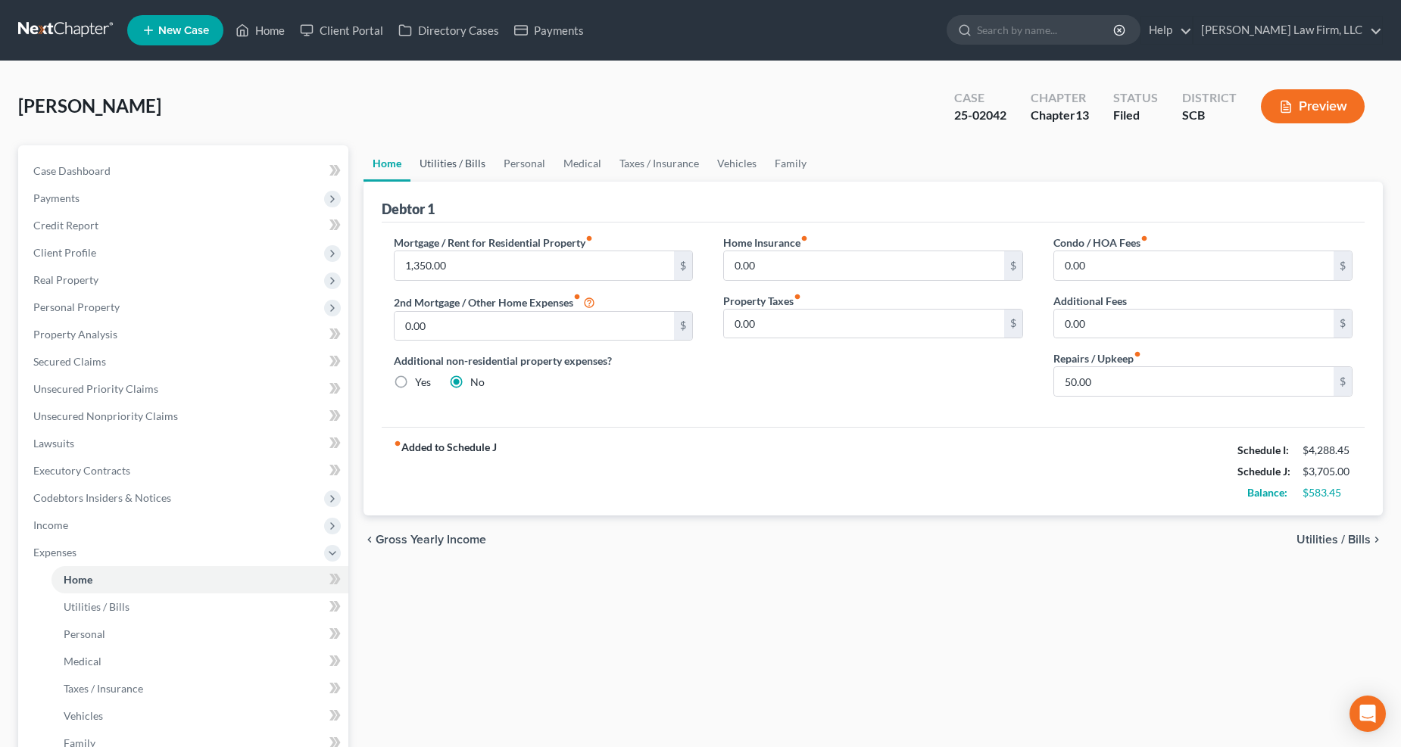
click at [442, 156] on link "Utilities / Bills" at bounding box center [452, 163] width 84 height 36
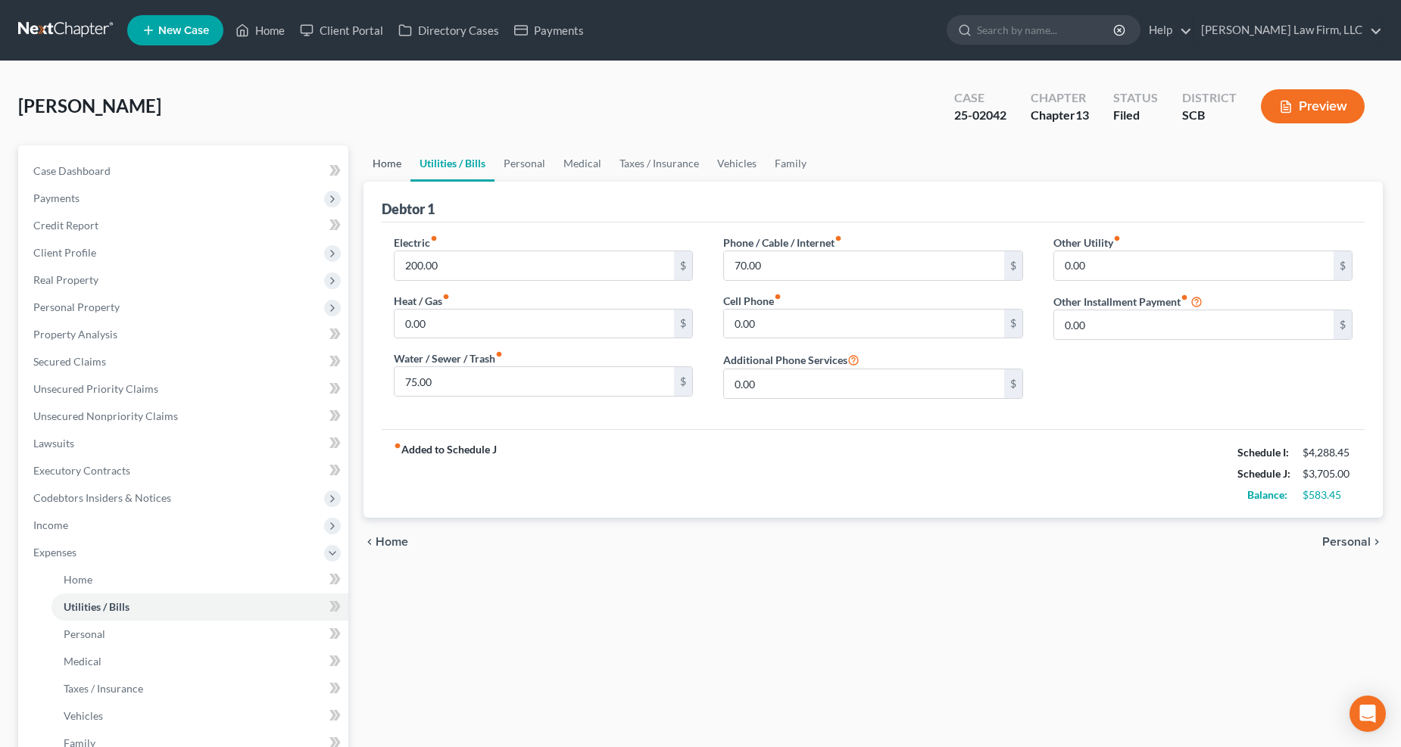
click at [387, 159] on link "Home" at bounding box center [386, 163] width 47 height 36
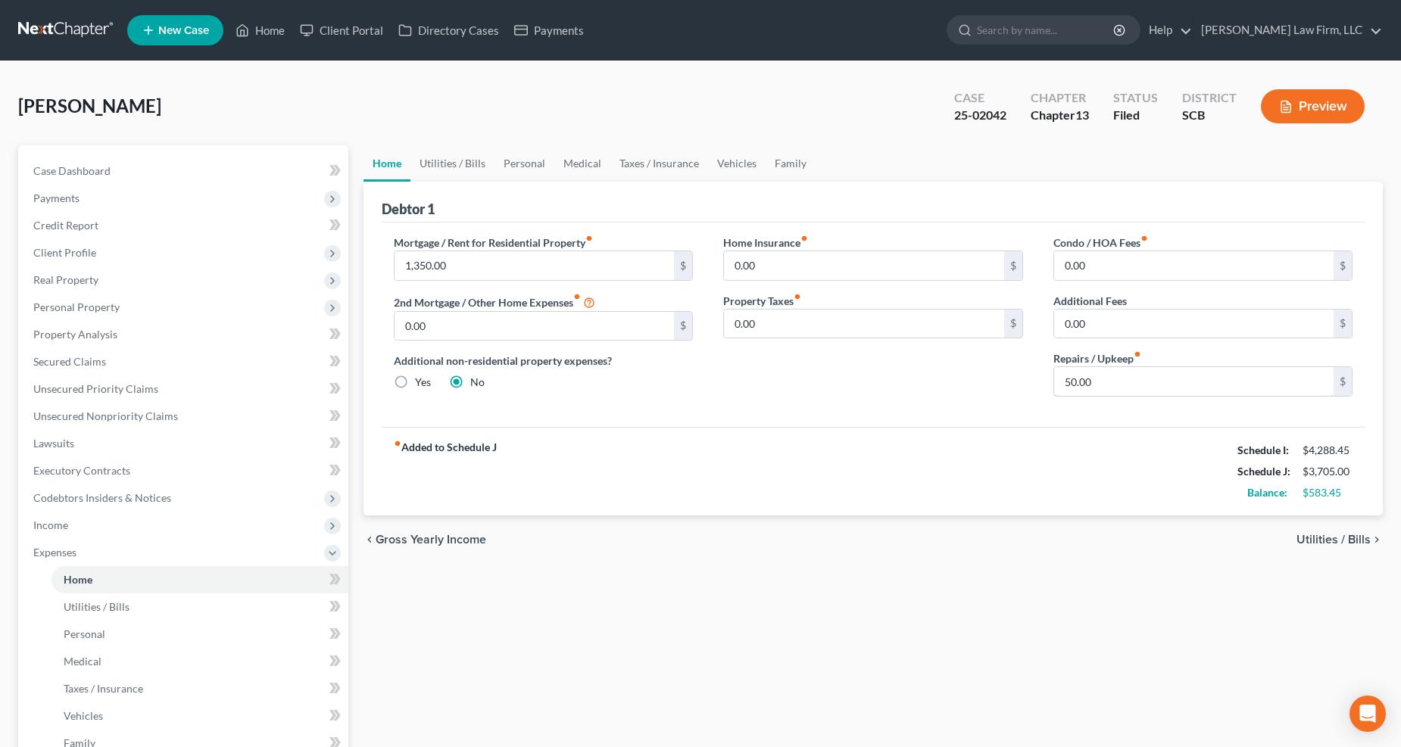
click at [1061, 381] on input "50.00" at bounding box center [1194, 381] width 280 height 29
type input "25"
click at [784, 154] on link "Family" at bounding box center [790, 163] width 50 height 36
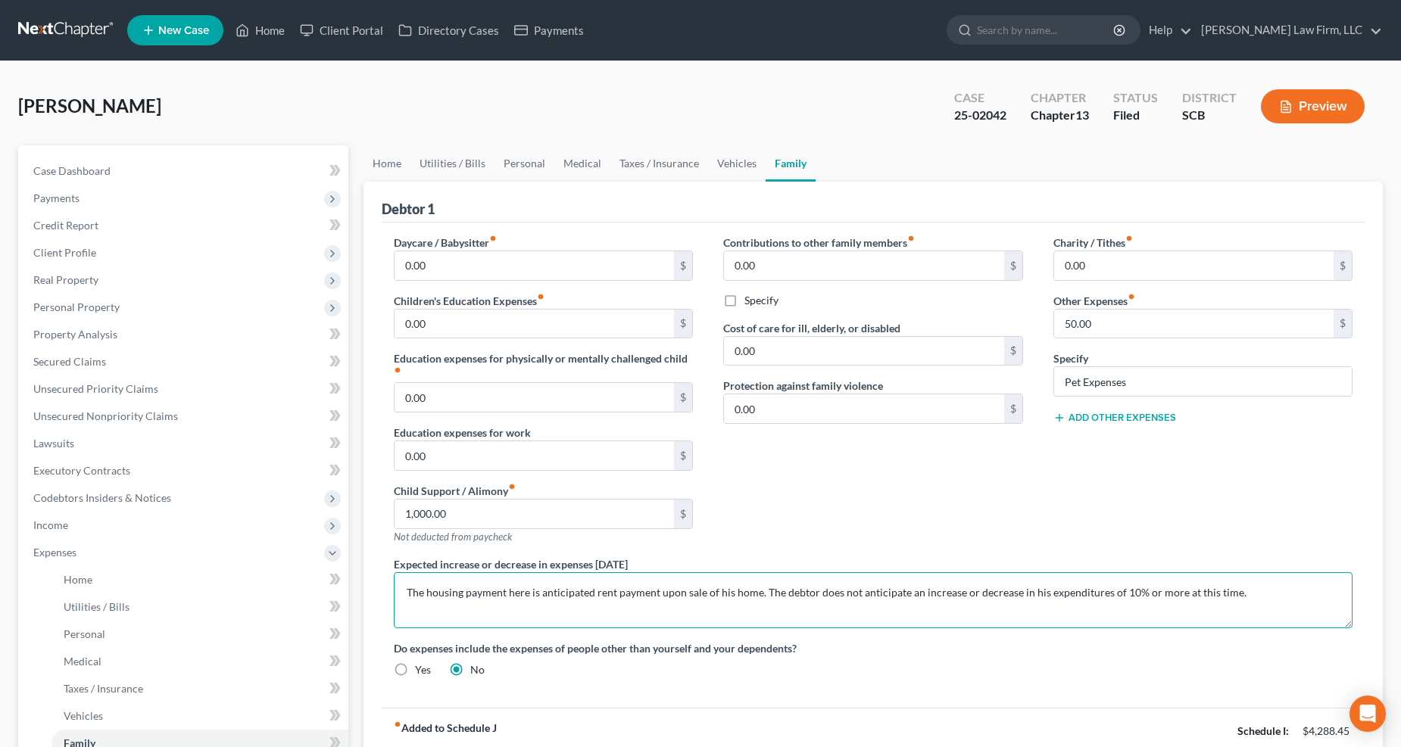
click at [406, 568] on textarea "The housing payment here is anticipated rent payment upon sale of his home. The…" at bounding box center [873, 600] width 959 height 56
type textarea "This schedule is amended to reduce expenses for home maintenance, food, and clo…"
click at [532, 153] on link "Personal" at bounding box center [524, 163] width 60 height 36
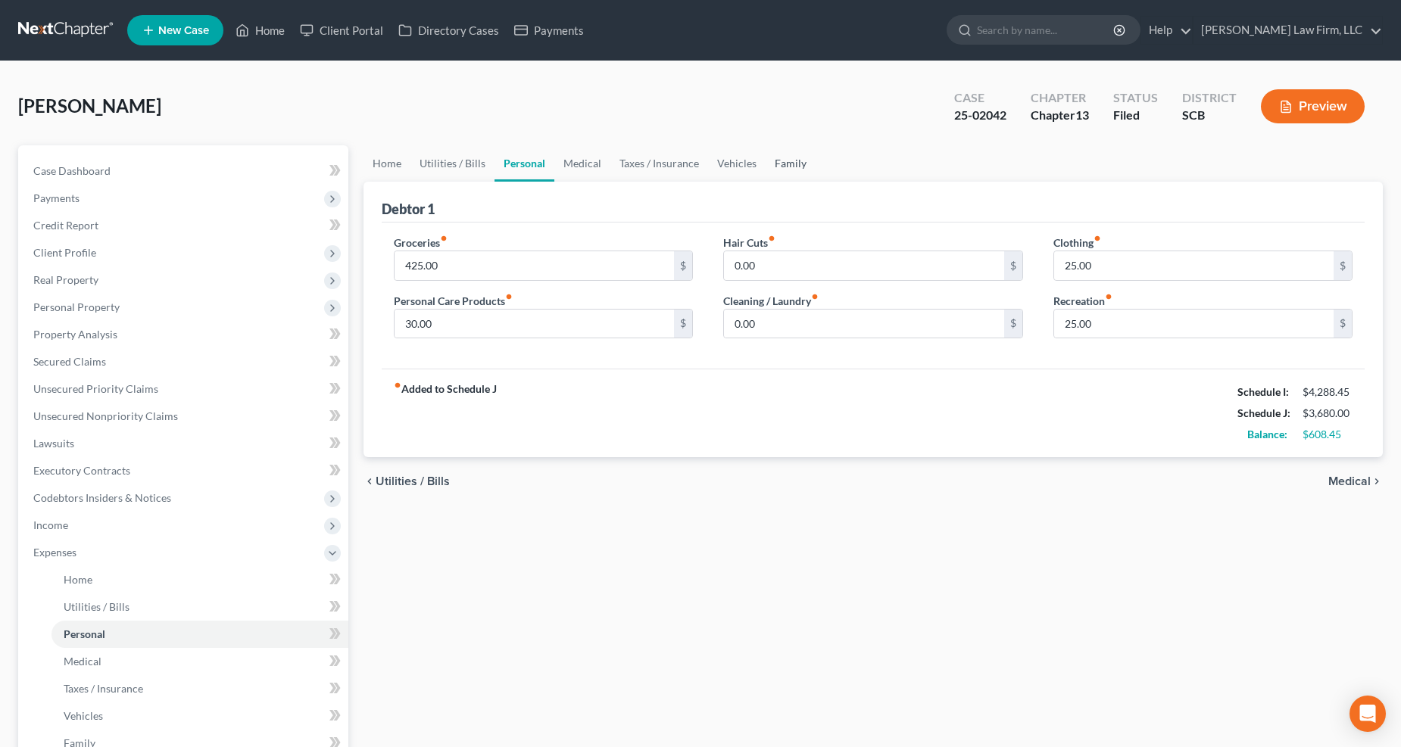
click at [795, 157] on link "Family" at bounding box center [790, 163] width 50 height 36
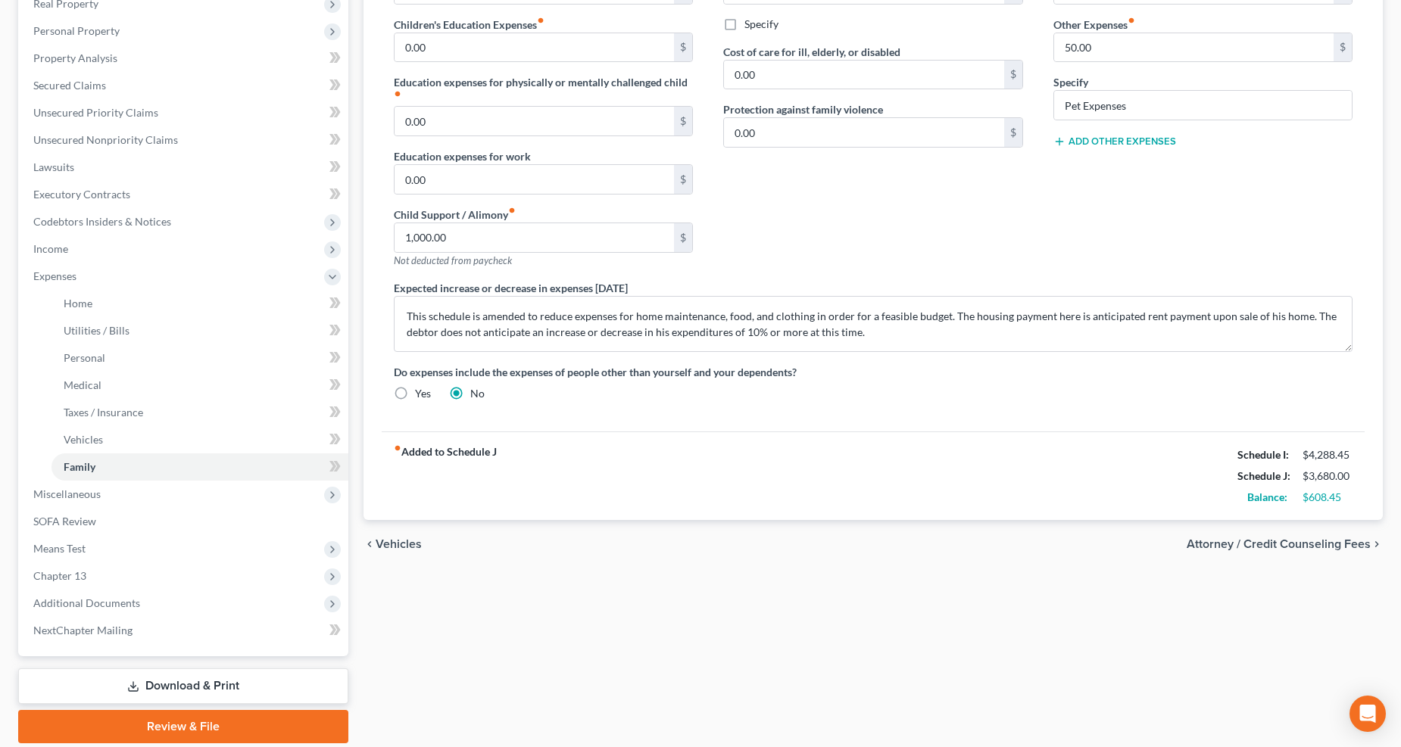
scroll to position [328, 0]
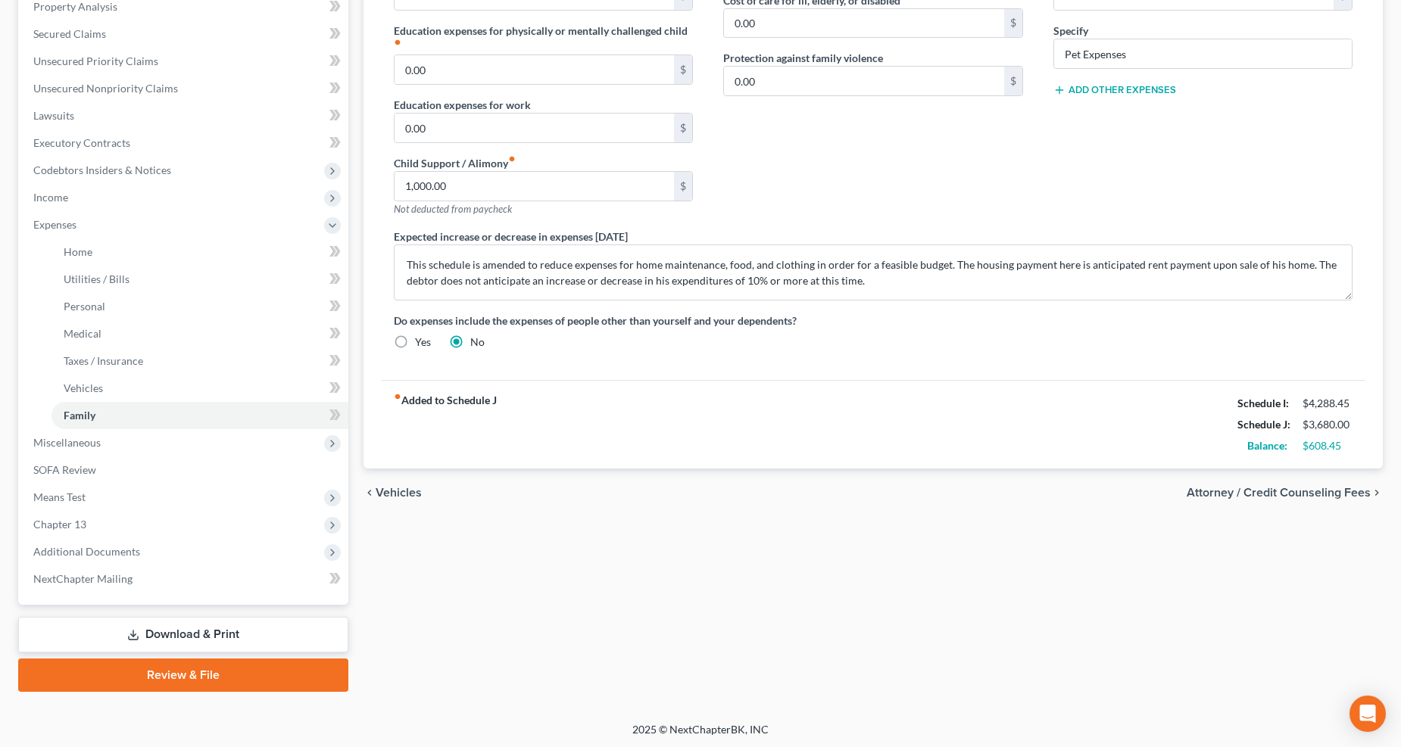
click at [144, 568] on link "Download & Print" at bounding box center [183, 635] width 330 height 36
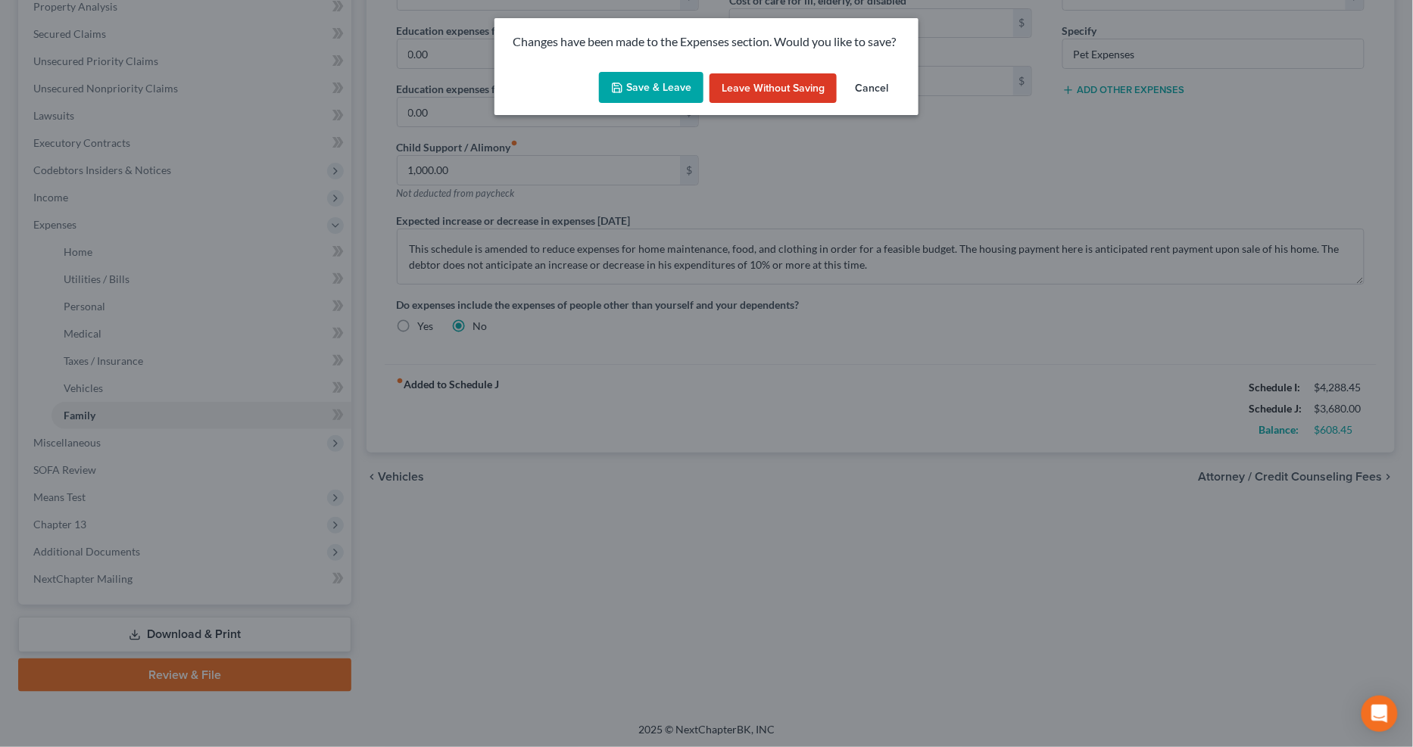
click at [644, 83] on button "Save & Leave" at bounding box center [651, 88] width 104 height 32
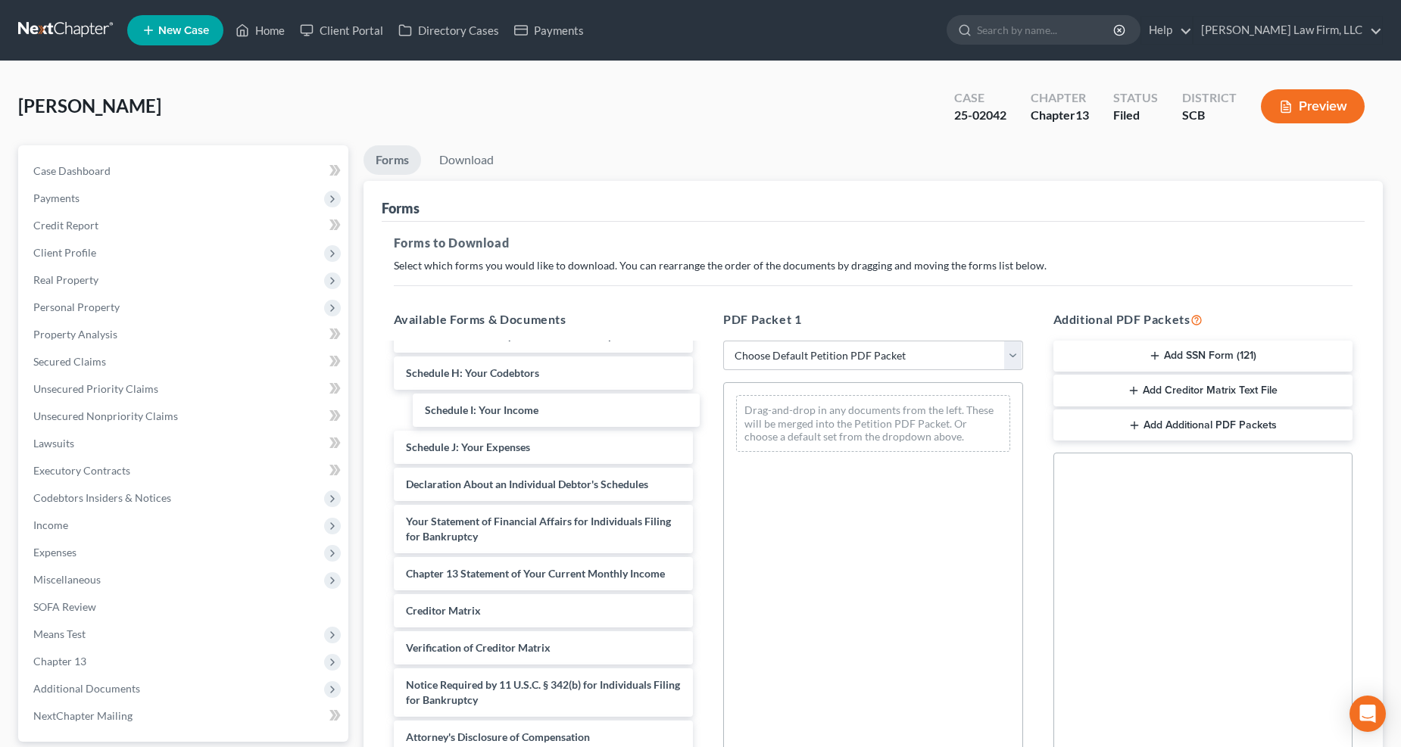
scroll to position [337, 0]
drag, startPoint x: 518, startPoint y: 403, endPoint x: 699, endPoint y: 417, distance: 181.5
click at [706, 404] on div "Schedule I: Your Income retainer-pdf DeBN-pdf credit counseling-pdf Voluntary P…" at bounding box center [544, 381] width 324 height 746
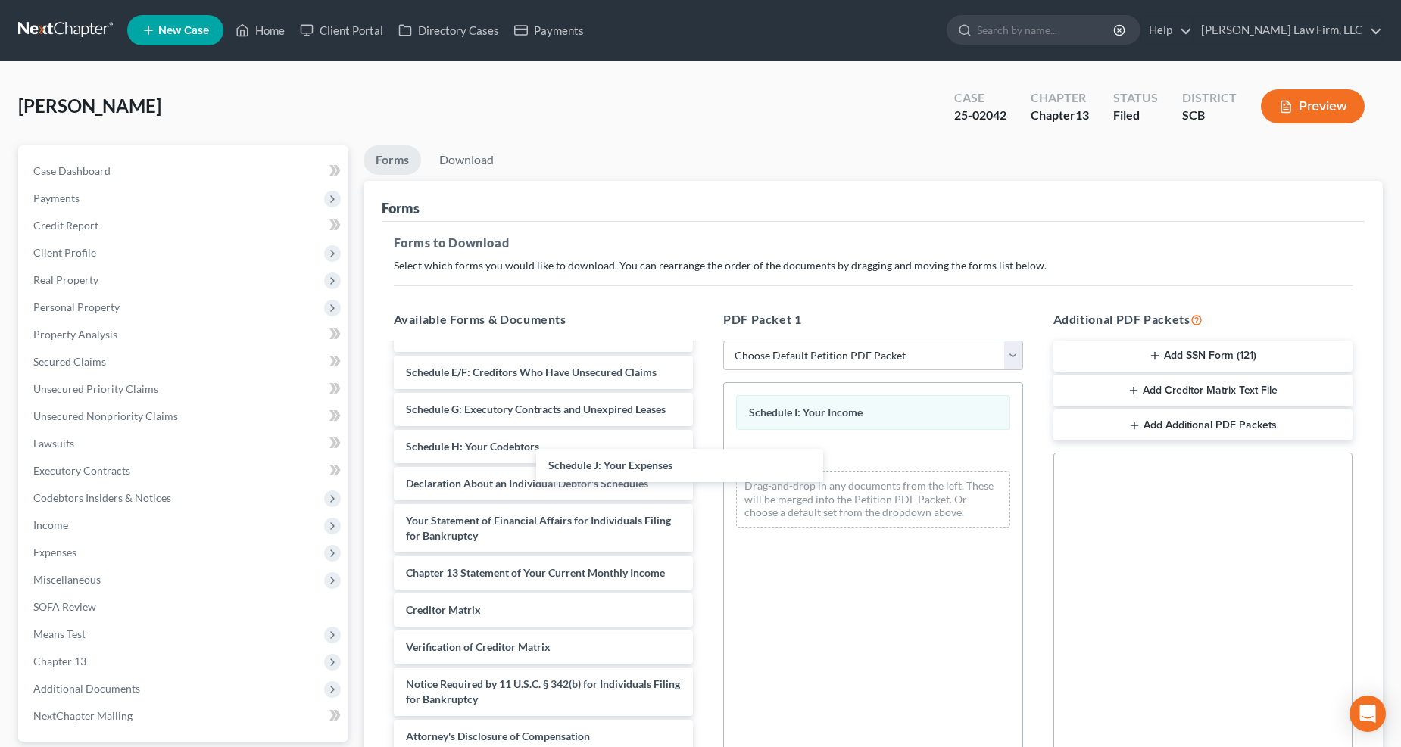
scroll to position [300, 0]
drag, startPoint x: 611, startPoint y: 447, endPoint x: 774, endPoint y: 472, distance: 165.4
click at [706, 472] on div "Schedule J: Your Expenses retainer-pdf DeBN-pdf credit counseling-pdf Voluntary…" at bounding box center [544, 399] width 324 height 709
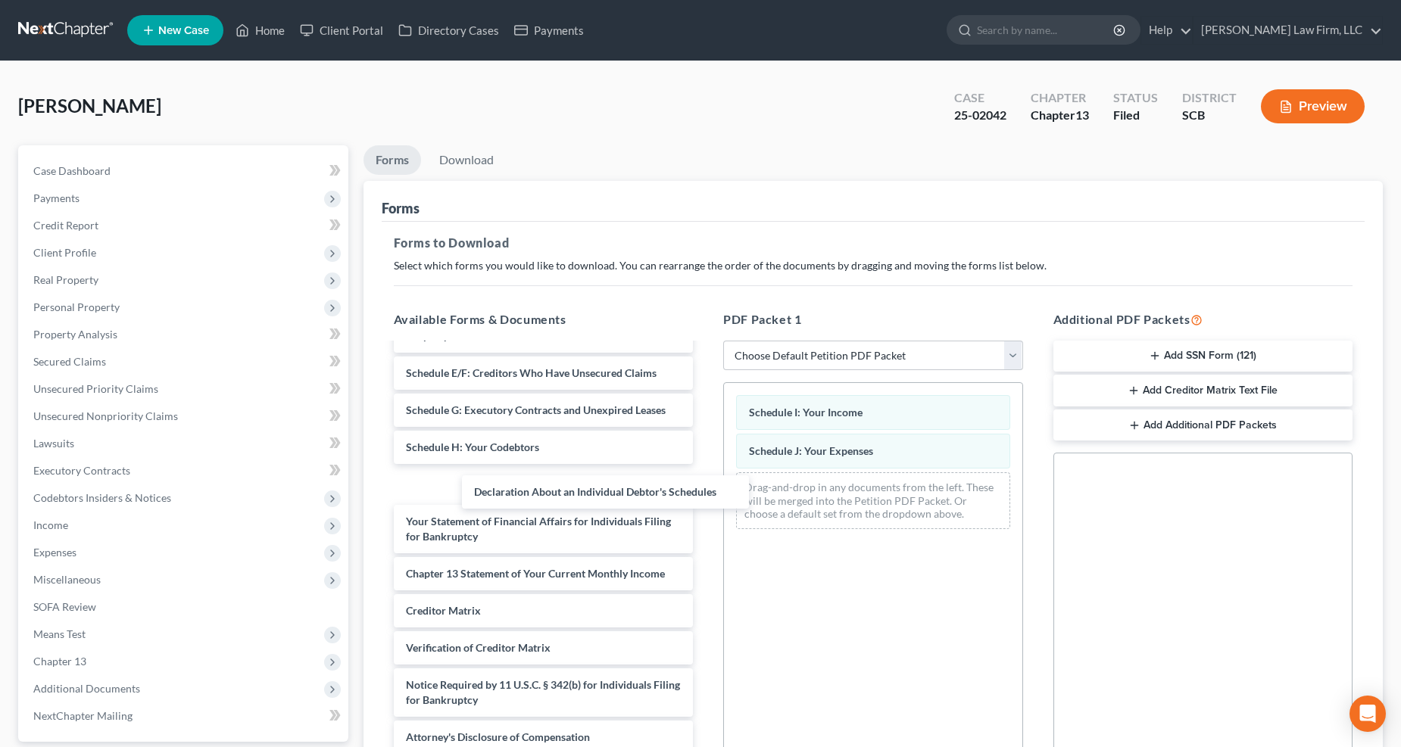
drag, startPoint x: 611, startPoint y: 481, endPoint x: 793, endPoint y: 508, distance: 183.7
click at [706, 511] on div "Declaration About an Individual Debtor's Schedules retainer-pdf DeBN-pdf credit…" at bounding box center [544, 399] width 324 height 709
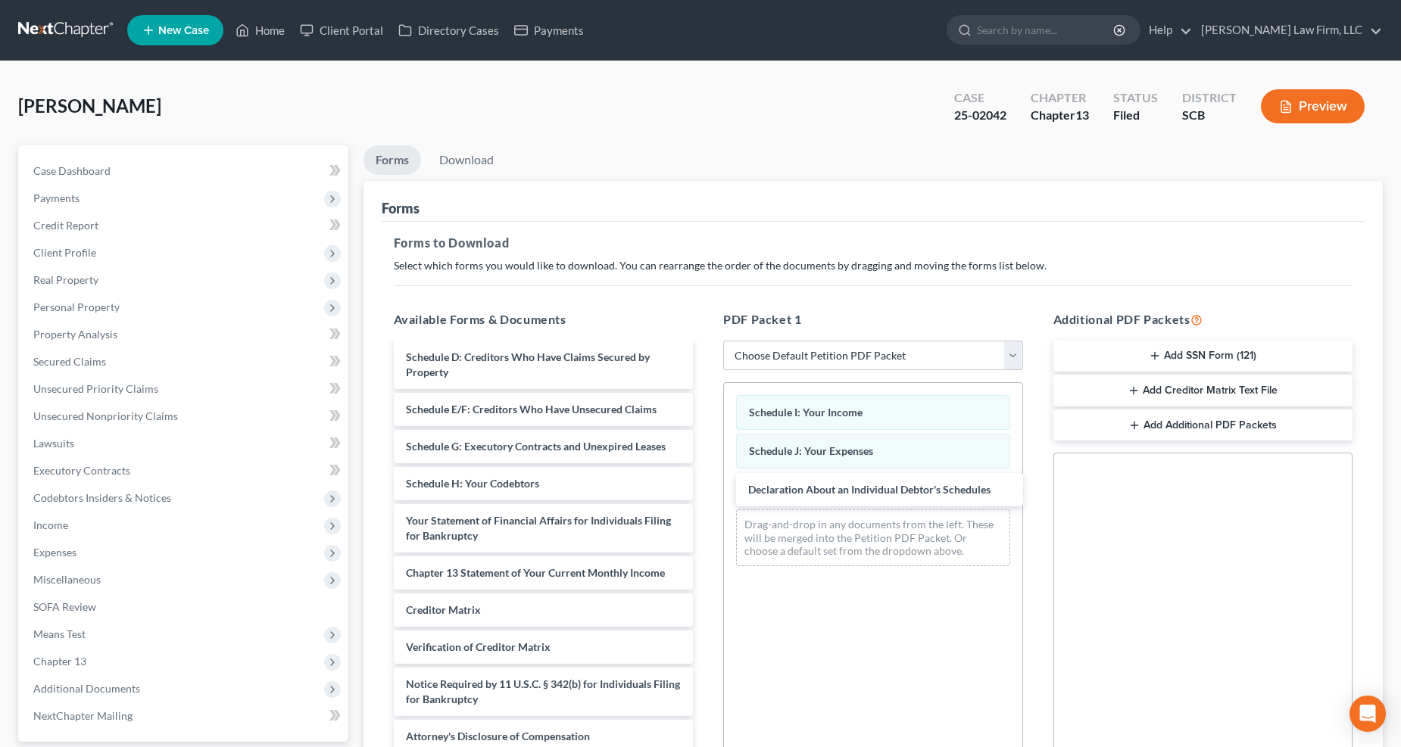
scroll to position [263, 0]
click at [467, 152] on link "Download" at bounding box center [466, 160] width 79 height 30
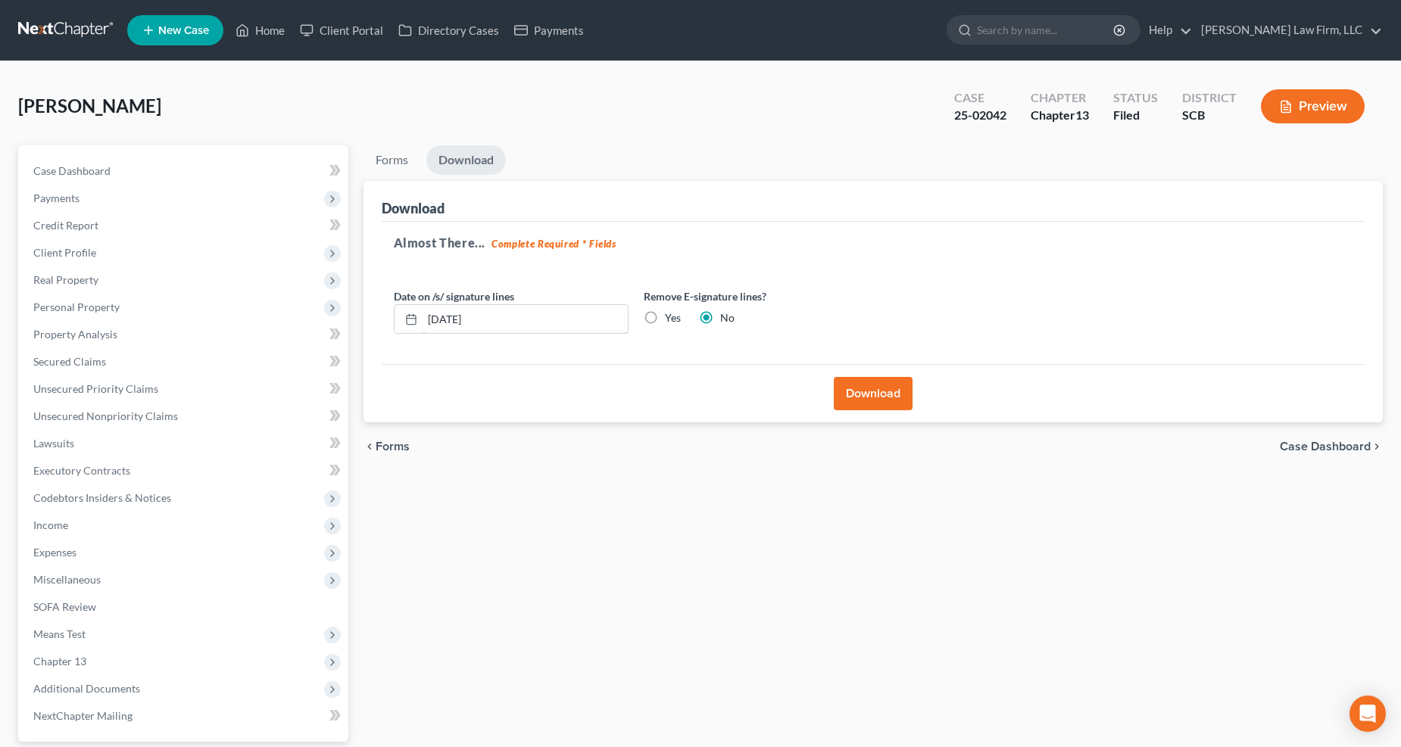
click at [494, 315] on input "10/08/2025" at bounding box center [524, 319] width 205 height 29
click at [665, 319] on label "Yes" at bounding box center [673, 317] width 16 height 15
click at [671, 319] on input "Yes" at bounding box center [676, 315] width 10 height 10
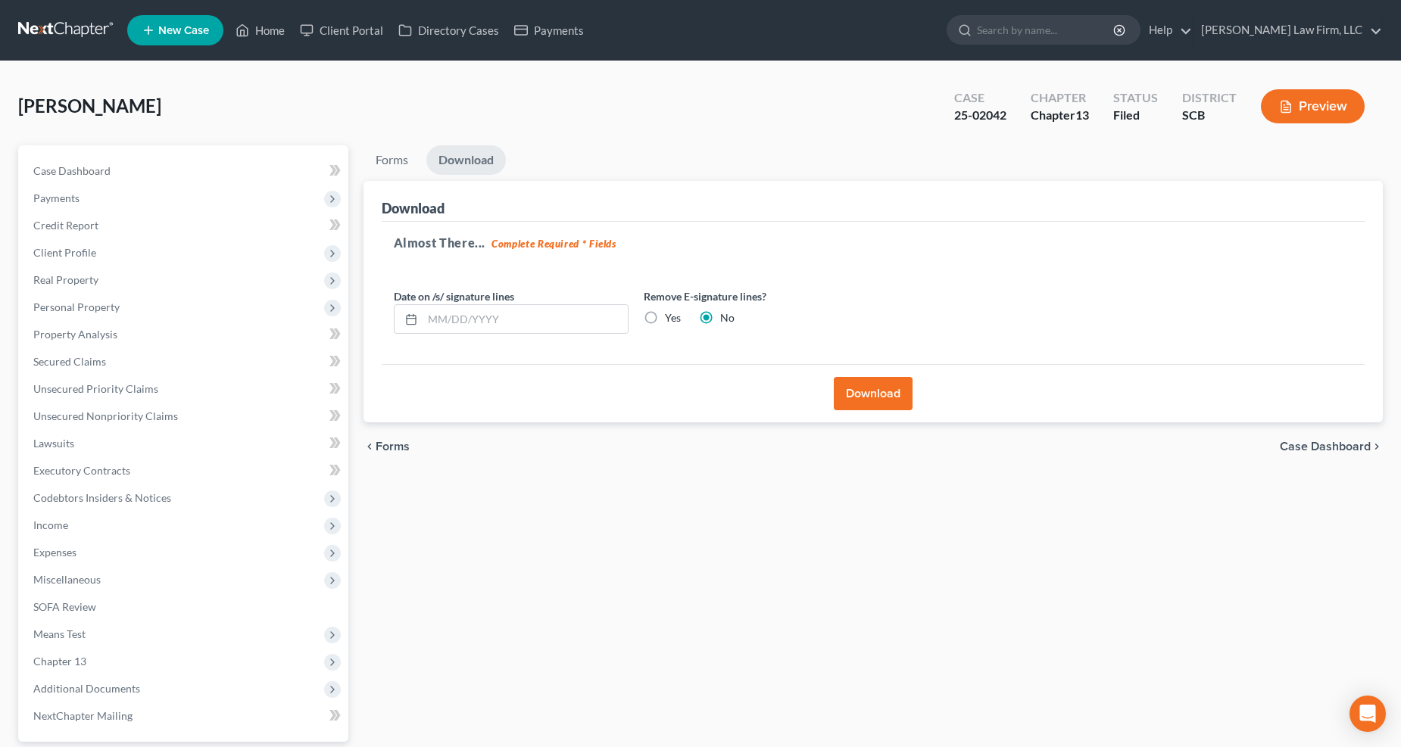
radio input "true"
radio input "false"
click at [877, 391] on button "Download" at bounding box center [873, 393] width 79 height 33
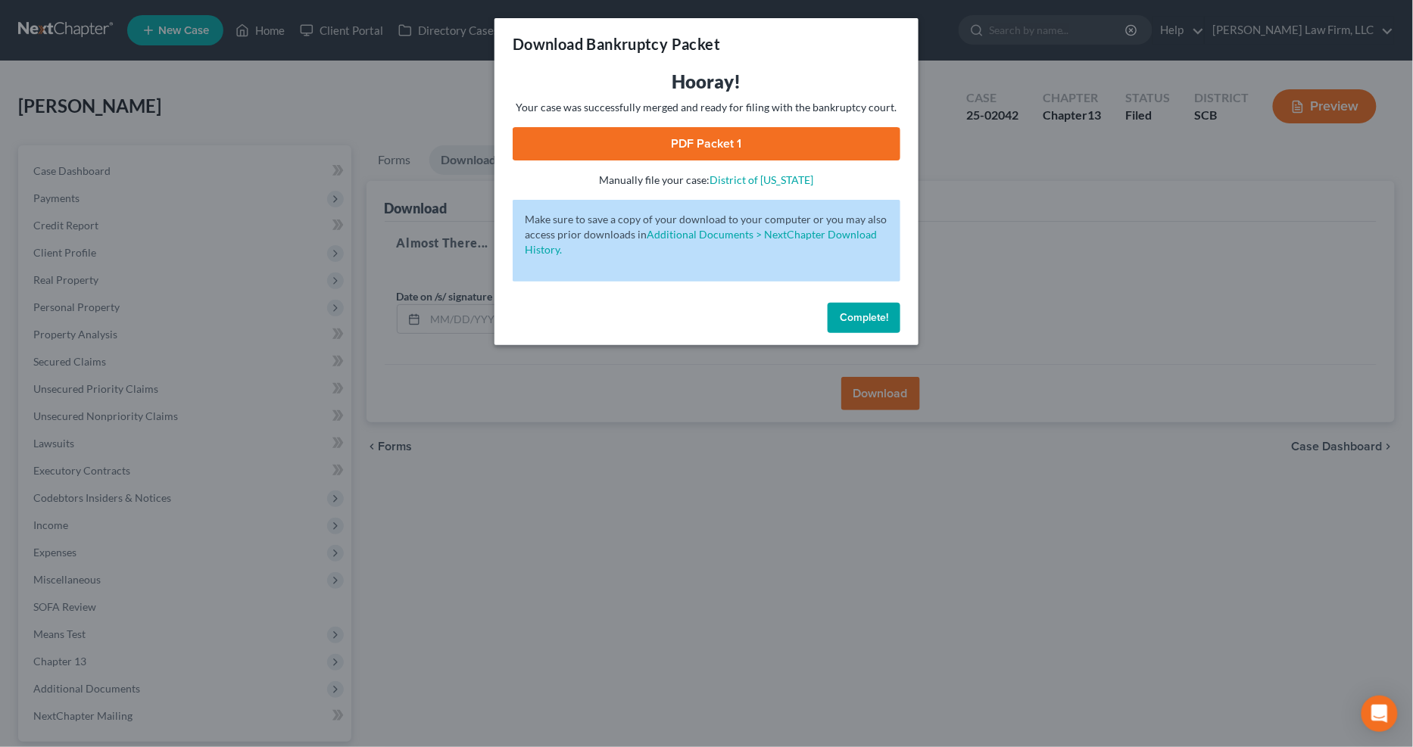
drag, startPoint x: 793, startPoint y: 137, endPoint x: 747, endPoint y: 139, distance: 45.5
click at [747, 139] on link "PDF Packet 1" at bounding box center [707, 143] width 388 height 33
click at [410, 112] on div "Download Bankruptcy Packet Hooray! Your case was successfully merged and ready …" at bounding box center [706, 373] width 1413 height 747
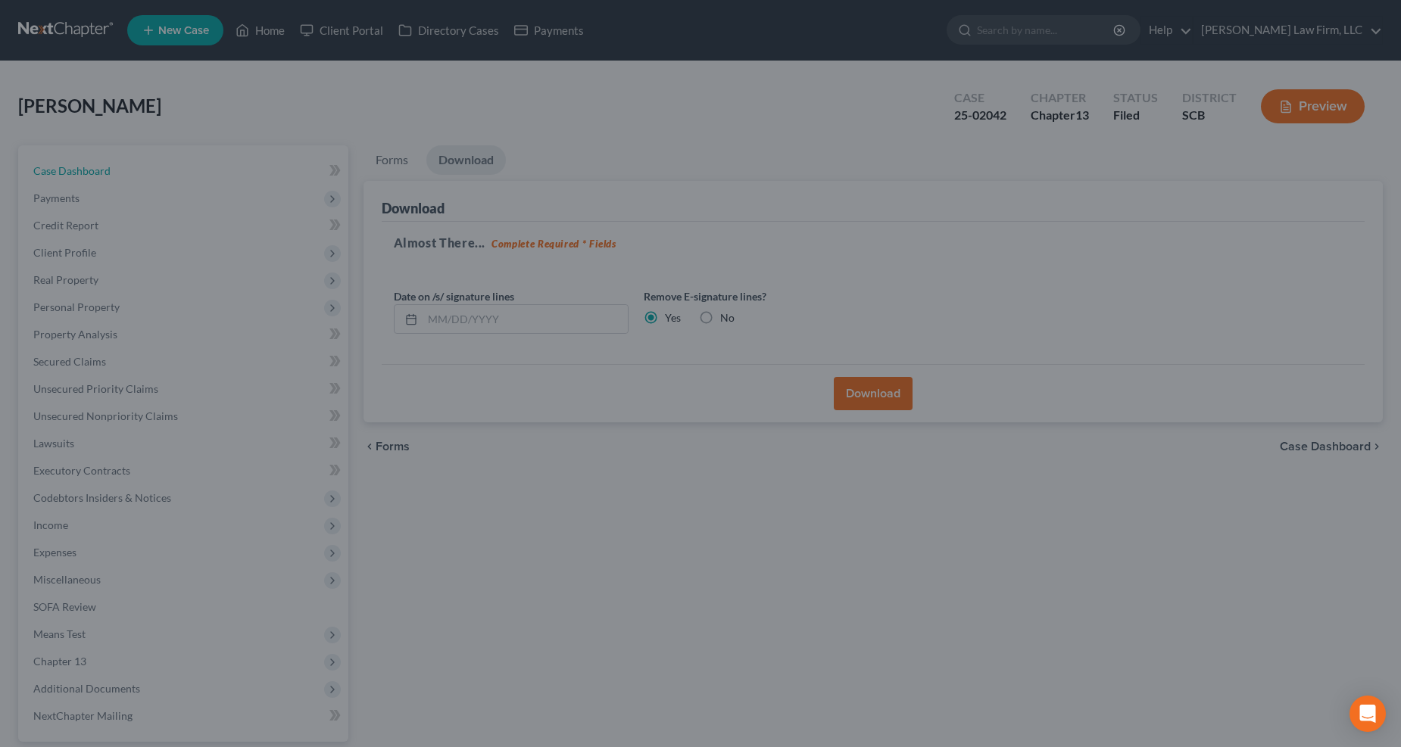
click at [124, 159] on link "Case Dashboard" at bounding box center [184, 170] width 327 height 27
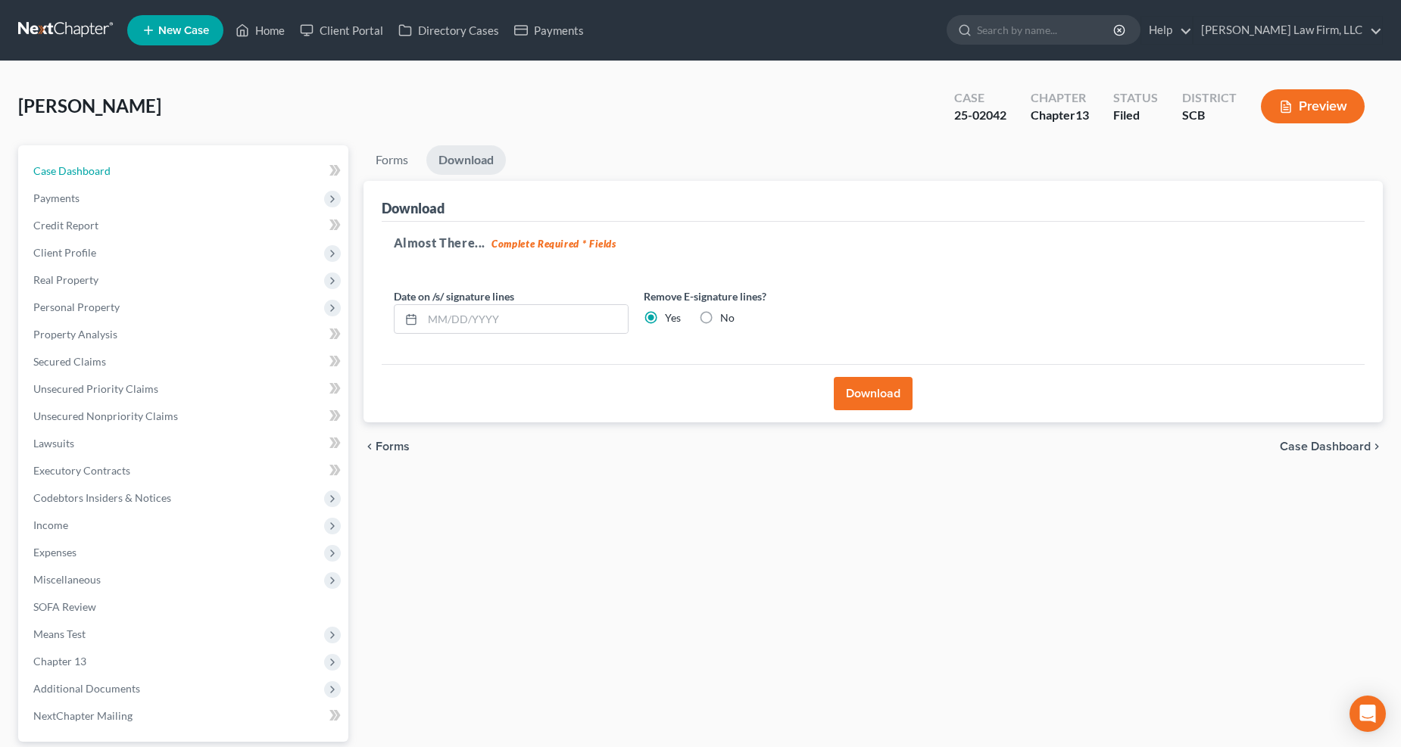
click at [125, 170] on link "Case Dashboard" at bounding box center [184, 170] width 327 height 27
select select "2"
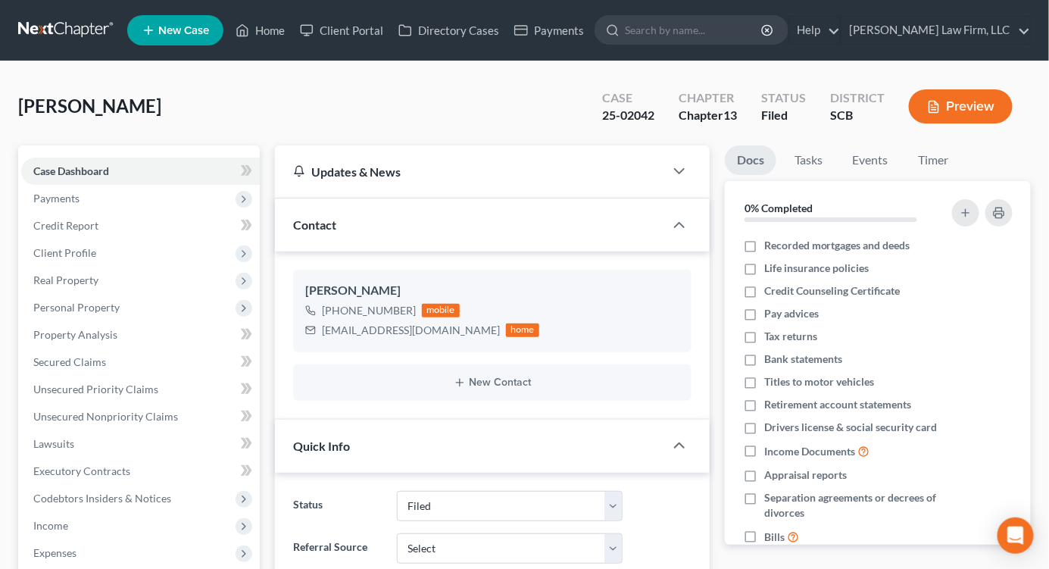
scroll to position [104, 0]
click at [98, 36] on link at bounding box center [66, 30] width 97 height 27
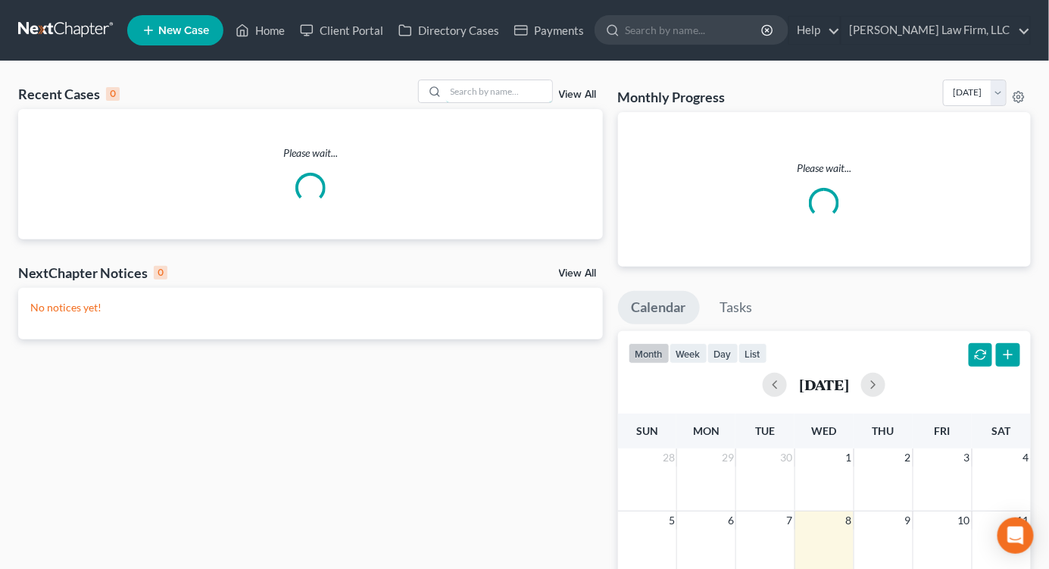
click at [500, 92] on input "search" at bounding box center [499, 91] width 106 height 22
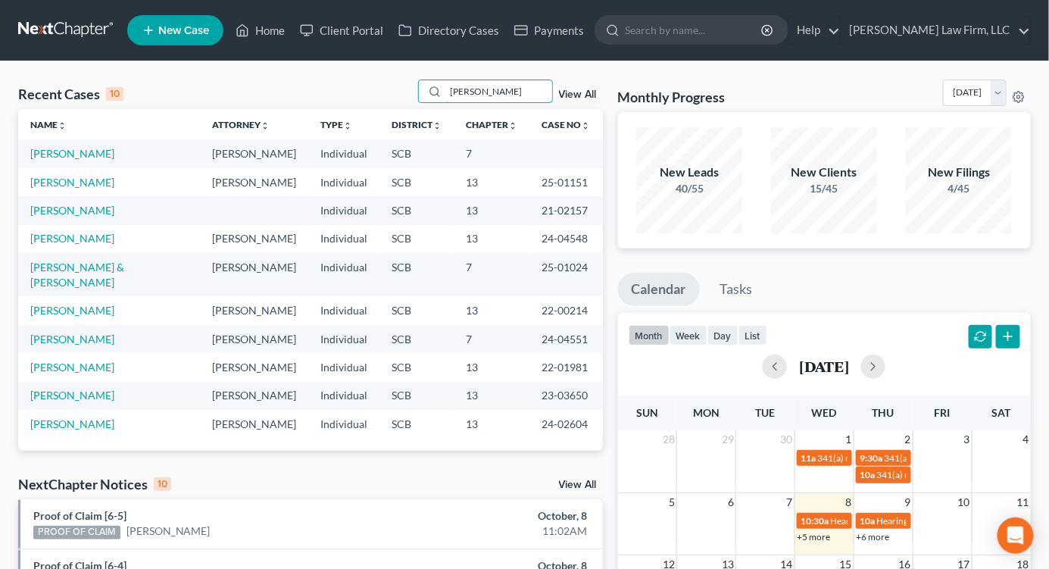
type input "[PERSON_NAME]"
click at [66, 178] on link "[PERSON_NAME]" at bounding box center [72, 182] width 84 height 13
select select "2"
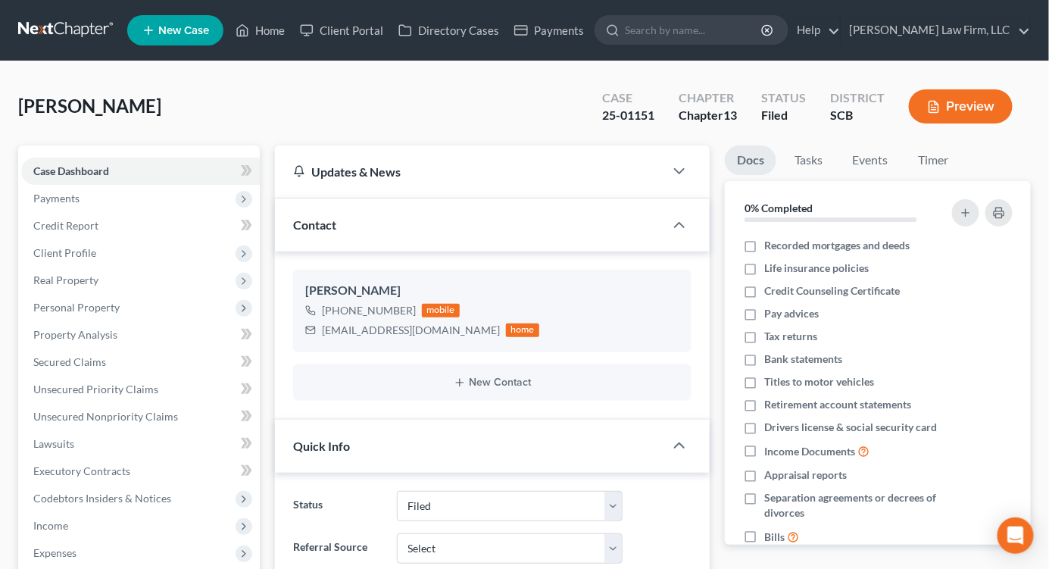
select select "0"
drag, startPoint x: 886, startPoint y: 77, endPoint x: 875, endPoint y: 79, distance: 10.7
click at [89, 27] on link at bounding box center [66, 30] width 97 height 27
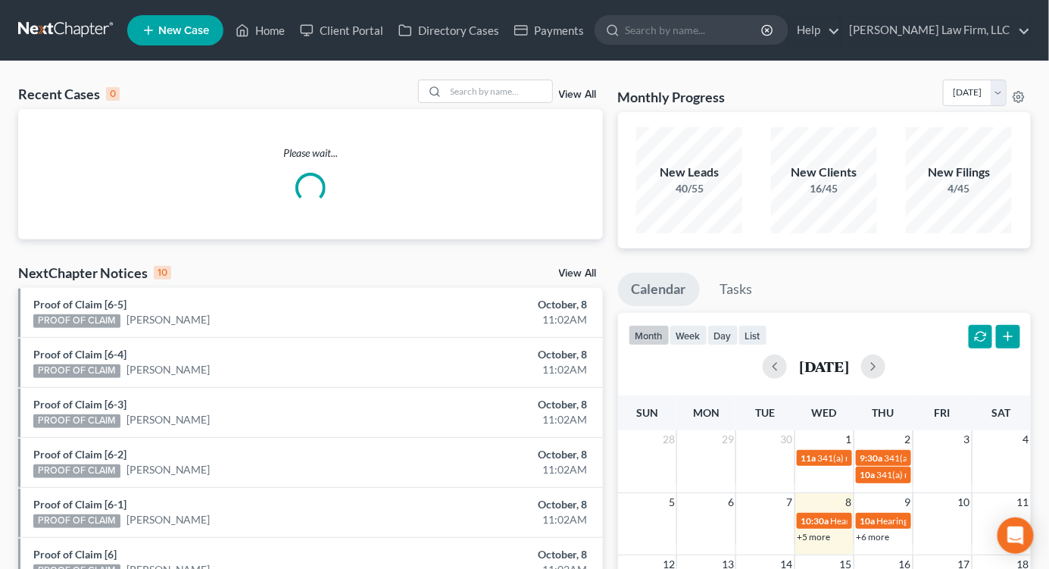
click at [441, 88] on icon at bounding box center [435, 92] width 12 height 12
click at [462, 87] on input "search" at bounding box center [499, 91] width 106 height 22
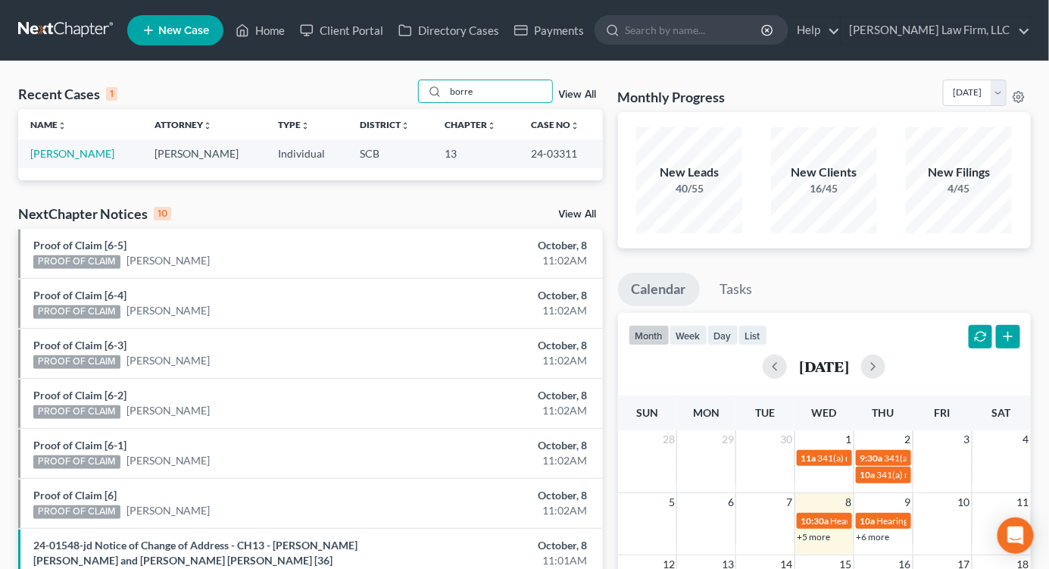
type input "borre"
click at [101, 154] on link "[PERSON_NAME]" at bounding box center [72, 153] width 84 height 13
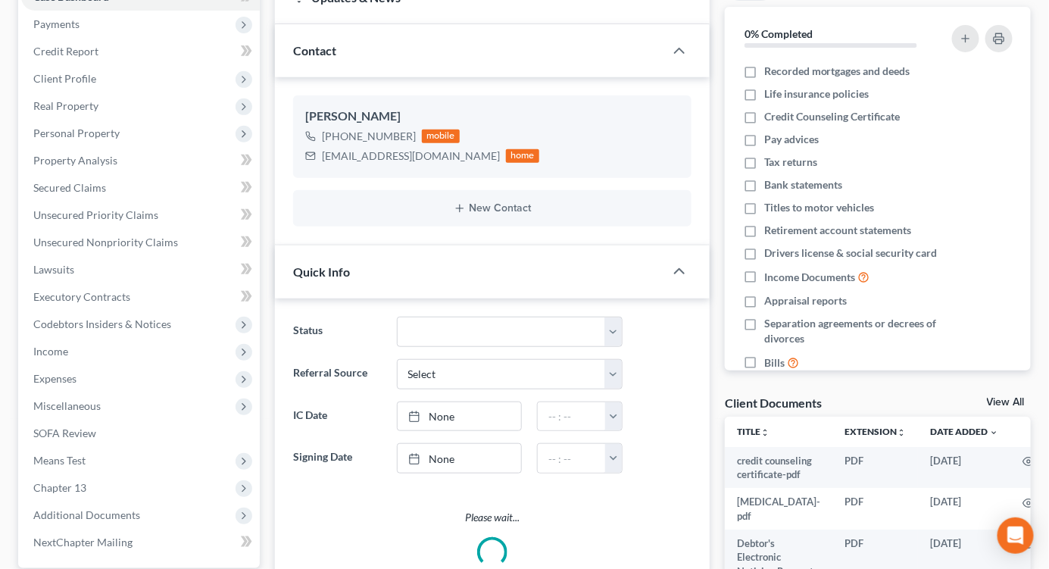
select select "2"
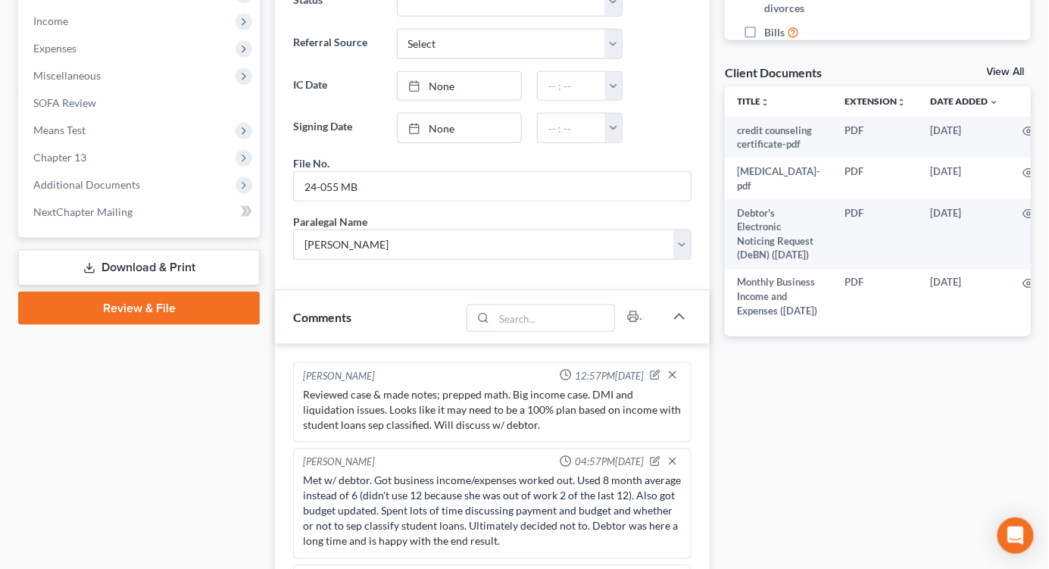
scroll to position [224, 0]
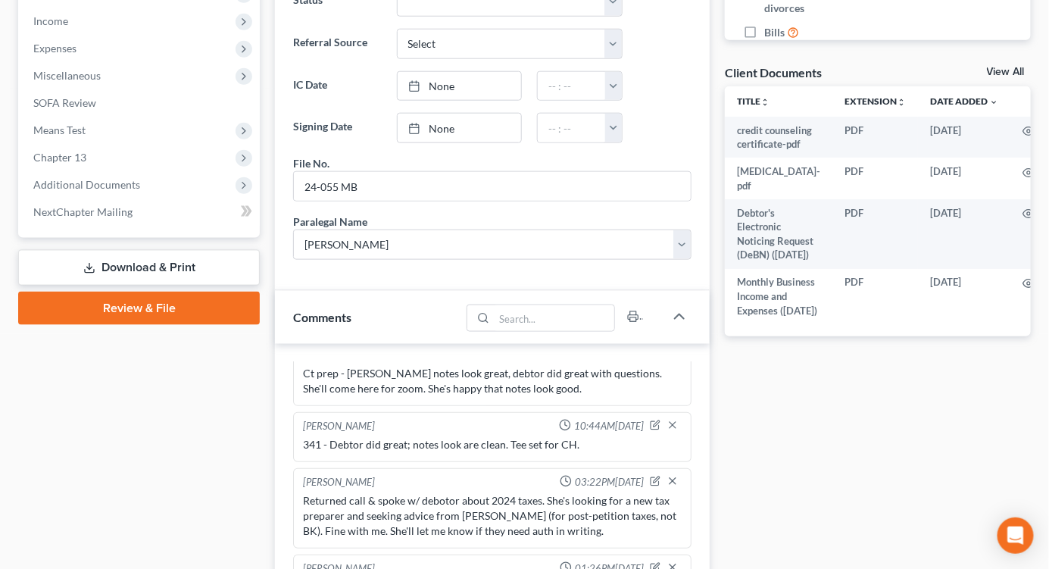
drag, startPoint x: 920, startPoint y: 61, endPoint x: 482, endPoint y: 131, distance: 443.1
click at [920, 61] on div "Docs Tasks Events Timer 0% Completed Nothing here yet! Recorded mortgages and d…" at bounding box center [877, 315] width 321 height 1348
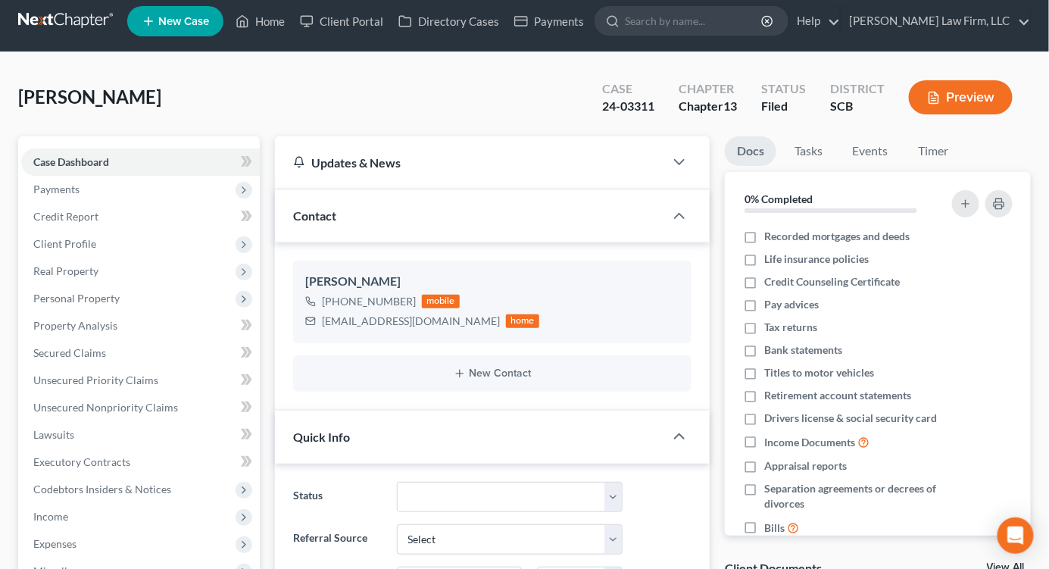
scroll to position [0, 0]
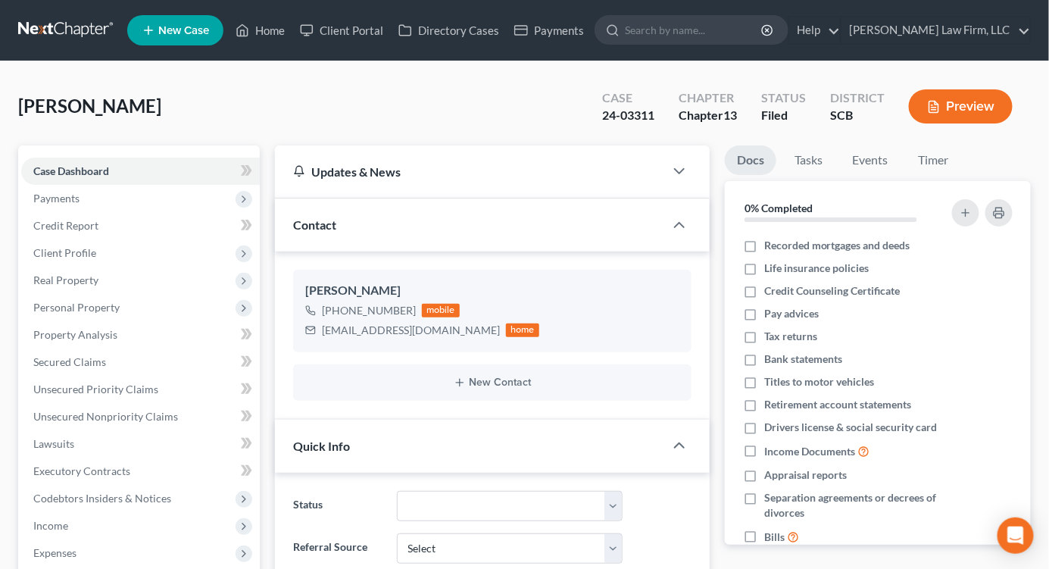
click at [69, 31] on link at bounding box center [66, 30] width 97 height 27
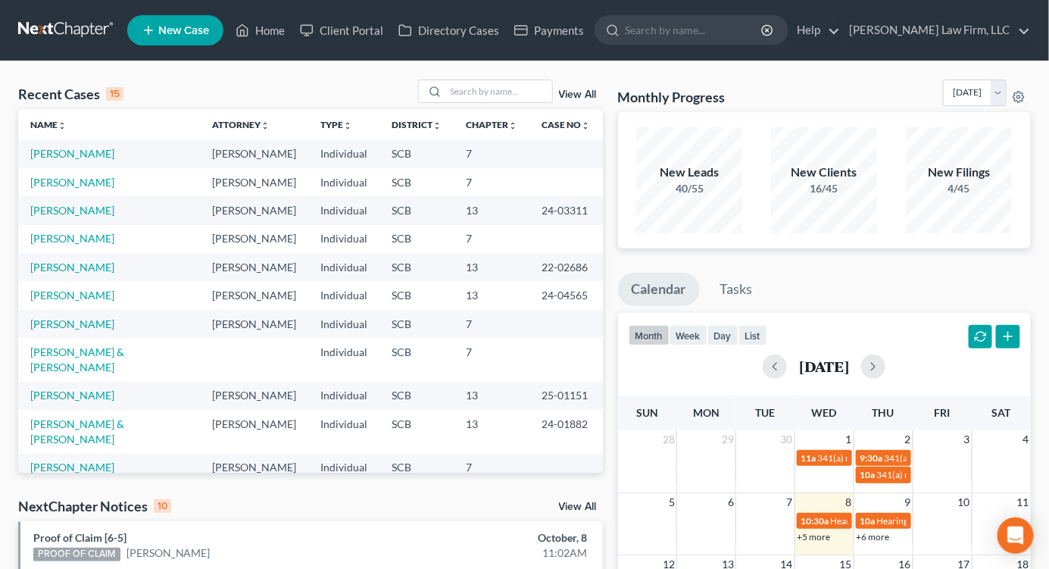
drag, startPoint x: 874, startPoint y: 73, endPoint x: 853, endPoint y: 76, distance: 20.8
drag, startPoint x: 482, startPoint y: 88, endPoint x: 471, endPoint y: 95, distance: 13.0
click at [483, 89] on input "search" at bounding box center [499, 91] width 106 height 22
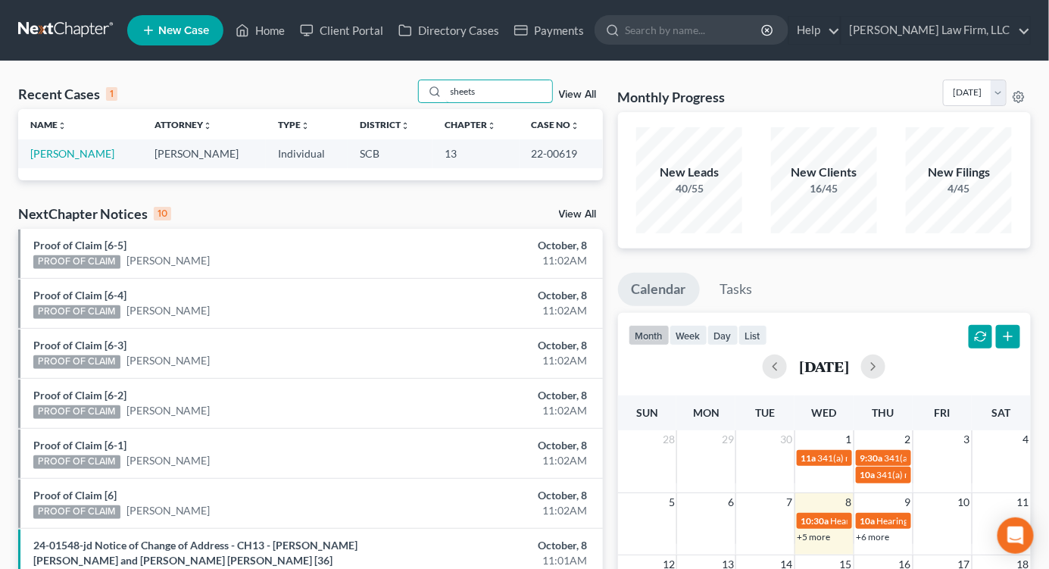
type input "sheets"
click at [54, 152] on link "[PERSON_NAME]" at bounding box center [72, 153] width 84 height 13
select select "6"
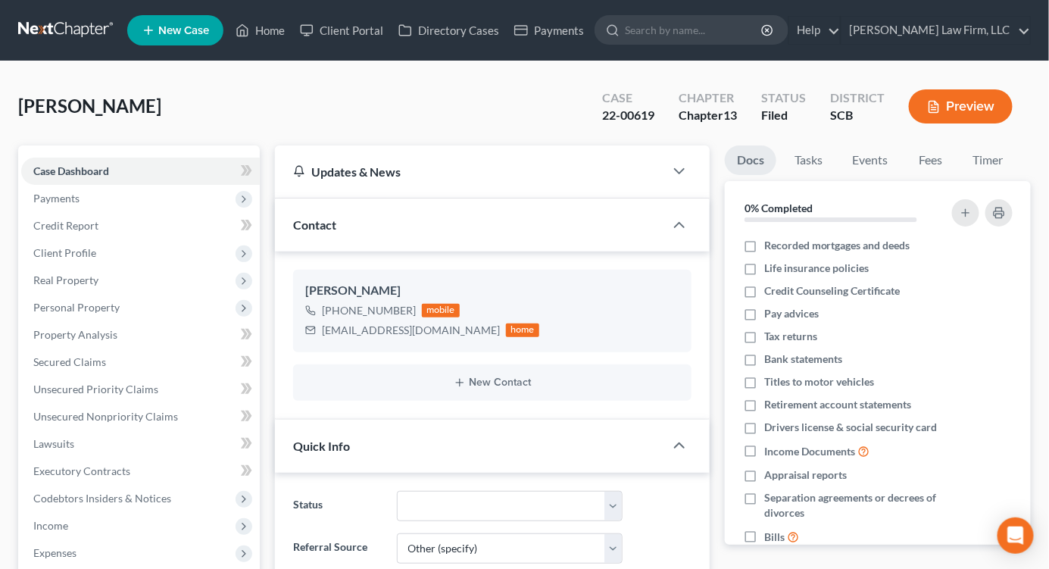
select select "0"
click at [64, 281] on span "Real Property" at bounding box center [65, 279] width 65 height 13
click at [97, 313] on link "Properties Owned" at bounding box center [155, 307] width 208 height 27
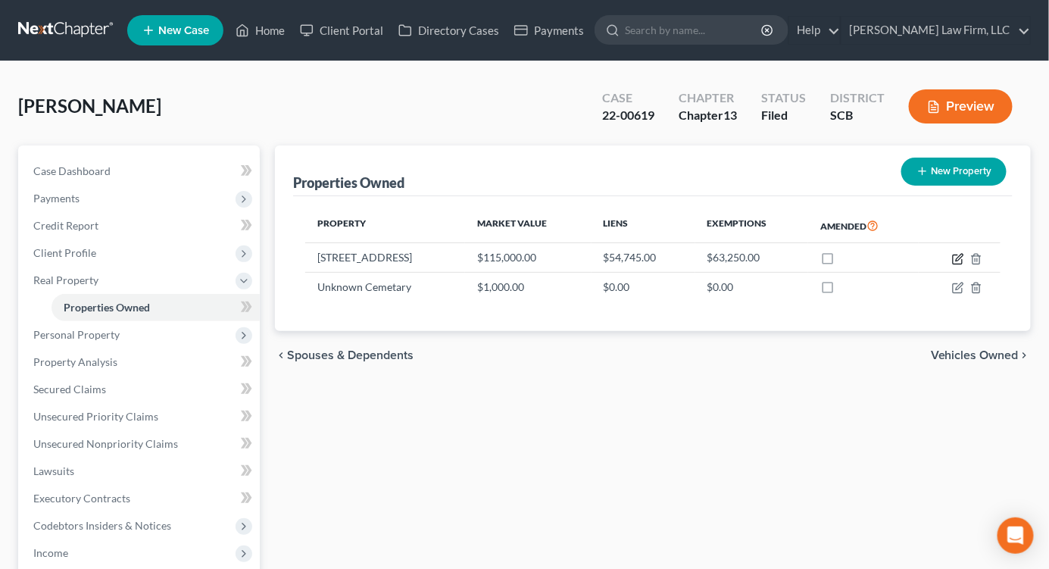
click at [955, 262] on icon "button" at bounding box center [958, 259] width 12 height 12
select select "42"
select select "0"
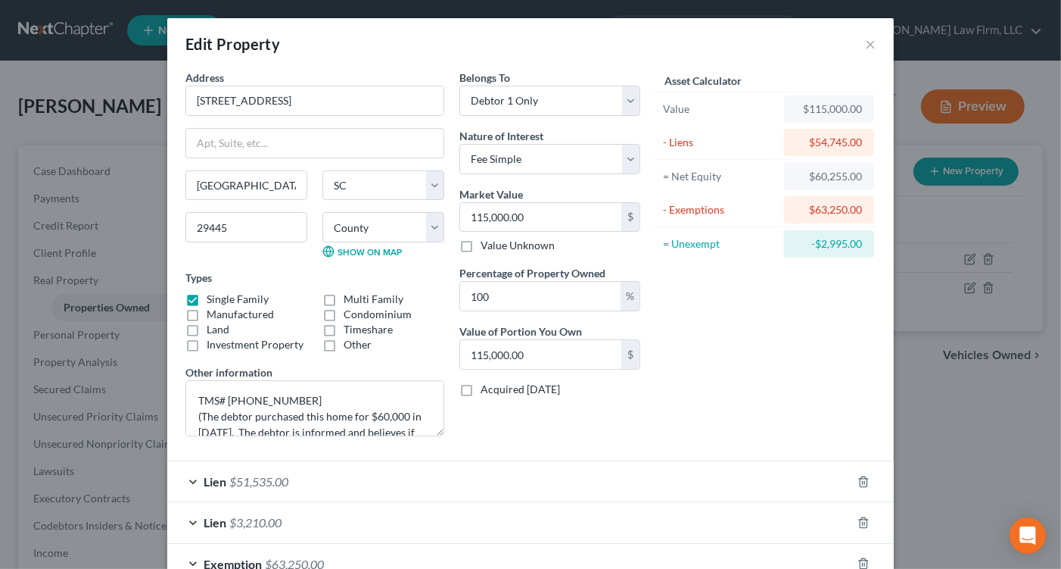
click at [857, 47] on div "Edit Property ×" at bounding box center [530, 43] width 727 height 51
click at [865, 43] on button "×" at bounding box center [870, 44] width 11 height 18
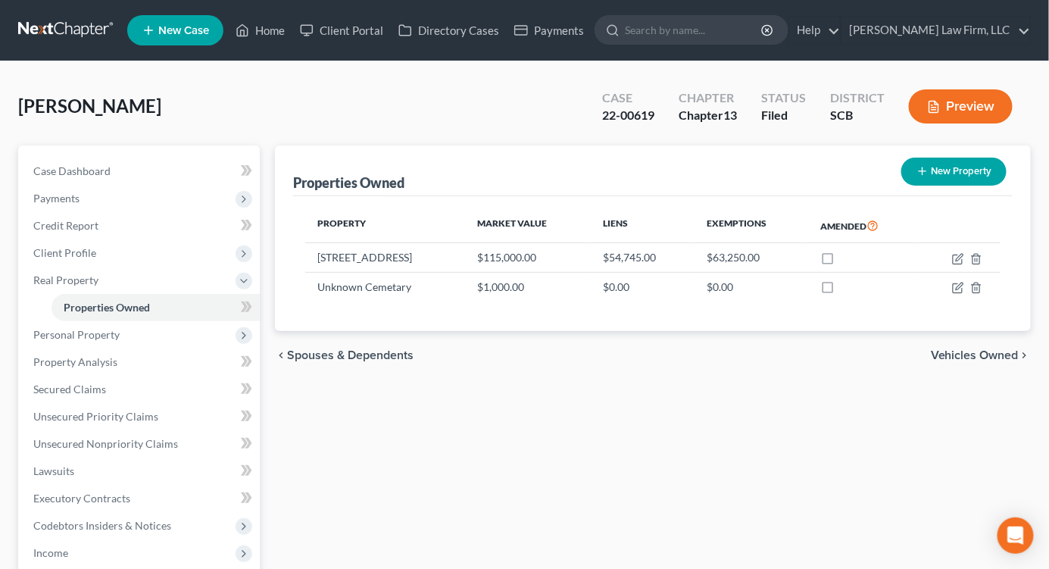
click at [65, 35] on link at bounding box center [66, 30] width 97 height 27
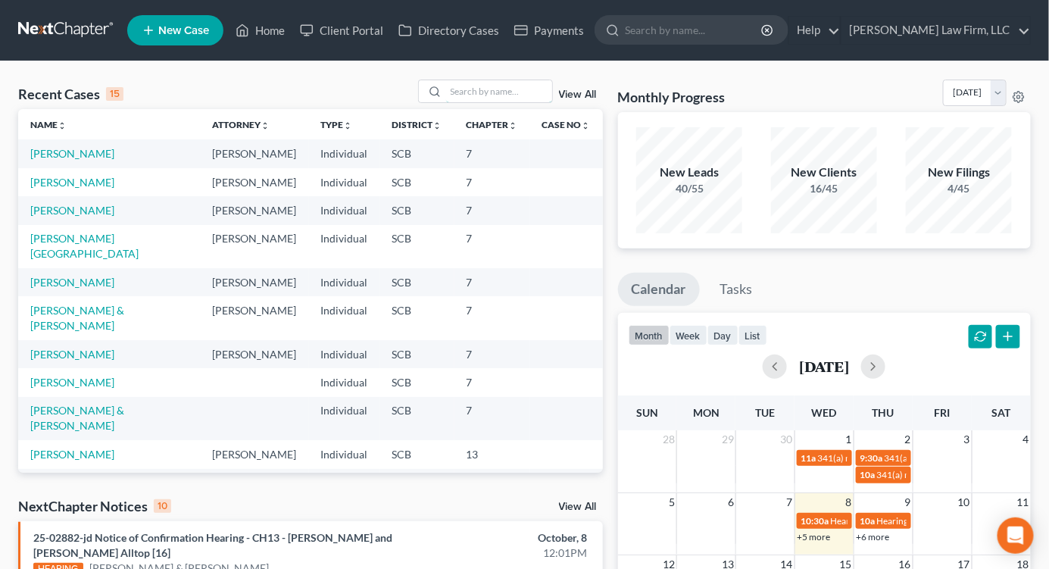
click at [463, 92] on input "search" at bounding box center [499, 91] width 106 height 22
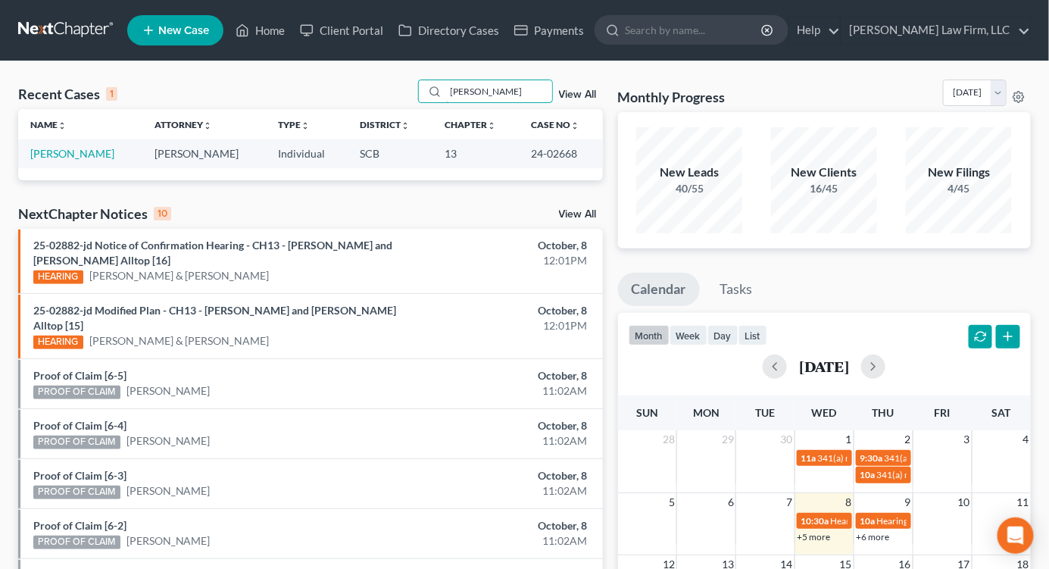
type input "[PERSON_NAME]"
click at [84, 154] on link "[PERSON_NAME]" at bounding box center [72, 153] width 84 height 13
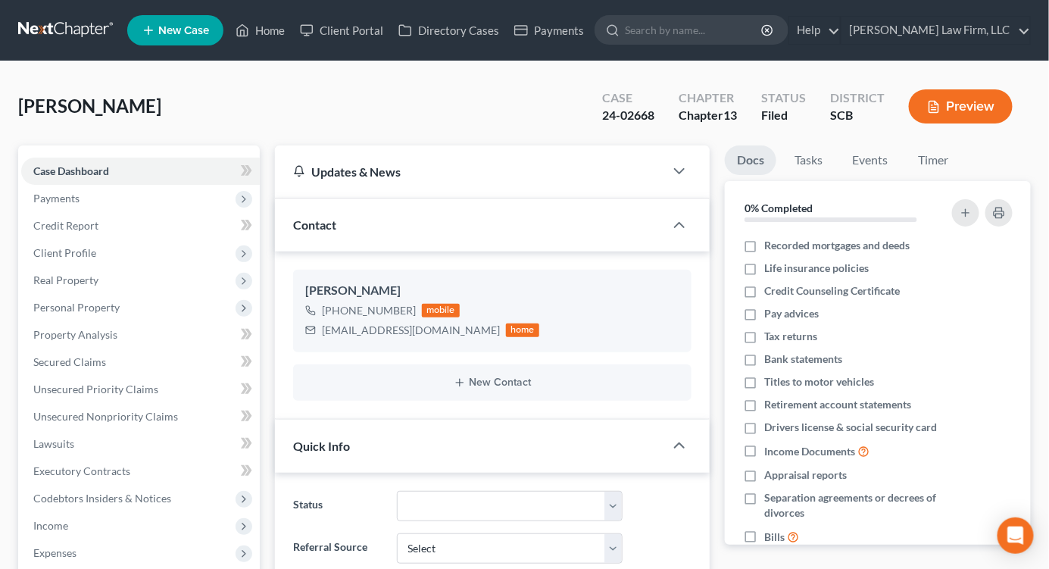
select select "2"
click at [96, 351] on link "Secured Claims" at bounding box center [140, 361] width 238 height 27
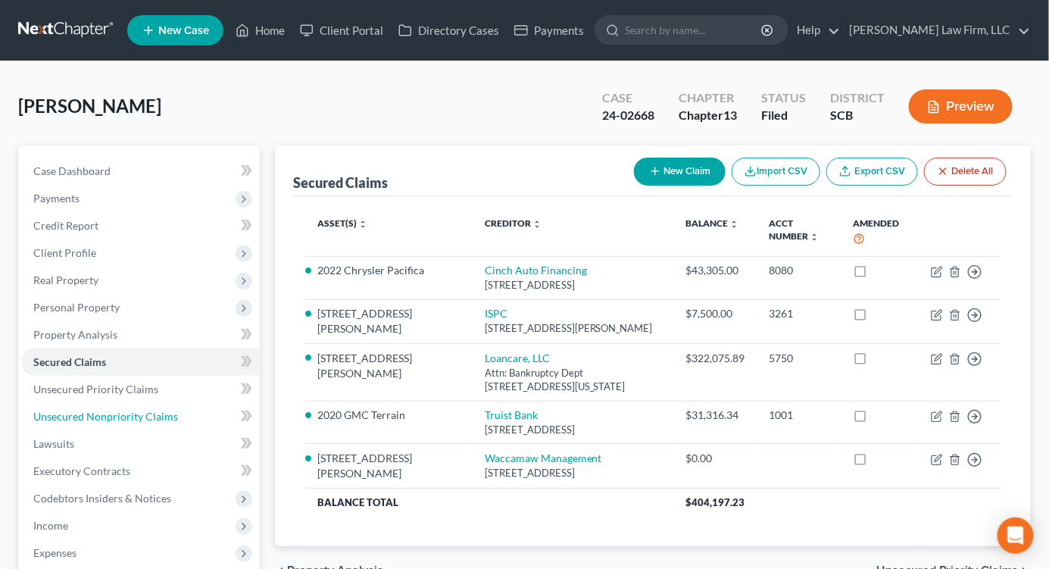
click at [137, 418] on span "Unsecured Nonpriority Claims" at bounding box center [105, 416] width 145 height 13
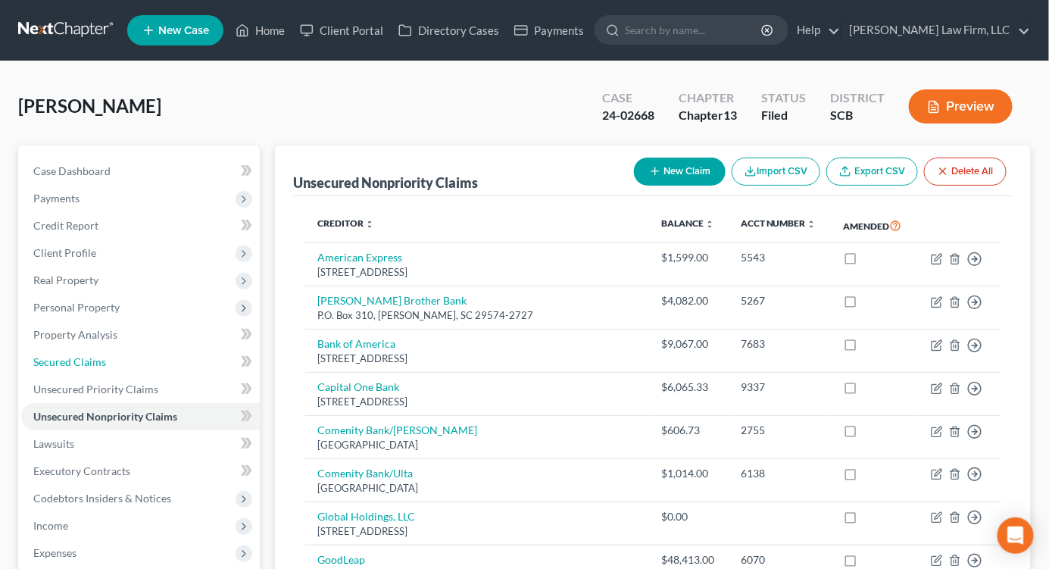
click at [142, 359] on link "Secured Claims" at bounding box center [140, 361] width 238 height 27
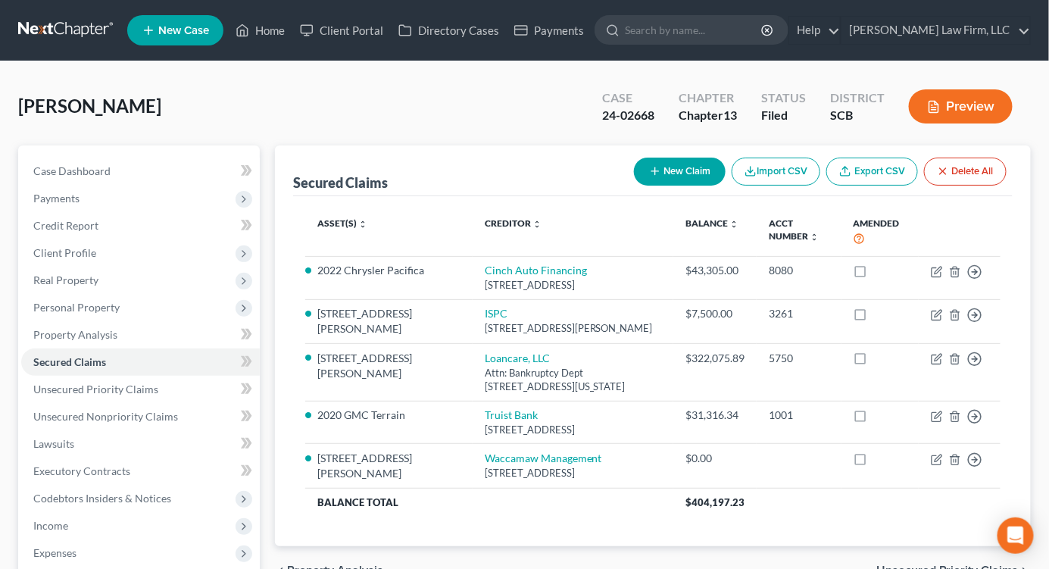
click at [902, 70] on div "[PERSON_NAME] Upgraded Case 24-02668 Chapter Chapter 13 Status Filed District S…" at bounding box center [524, 460] width 1049 height 798
click at [98, 167] on span "Case Dashboard" at bounding box center [71, 170] width 77 height 13
select select "2"
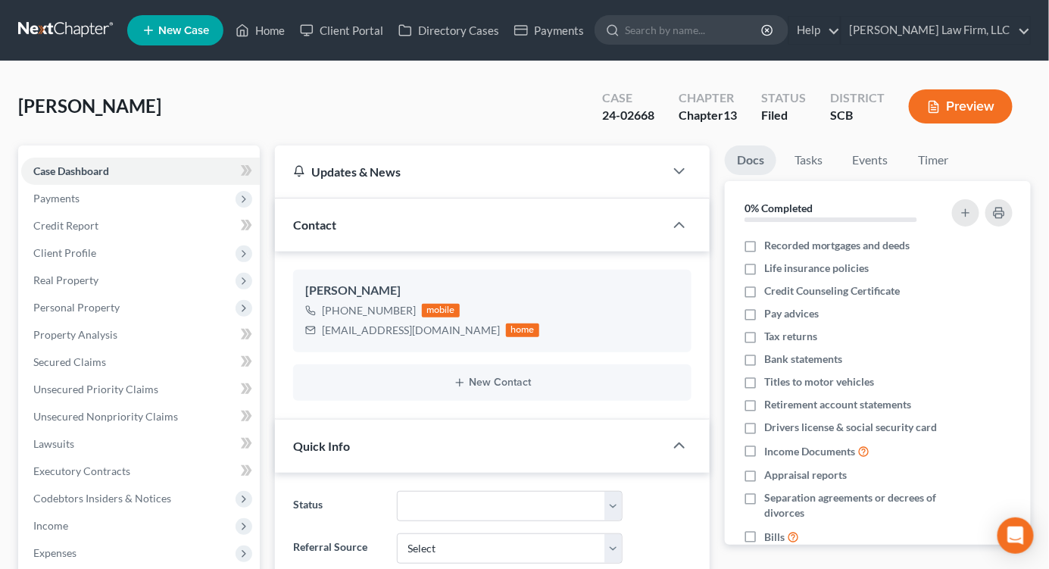
scroll to position [865, 0]
